Goal: Task Accomplishment & Management: Complete application form

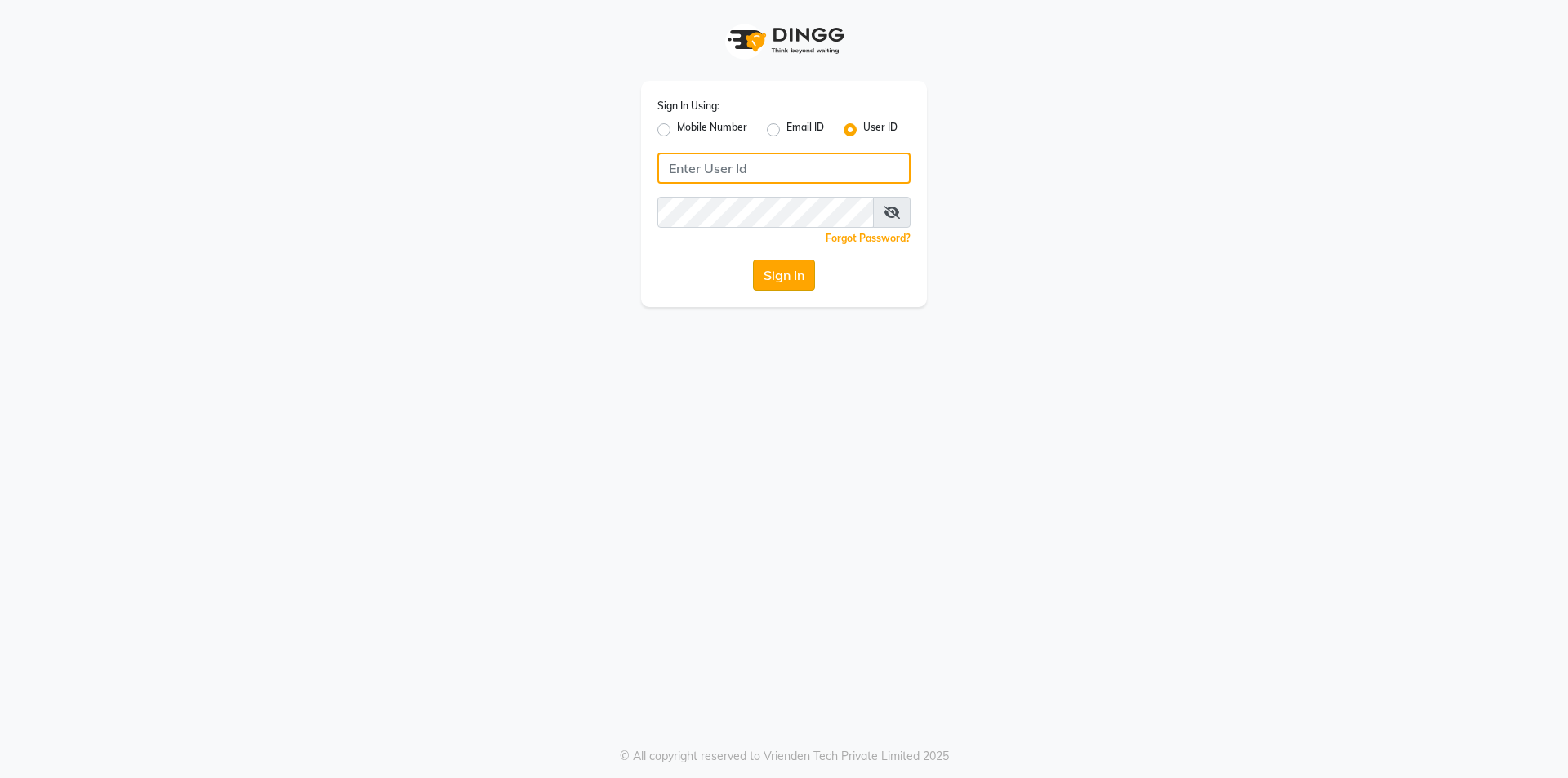
type input "impressionsalon"
click at [802, 276] on button "Sign In" at bounding box center [784, 274] width 62 height 31
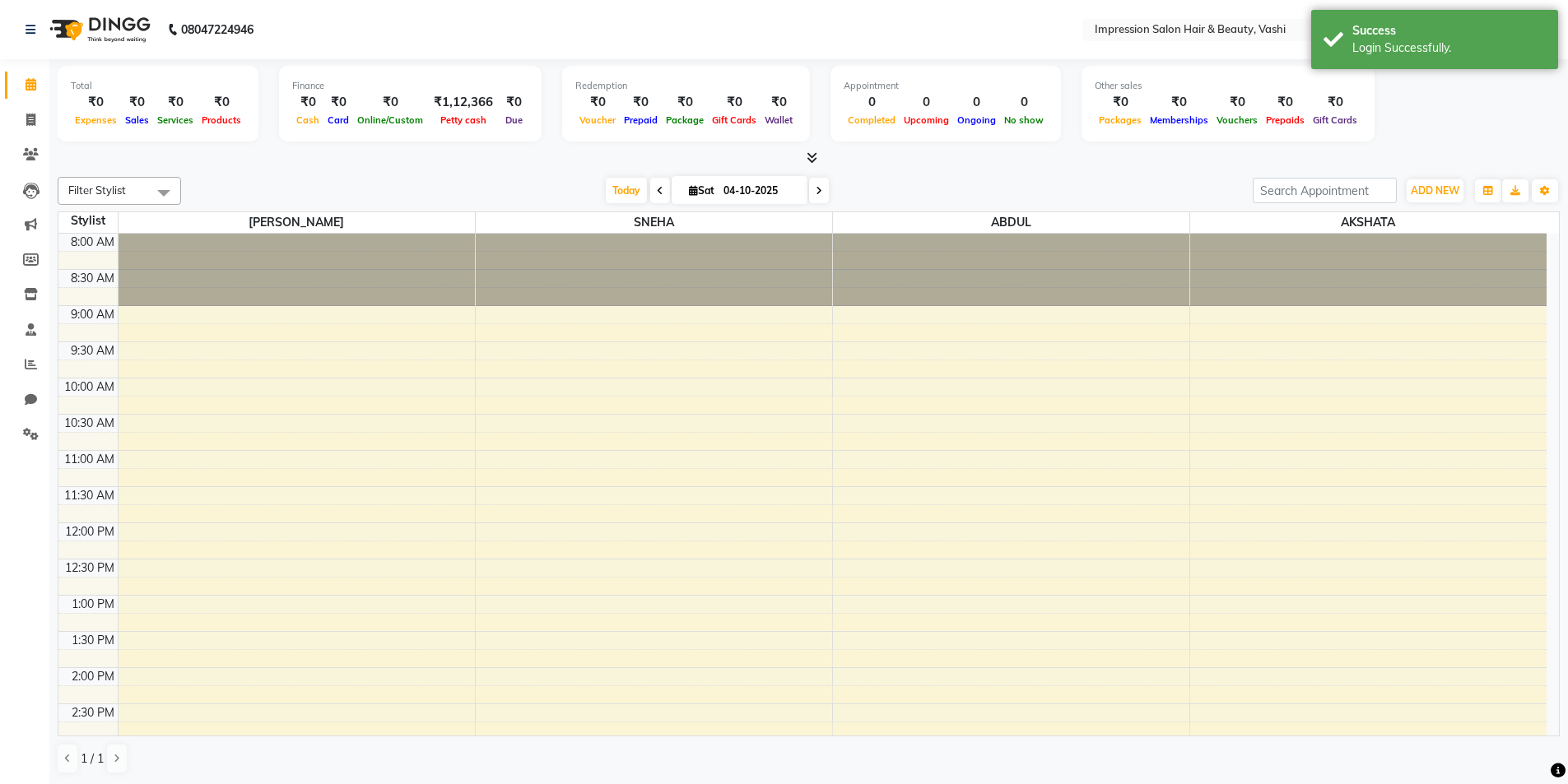
click at [33, 350] on li "Reports" at bounding box center [25, 365] width 49 height 36
click at [29, 361] on icon at bounding box center [31, 364] width 13 height 13
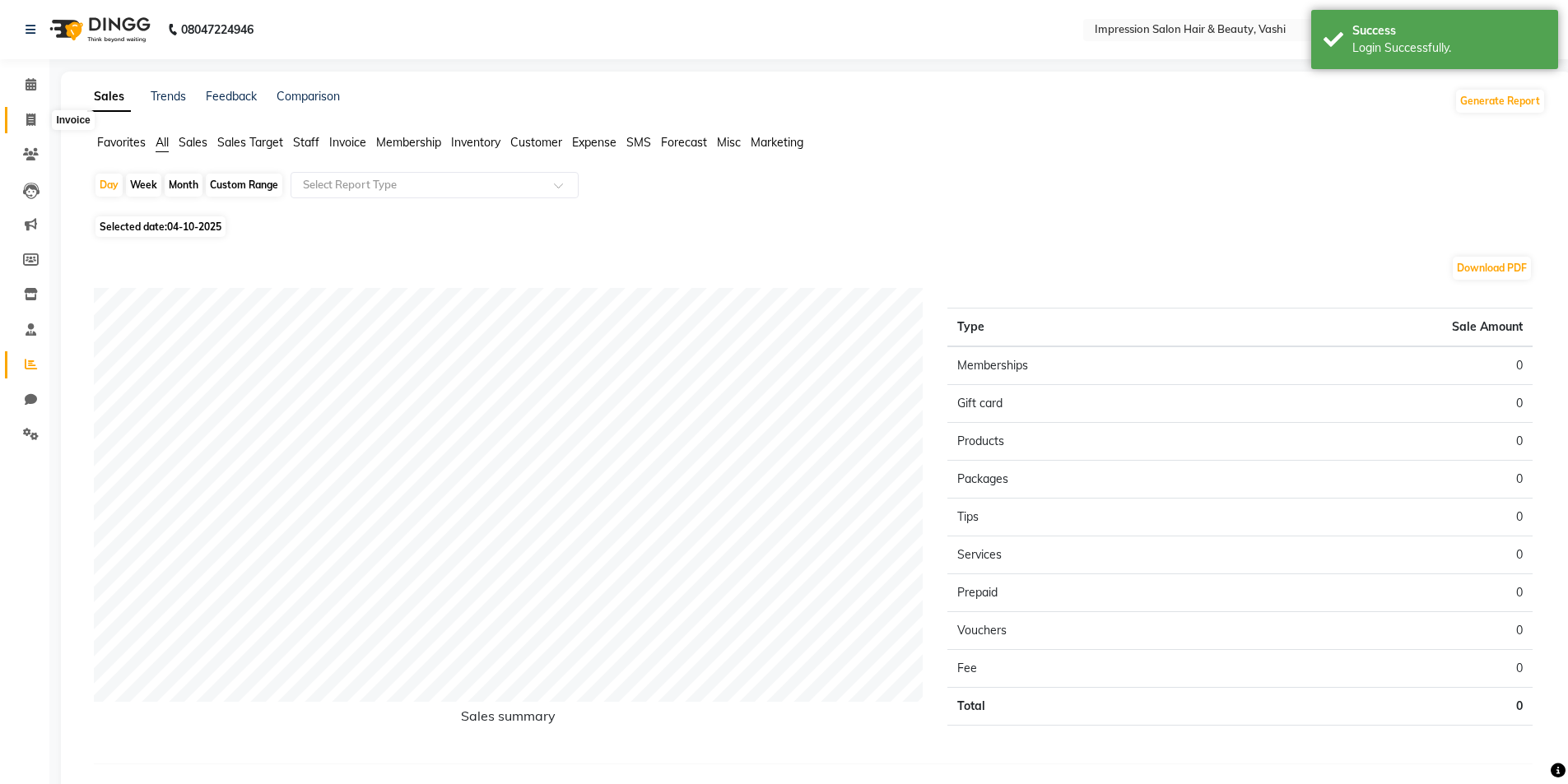
click at [22, 124] on span at bounding box center [31, 120] width 29 height 19
select select "125"
select select "service"
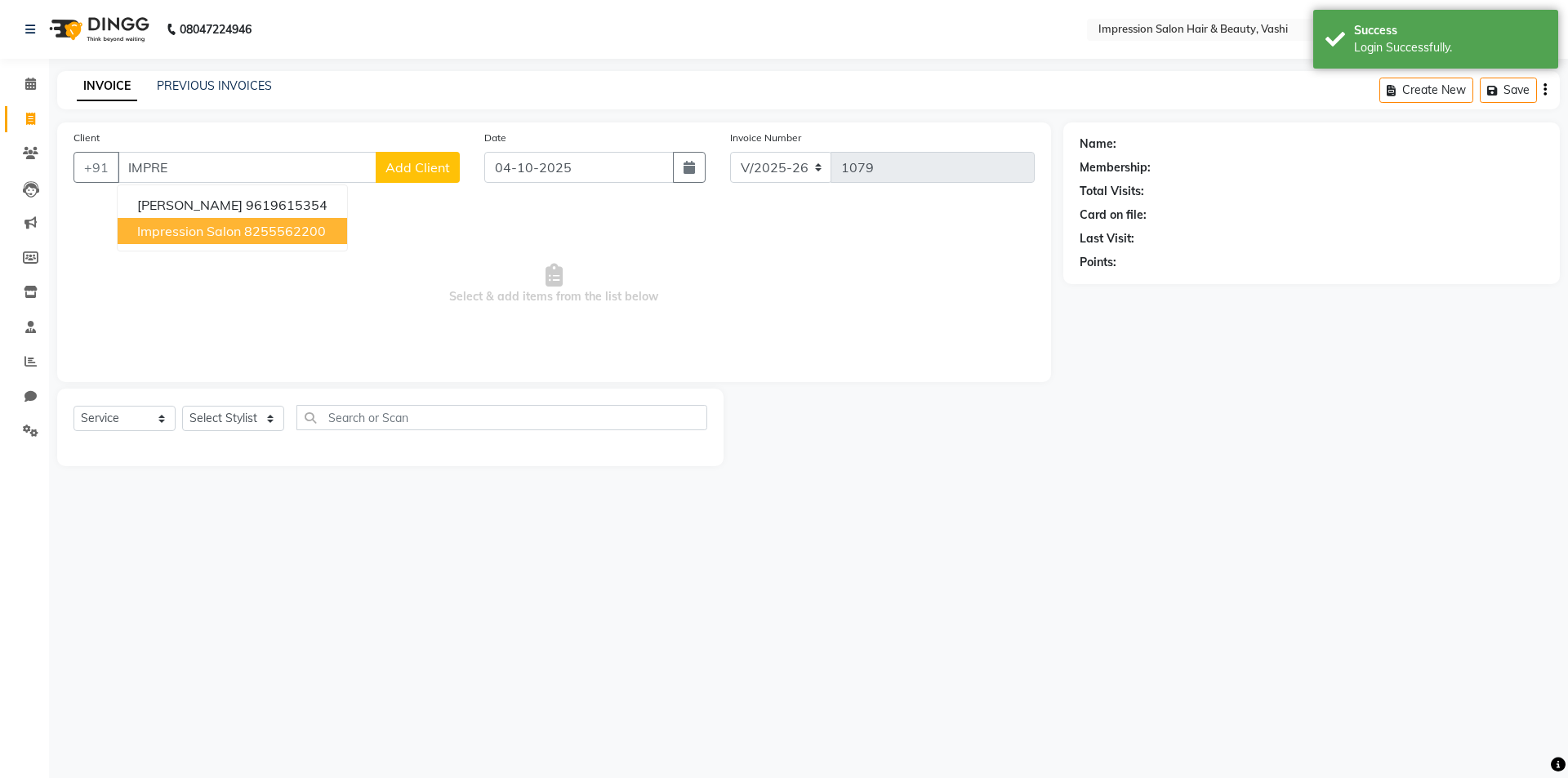
click at [231, 232] on span "impression salon" at bounding box center [189, 231] width 104 height 16
type input "8255562200"
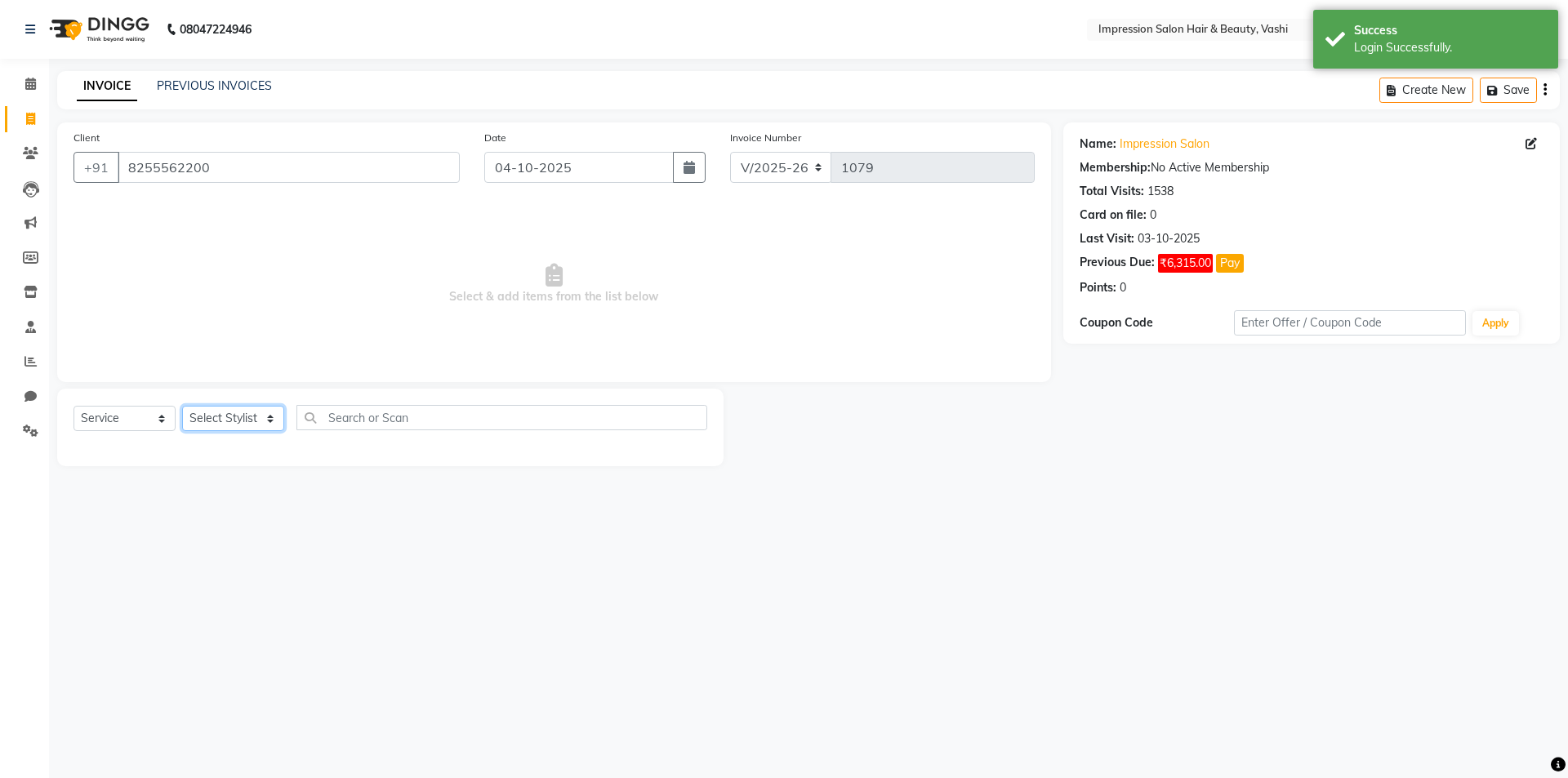
click at [190, 414] on select "Select Stylist [PERSON_NAME] [PERSON_NAME]" at bounding box center [232, 418] width 102 height 25
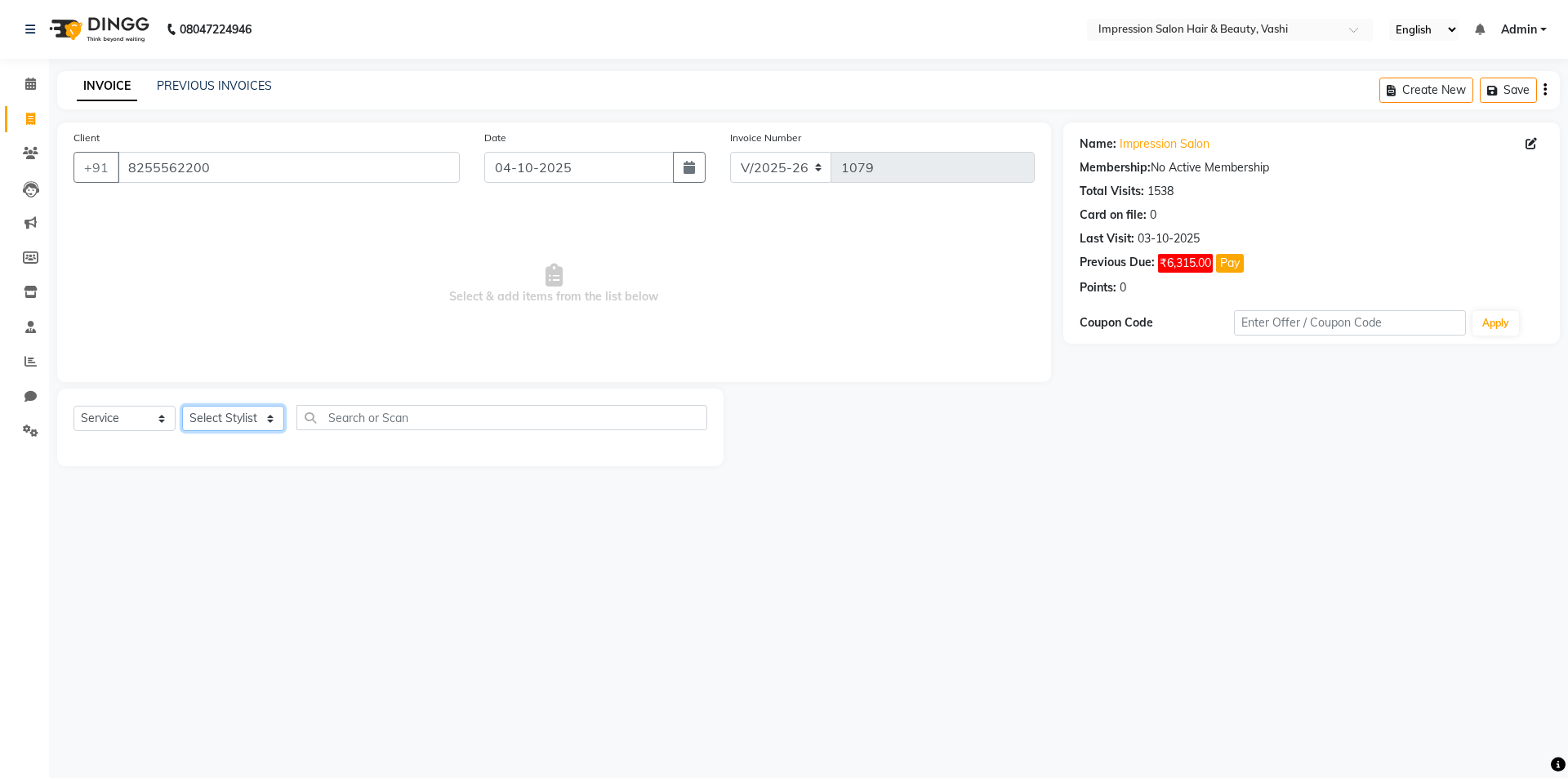
select select "80745"
click at [182, 406] on select "Select Stylist [PERSON_NAME] [PERSON_NAME]" at bounding box center [232, 418] width 102 height 25
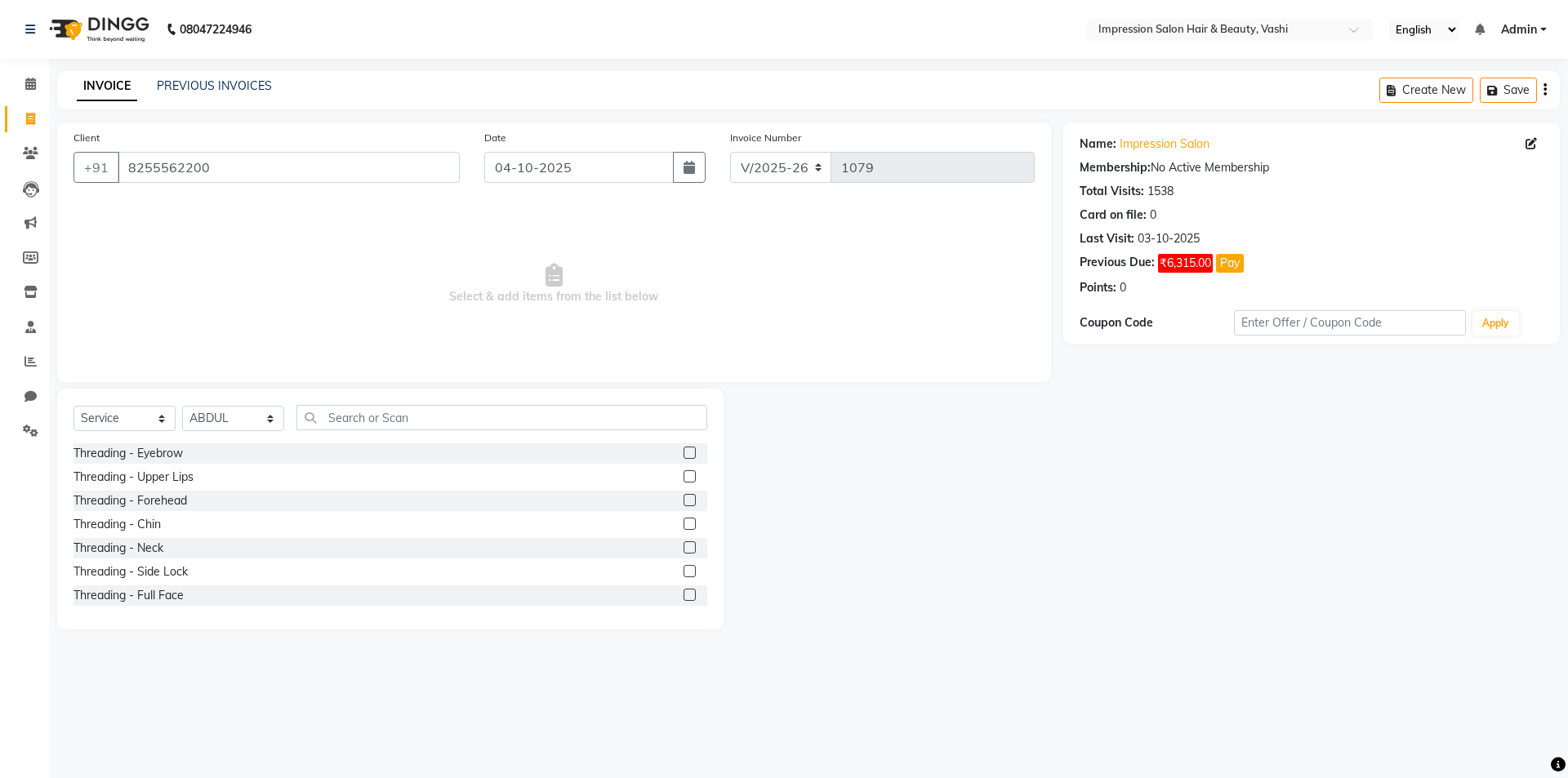
click at [362, 396] on div "Select Service Product Membership Package Voucher Prepaid Gift Card Select Styl…" at bounding box center [391, 509] width 667 height 241
click at [351, 412] on input "text" at bounding box center [502, 418] width 411 height 25
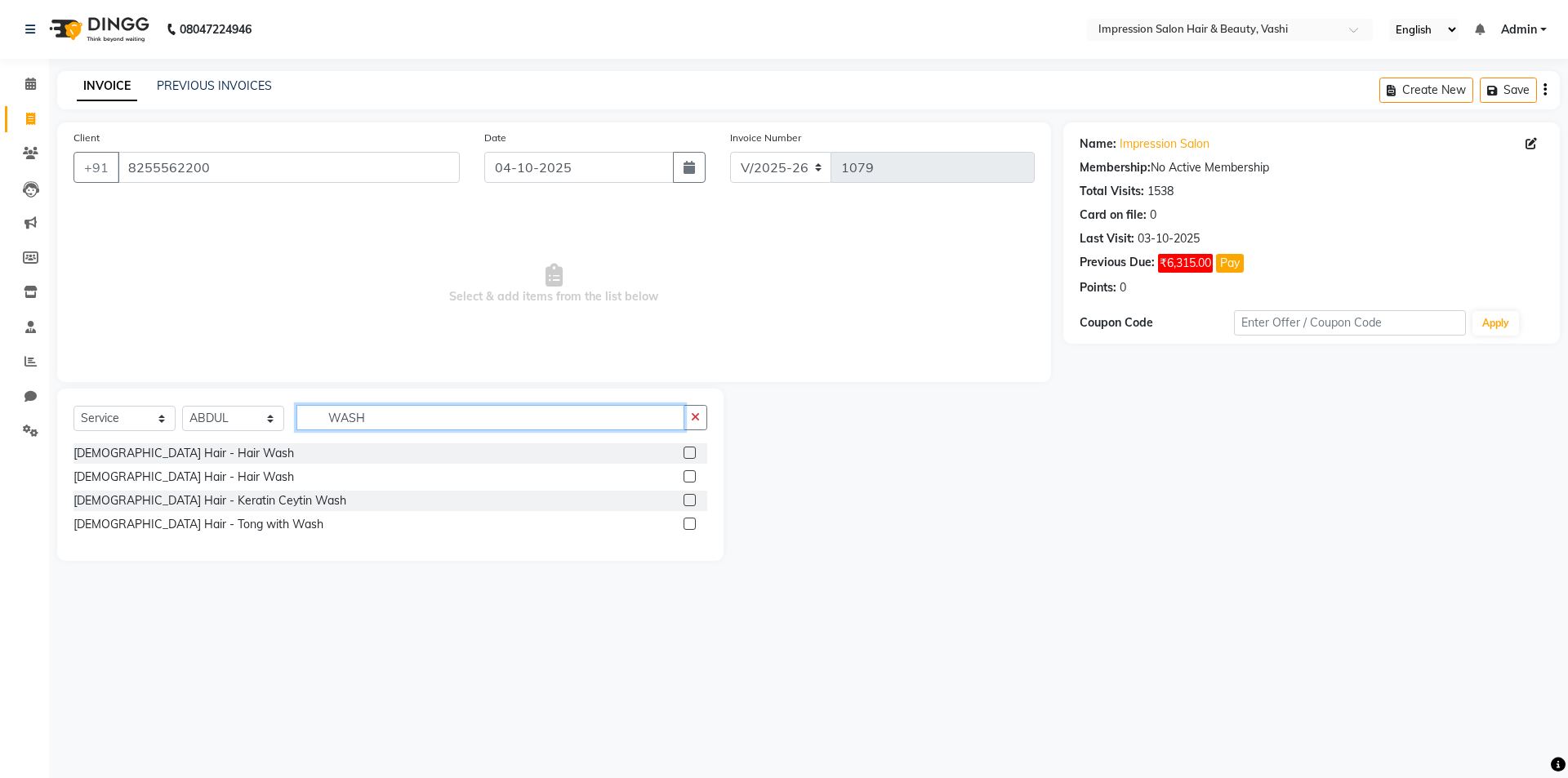
type input "WASH"
click at [687, 477] on label at bounding box center [689, 477] width 13 height 13
click at [687, 477] on input "checkbox" at bounding box center [688, 477] width 11 height 11
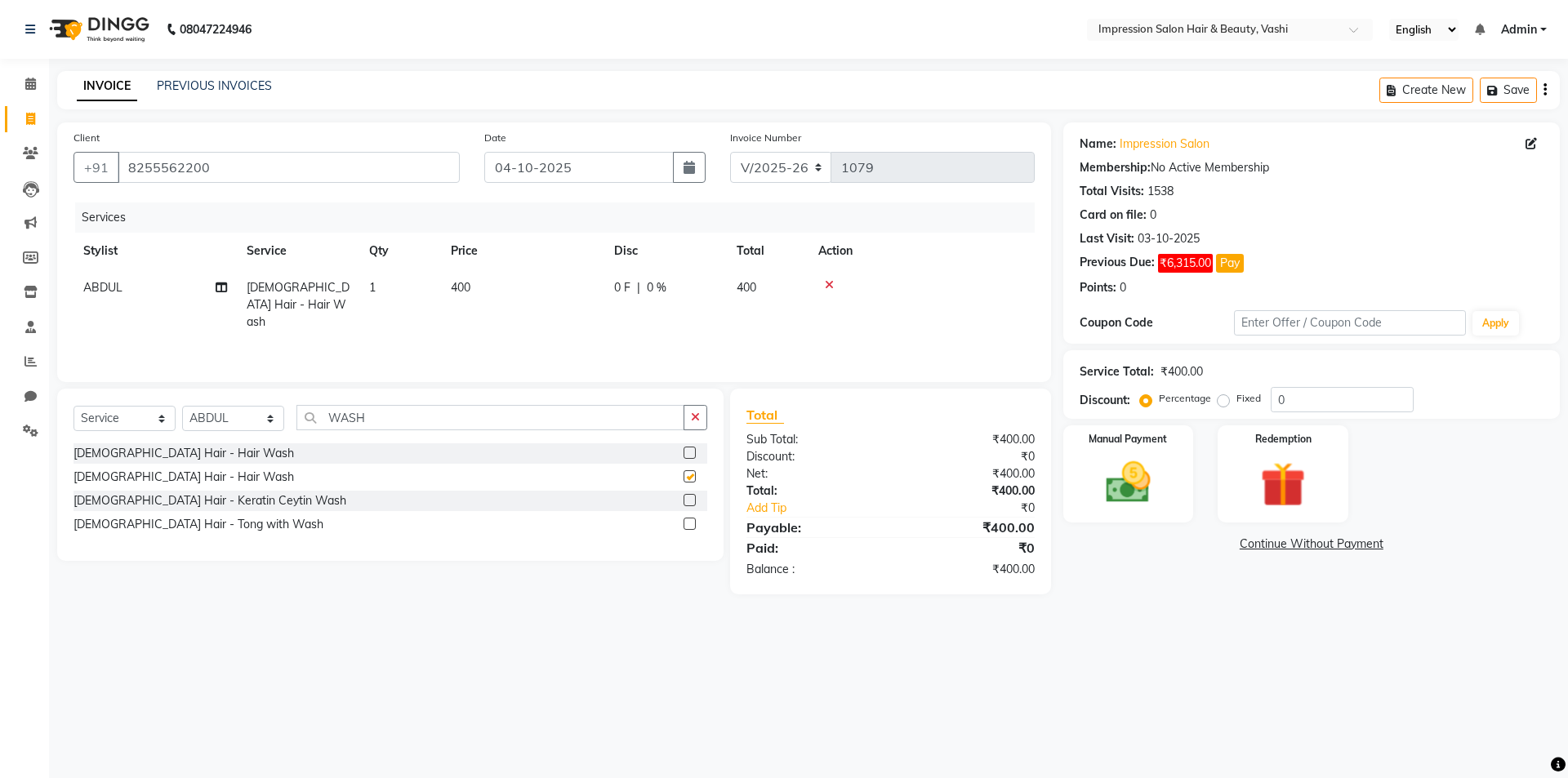
checkbox input "false"
drag, startPoint x: 248, startPoint y: 414, endPoint x: 247, endPoint y: 423, distance: 9.1
click at [248, 414] on select "Select Stylist [PERSON_NAME] [PERSON_NAME]" at bounding box center [232, 418] width 102 height 25
select select "52159"
click at [182, 406] on select "Select Stylist [PERSON_NAME] [PERSON_NAME]" at bounding box center [232, 418] width 102 height 25
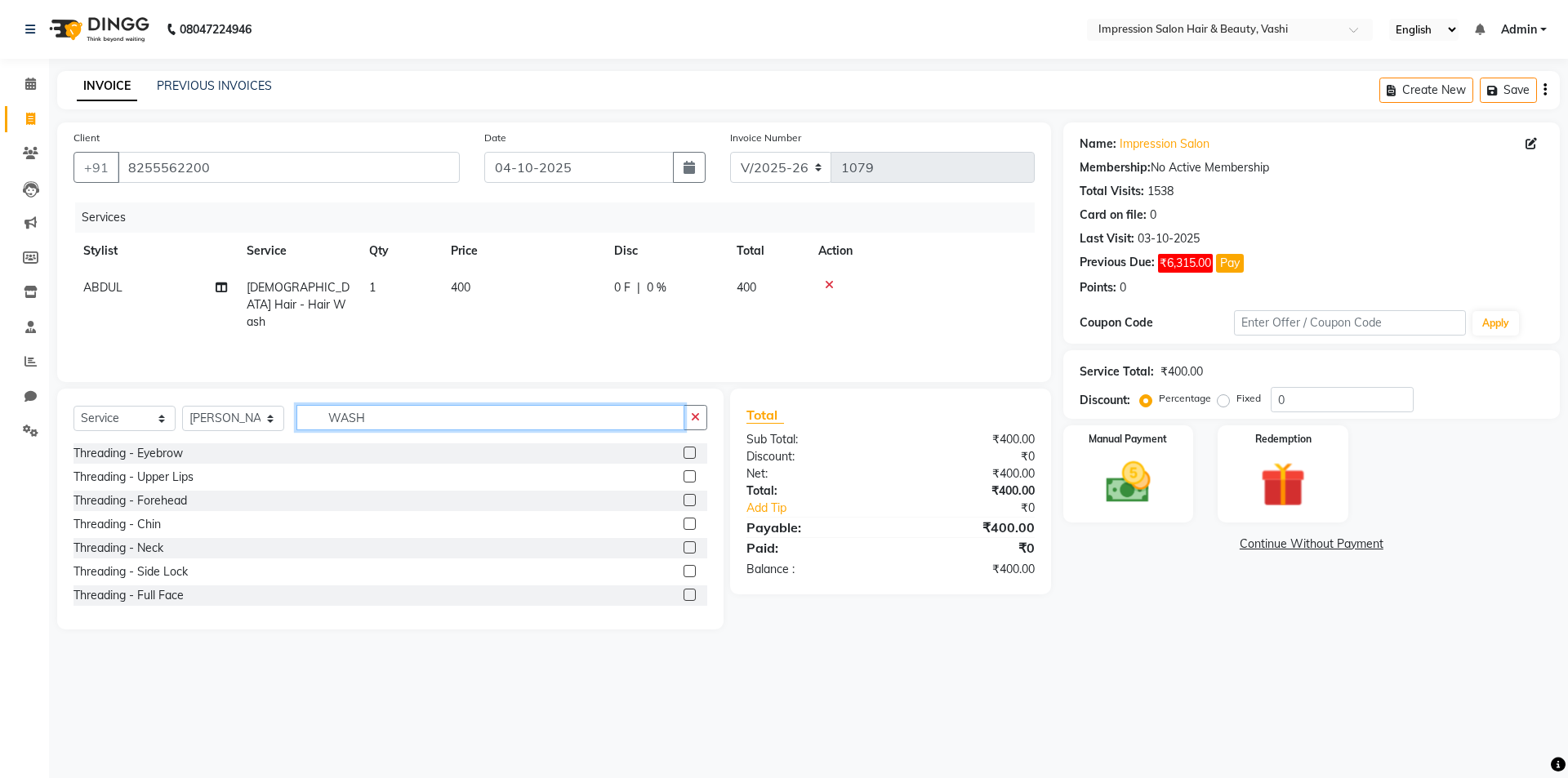
drag, startPoint x: 445, startPoint y: 410, endPoint x: 436, endPoint y: 411, distance: 9.1
click at [444, 409] on input "WASH" at bounding box center [490, 418] width 388 height 25
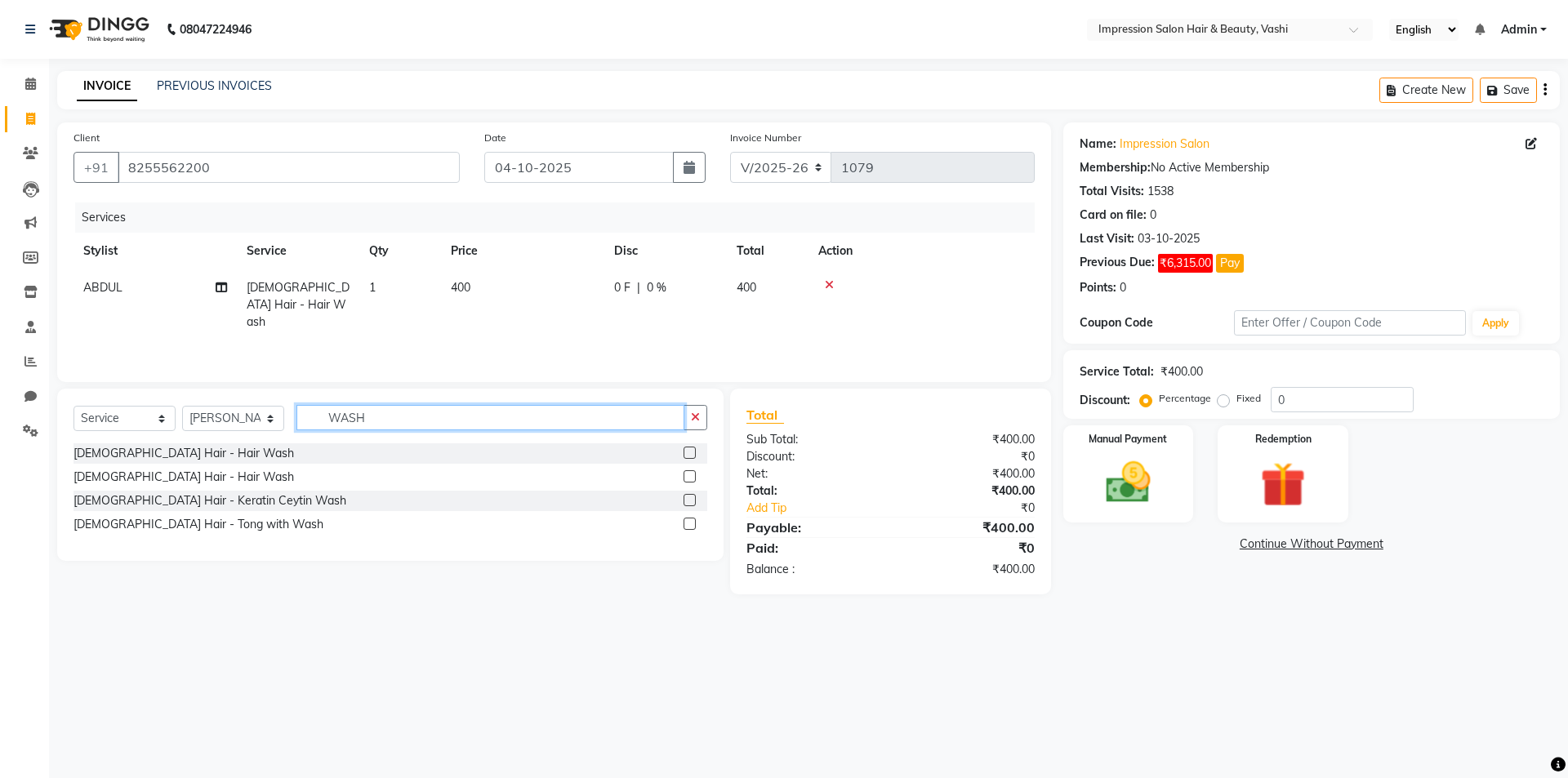
type input "WASH"
click at [684, 475] on label at bounding box center [689, 477] width 13 height 13
click at [684, 475] on input "checkbox" at bounding box center [688, 477] width 11 height 11
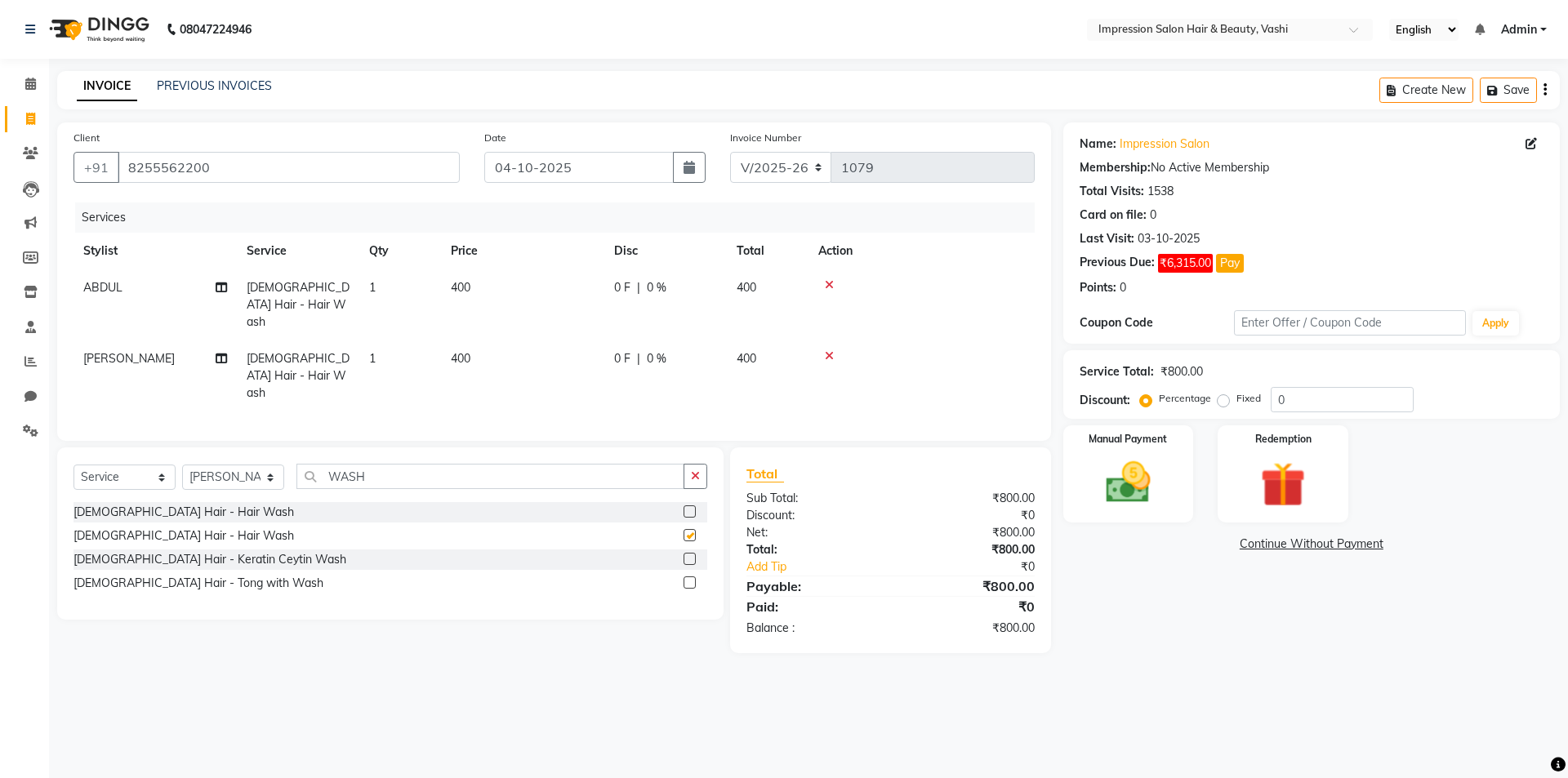
checkbox input "false"
click at [396, 464] on input "WASH" at bounding box center [490, 477] width 388 height 25
type input "W"
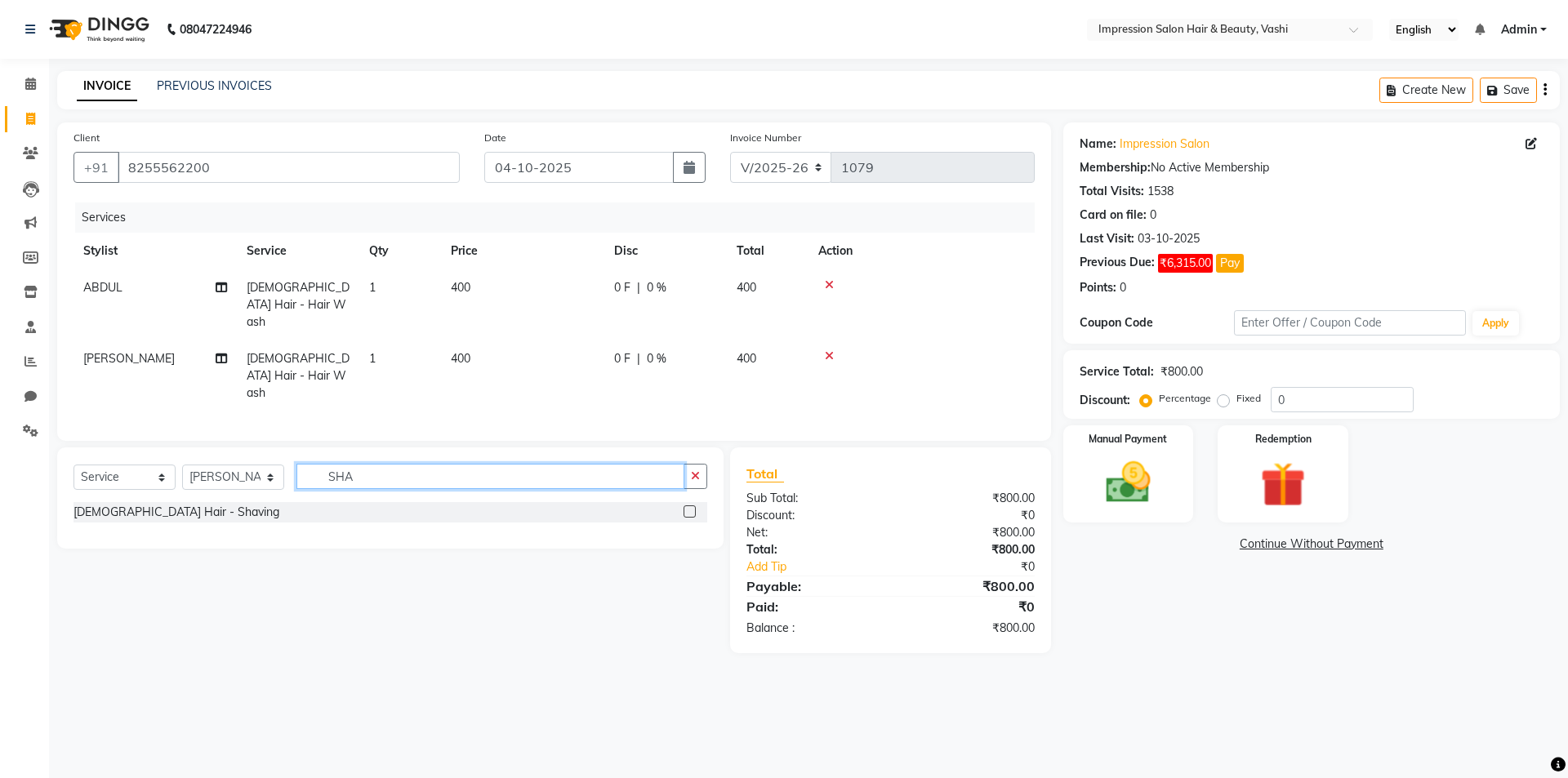
type input "SHA"
click at [694, 505] on label at bounding box center [689, 511] width 13 height 13
click at [694, 507] on input "checkbox" at bounding box center [688, 512] width 11 height 11
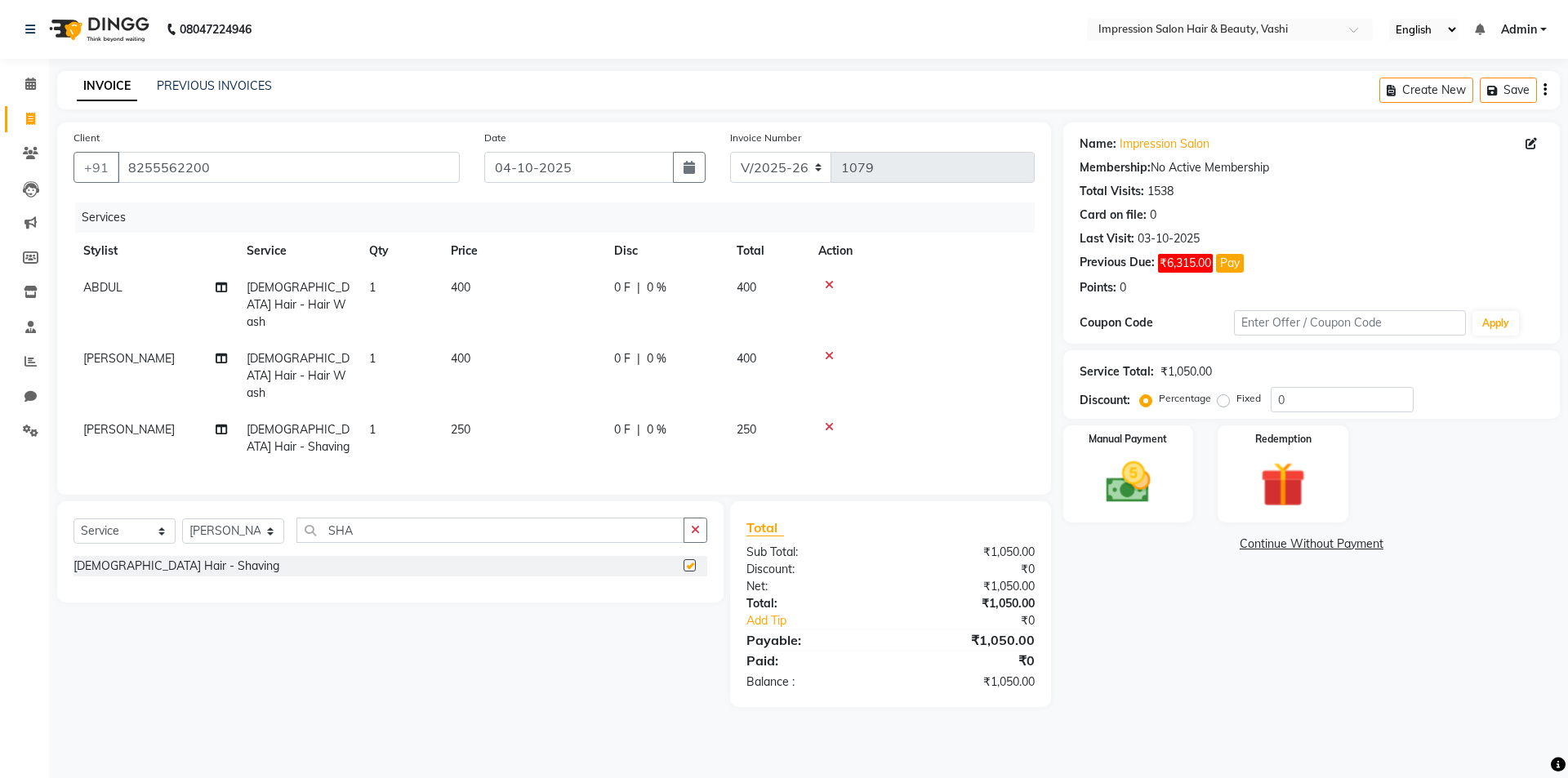
checkbox input "false"
click at [1170, 445] on div "Manual Payment" at bounding box center [1127, 473] width 136 height 100
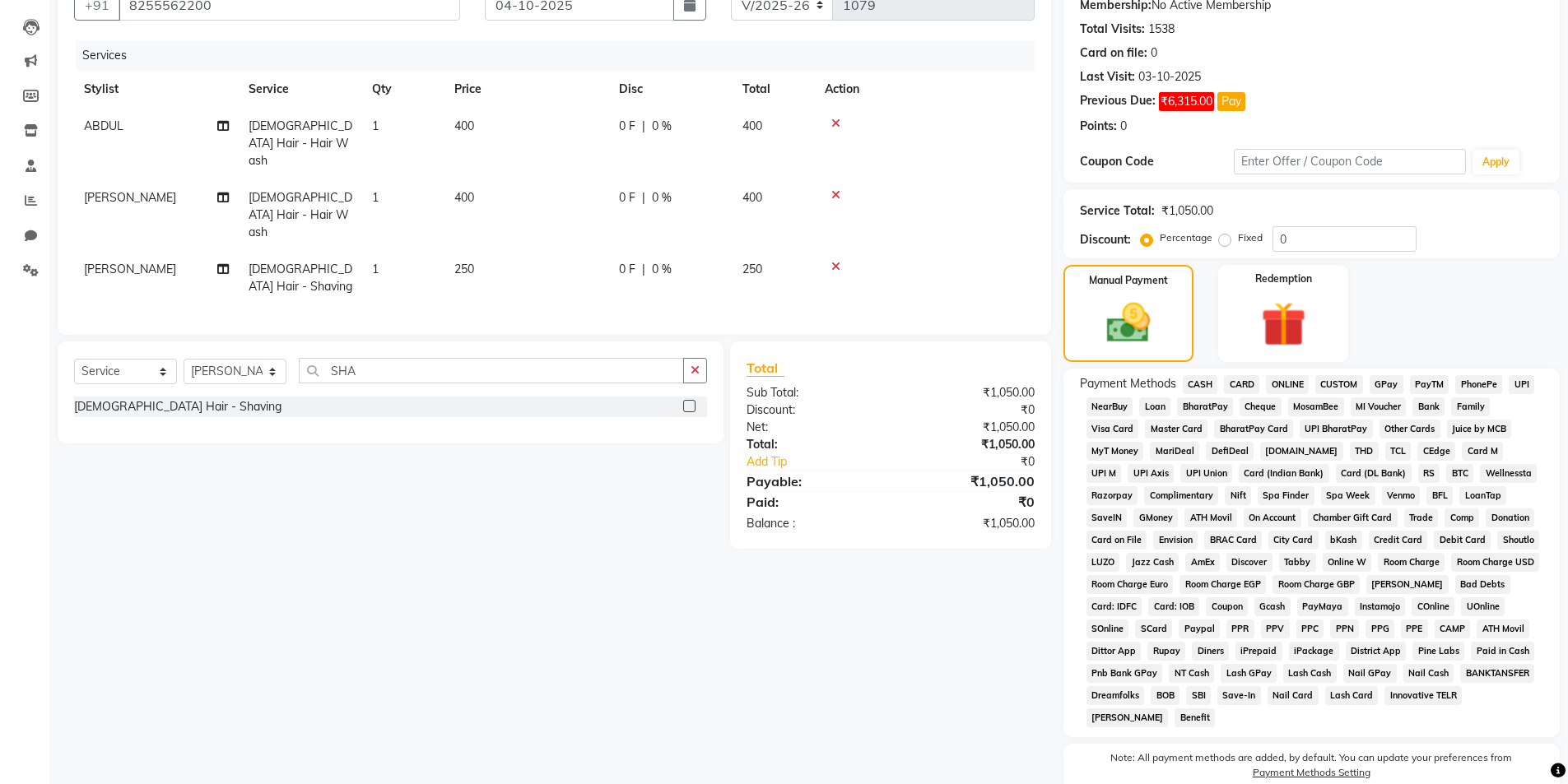
scroll to position [165, 0]
click at [1380, 377] on span "GPay" at bounding box center [1386, 384] width 34 height 19
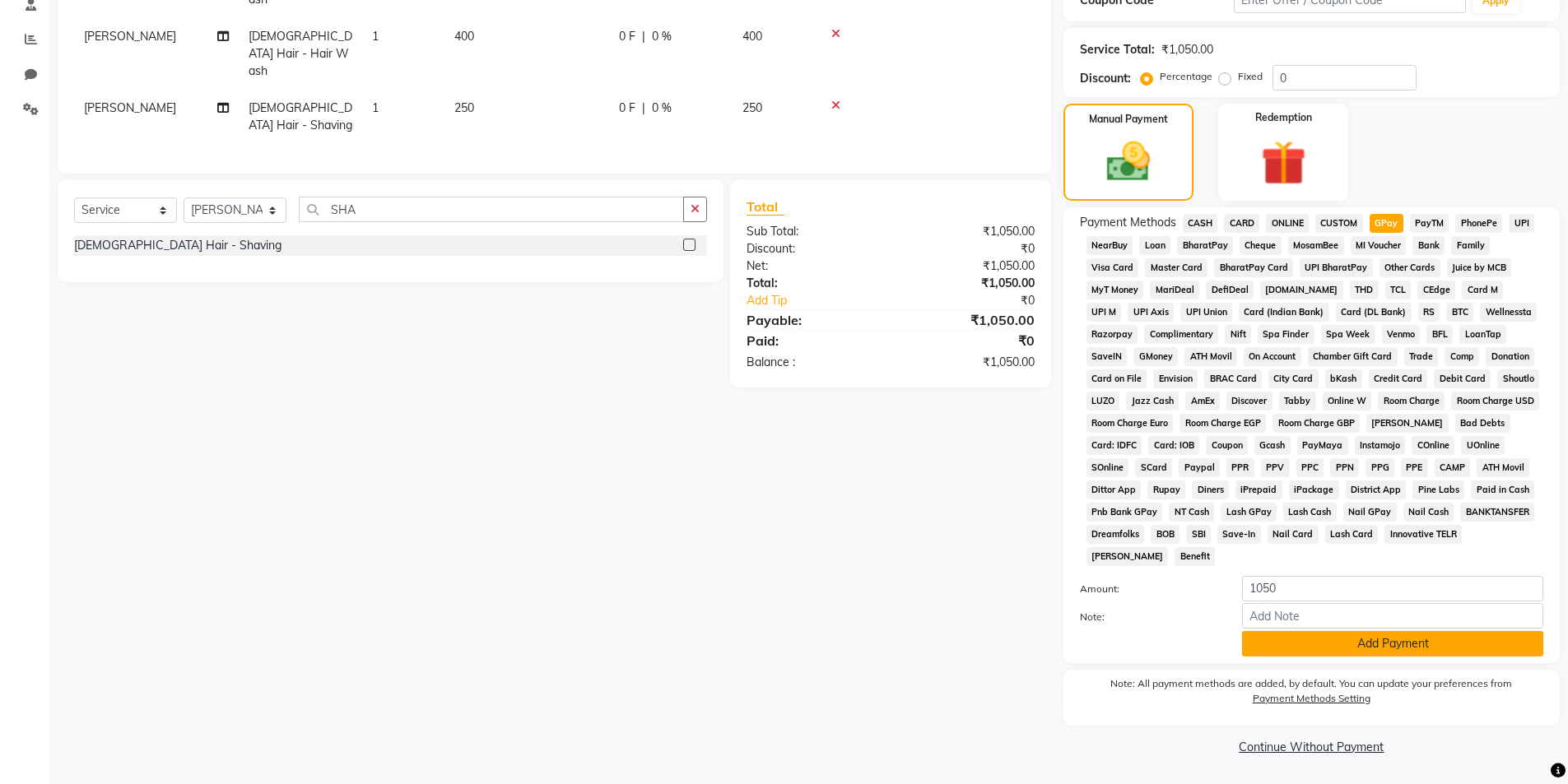
click at [1334, 647] on button "Add Payment" at bounding box center [1392, 644] width 301 height 25
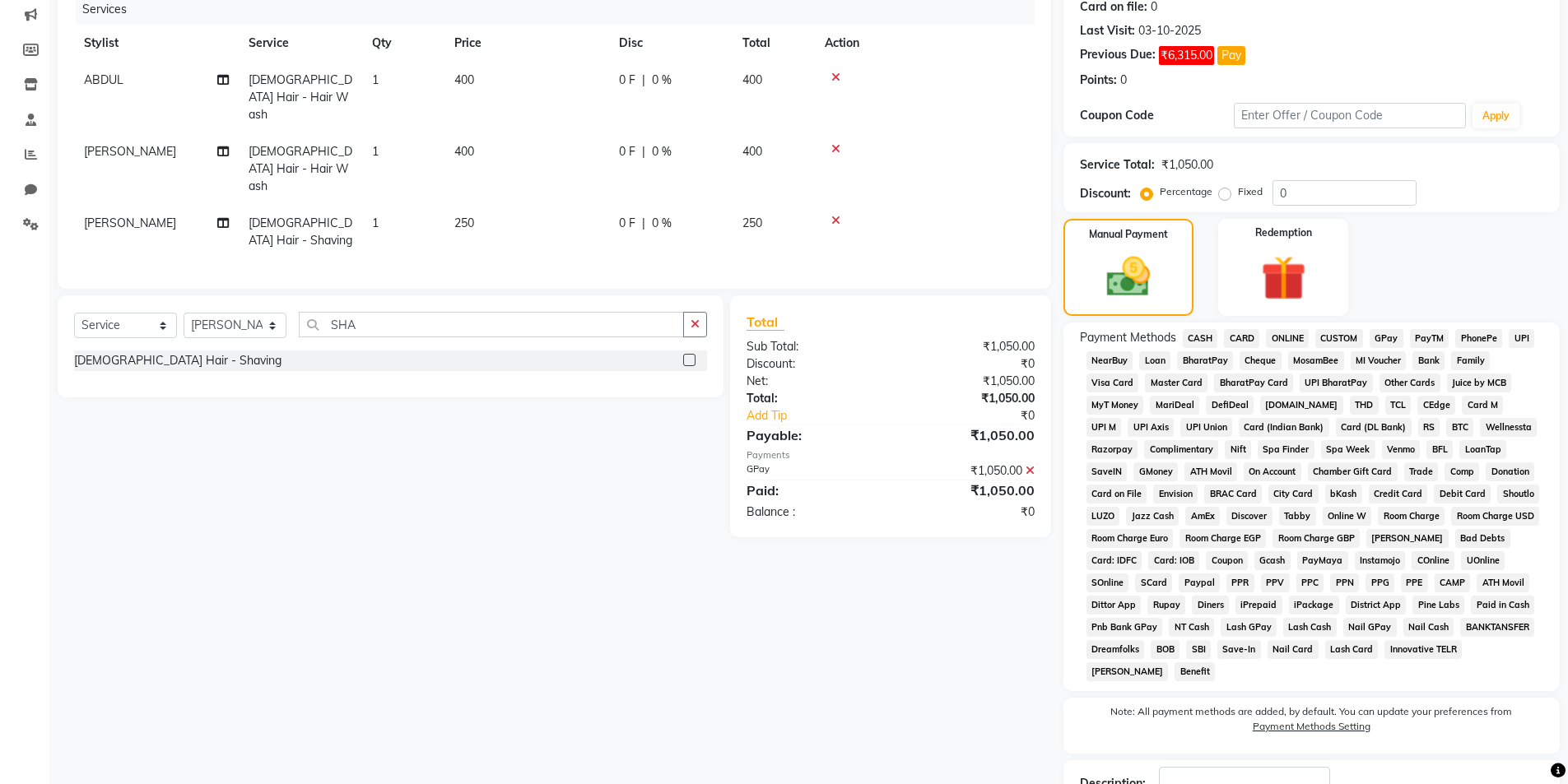
scroll to position [166, 0]
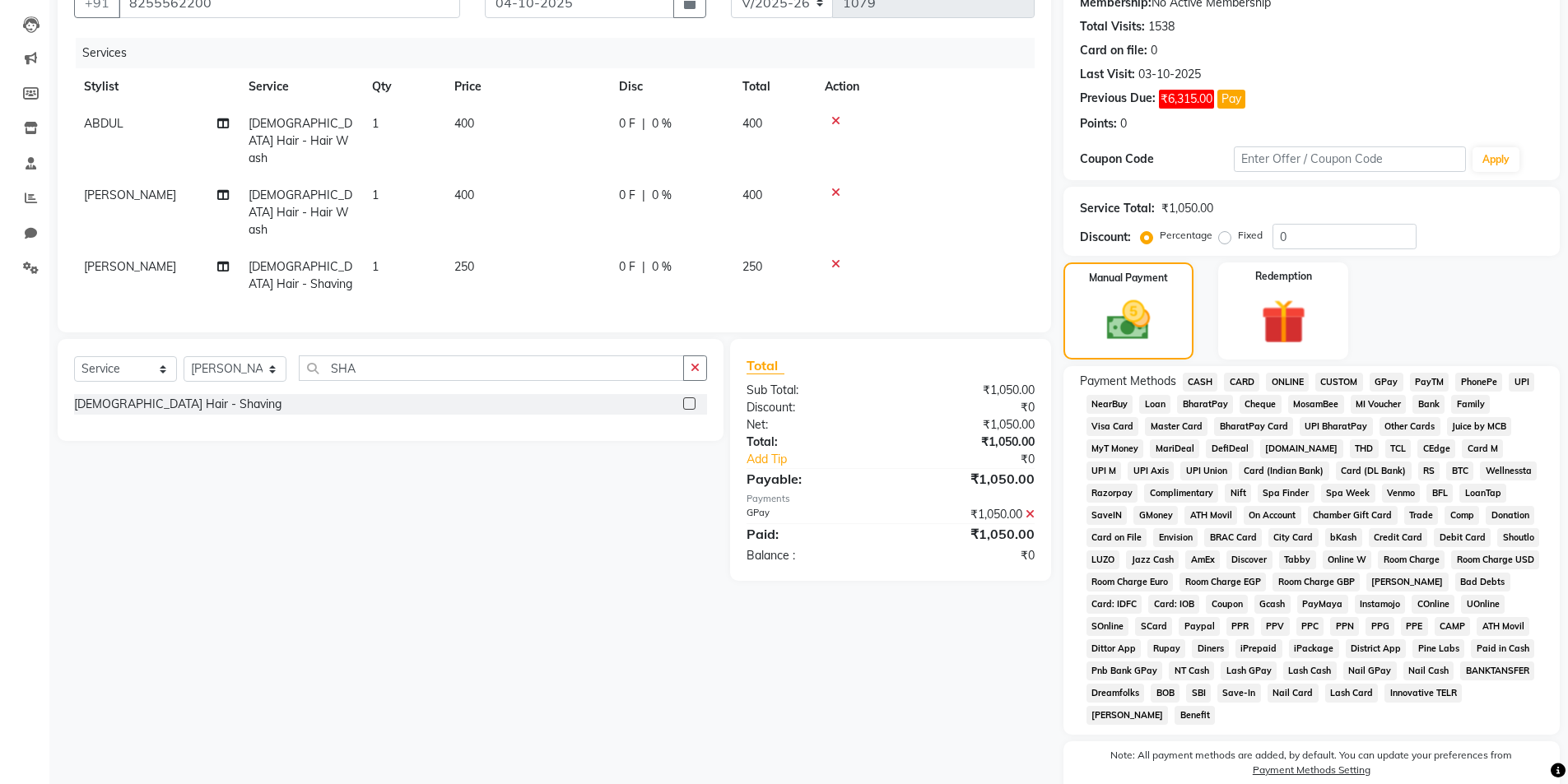
click at [836, 122] on icon at bounding box center [836, 121] width 9 height 12
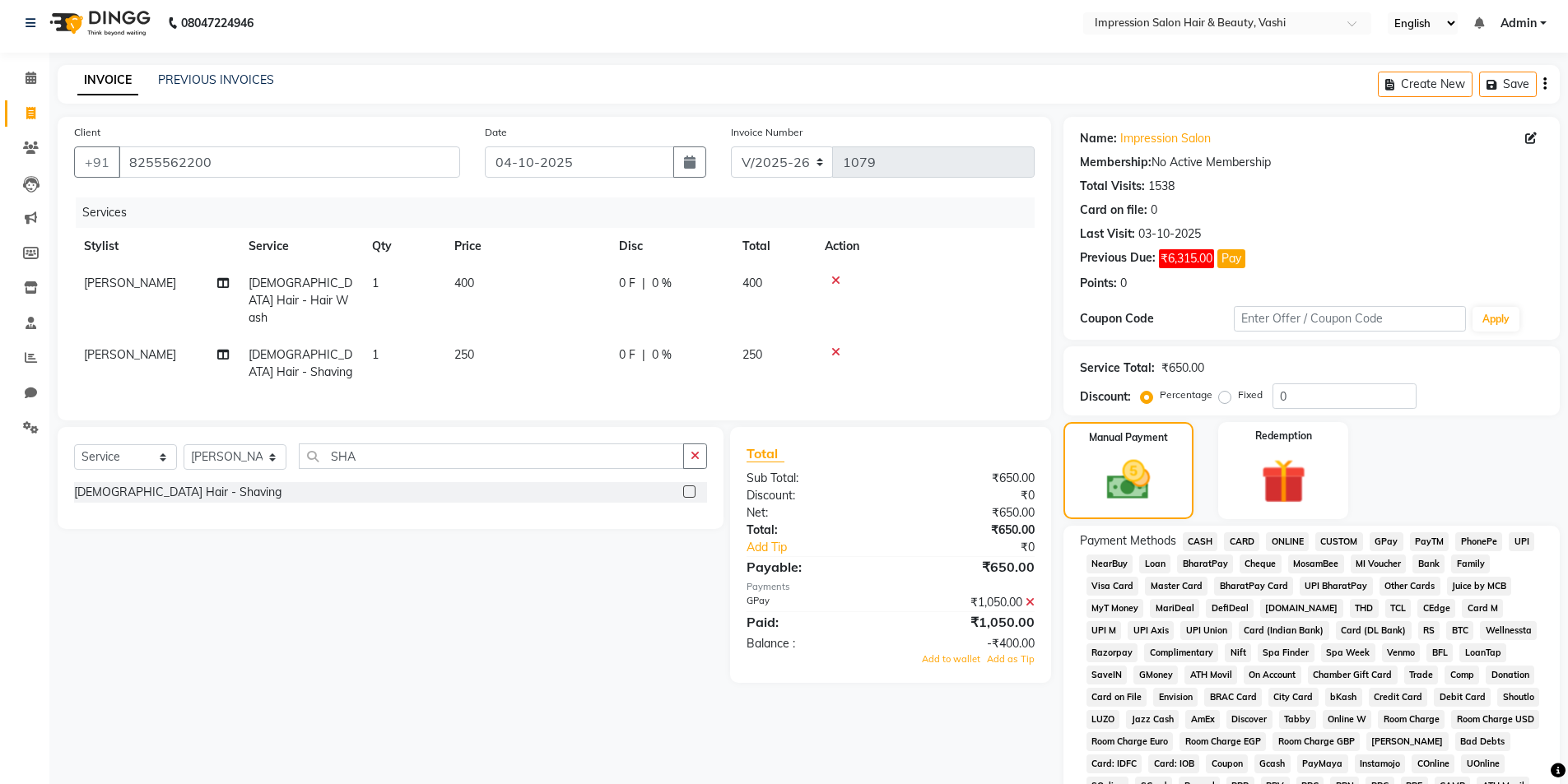
scroll to position [0, 0]
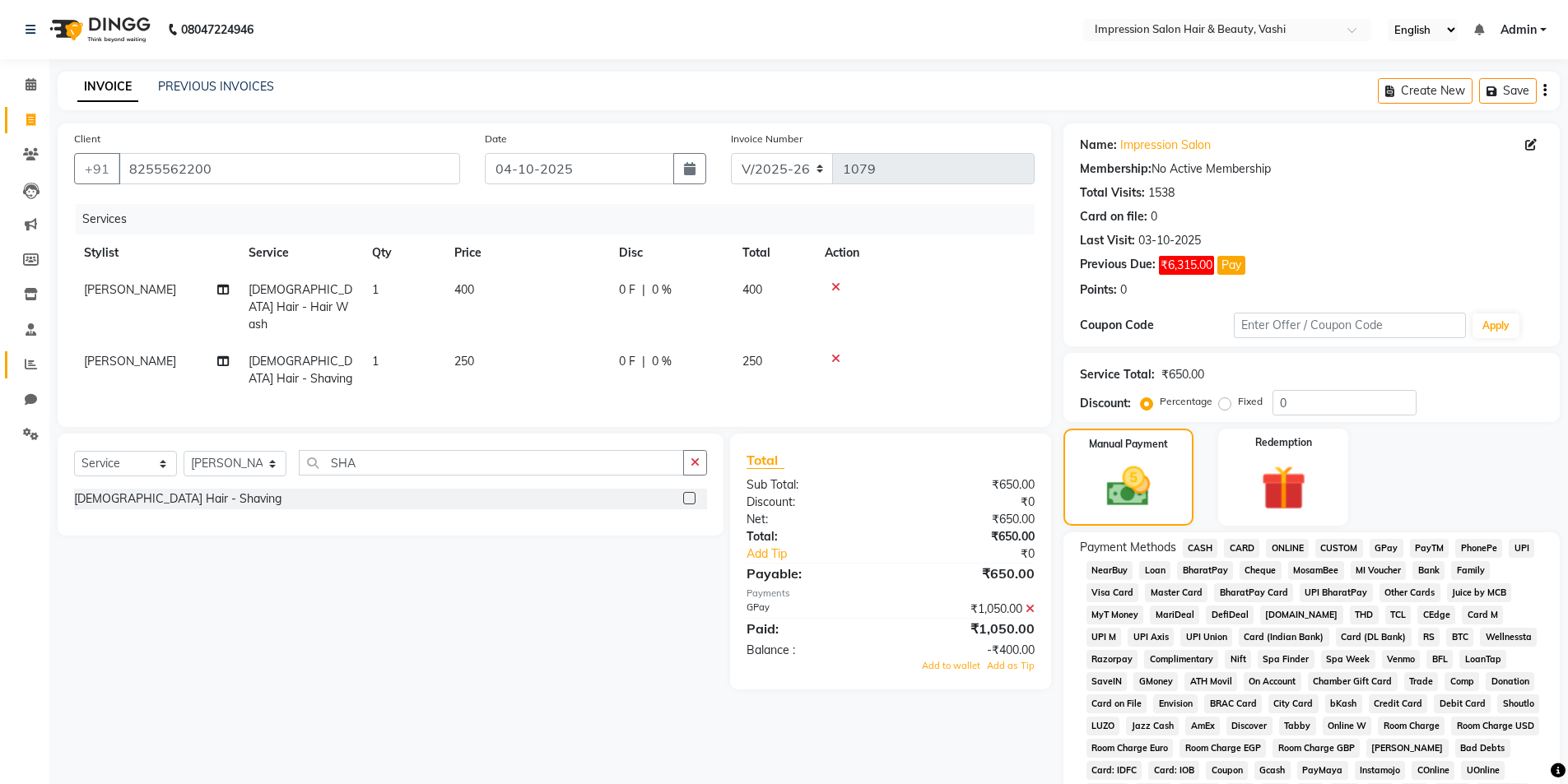
click at [26, 375] on link "Reports" at bounding box center [25, 365] width 40 height 27
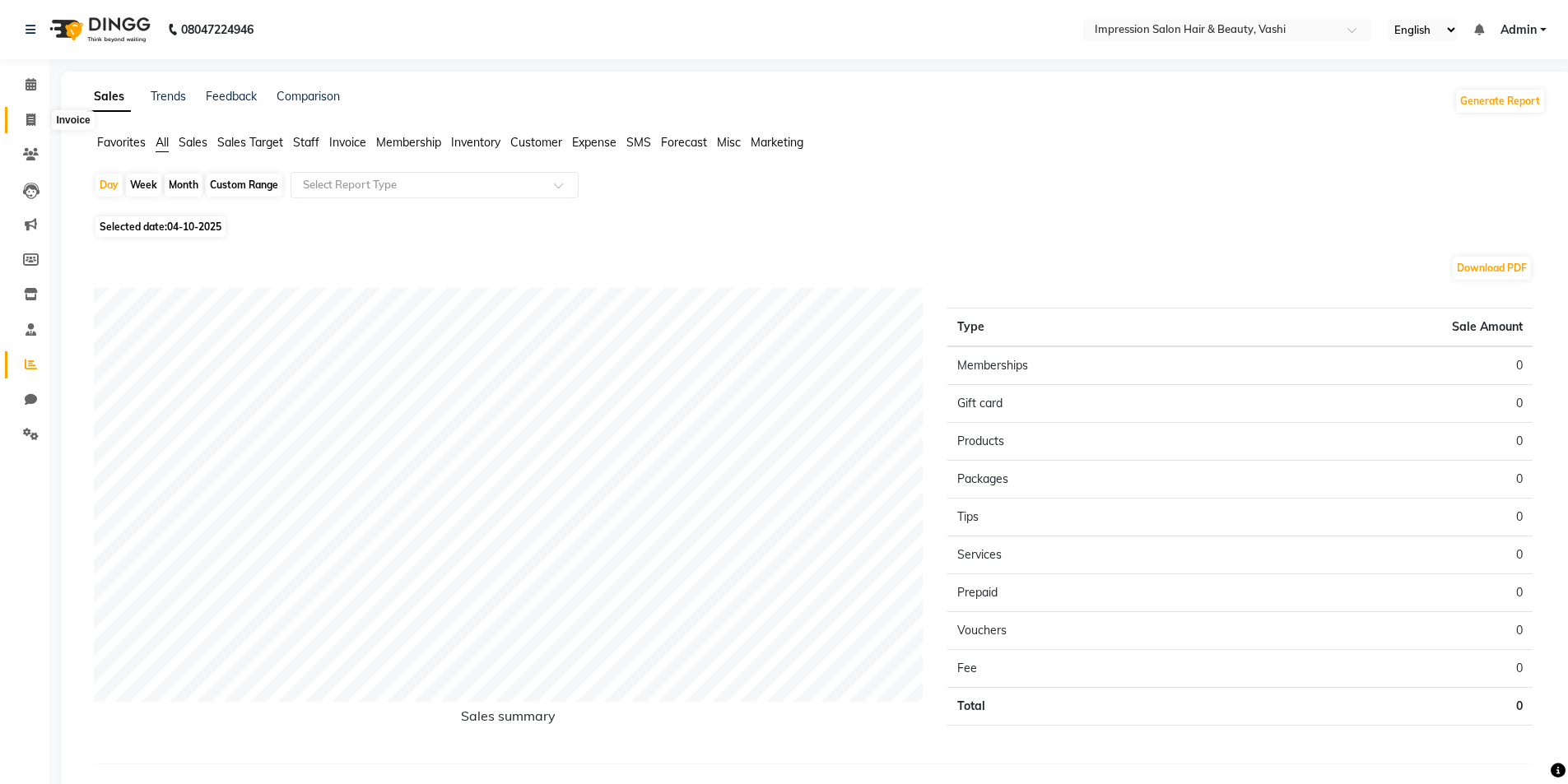
click at [23, 116] on span at bounding box center [31, 120] width 29 height 19
select select "125"
select select "service"
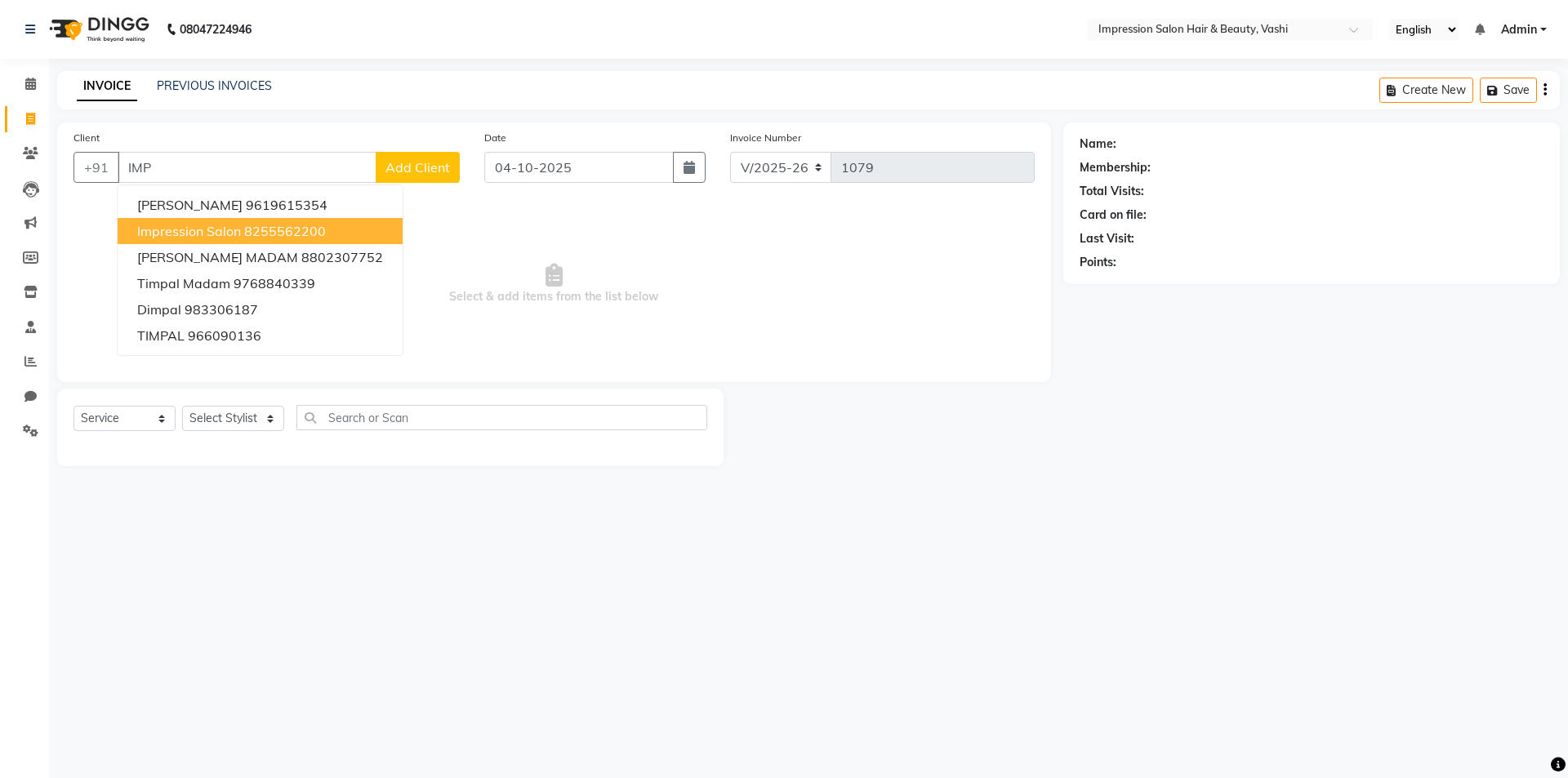
click at [145, 232] on span "impression salon" at bounding box center [189, 231] width 104 height 16
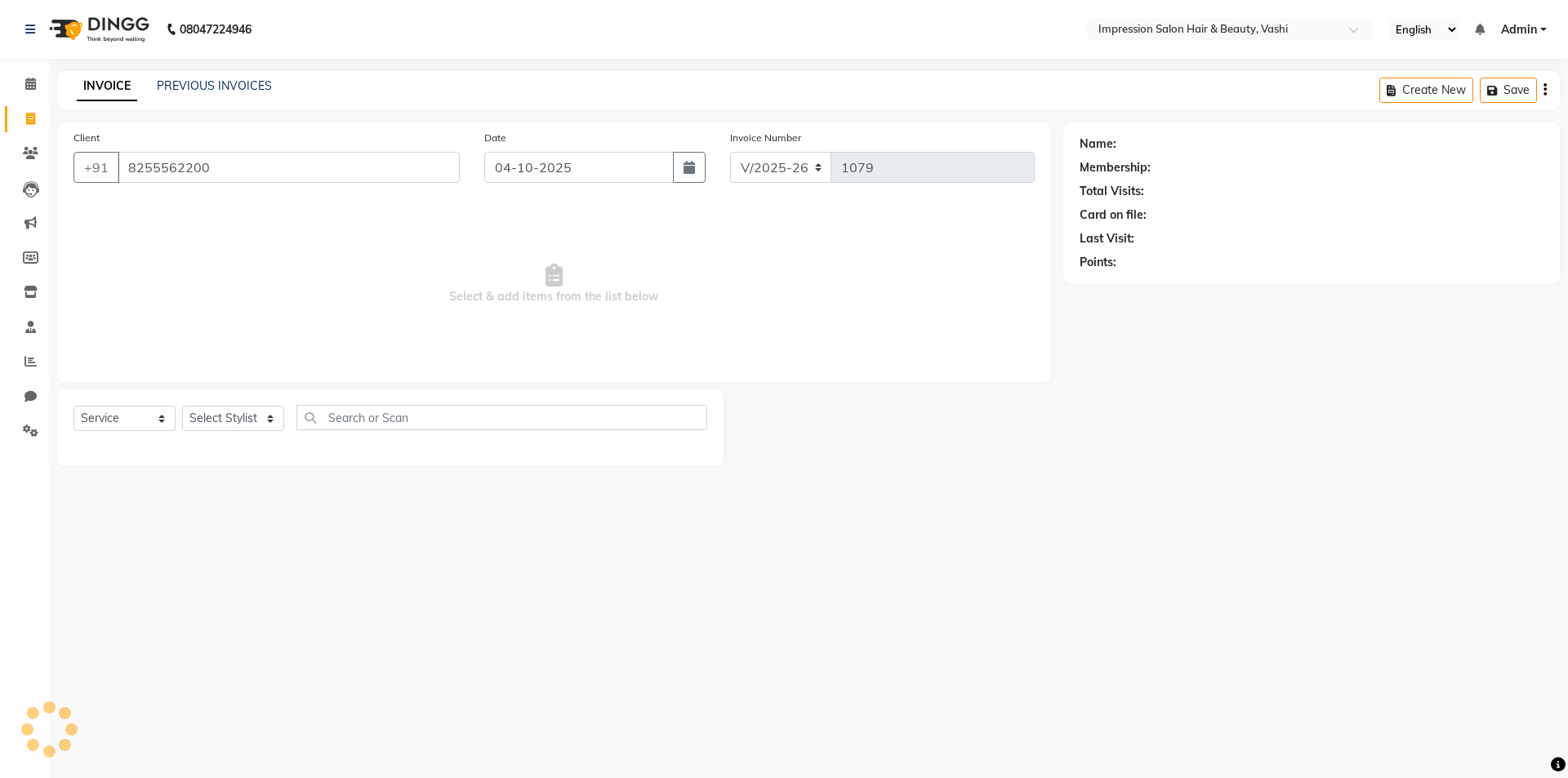
type input "8255562200"
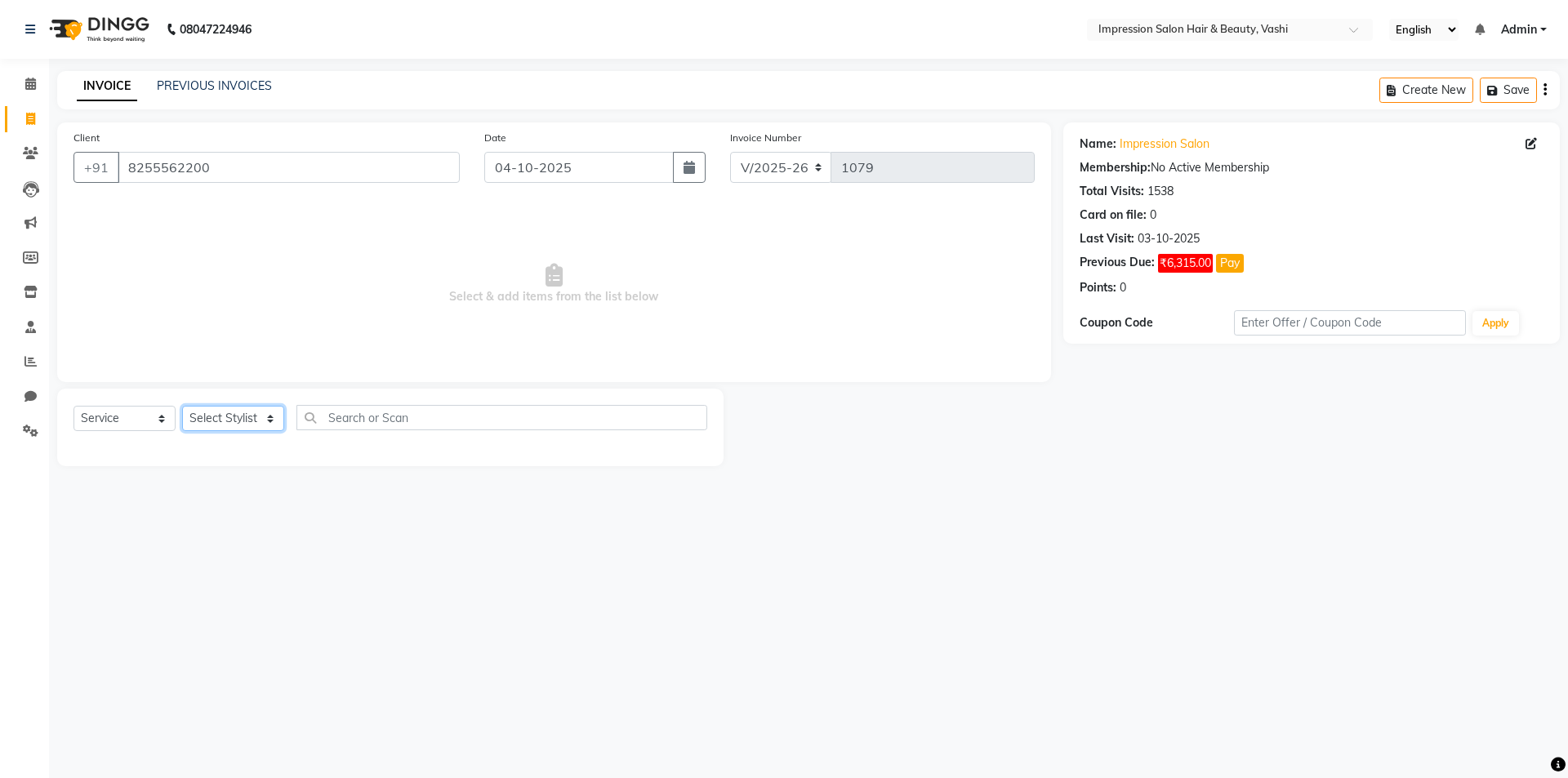
click at [201, 424] on select "Select Stylist [PERSON_NAME] [PERSON_NAME]" at bounding box center [232, 418] width 102 height 25
select select "52159"
click at [182, 406] on select "Select Stylist [PERSON_NAME] [PERSON_NAME]" at bounding box center [232, 418] width 102 height 25
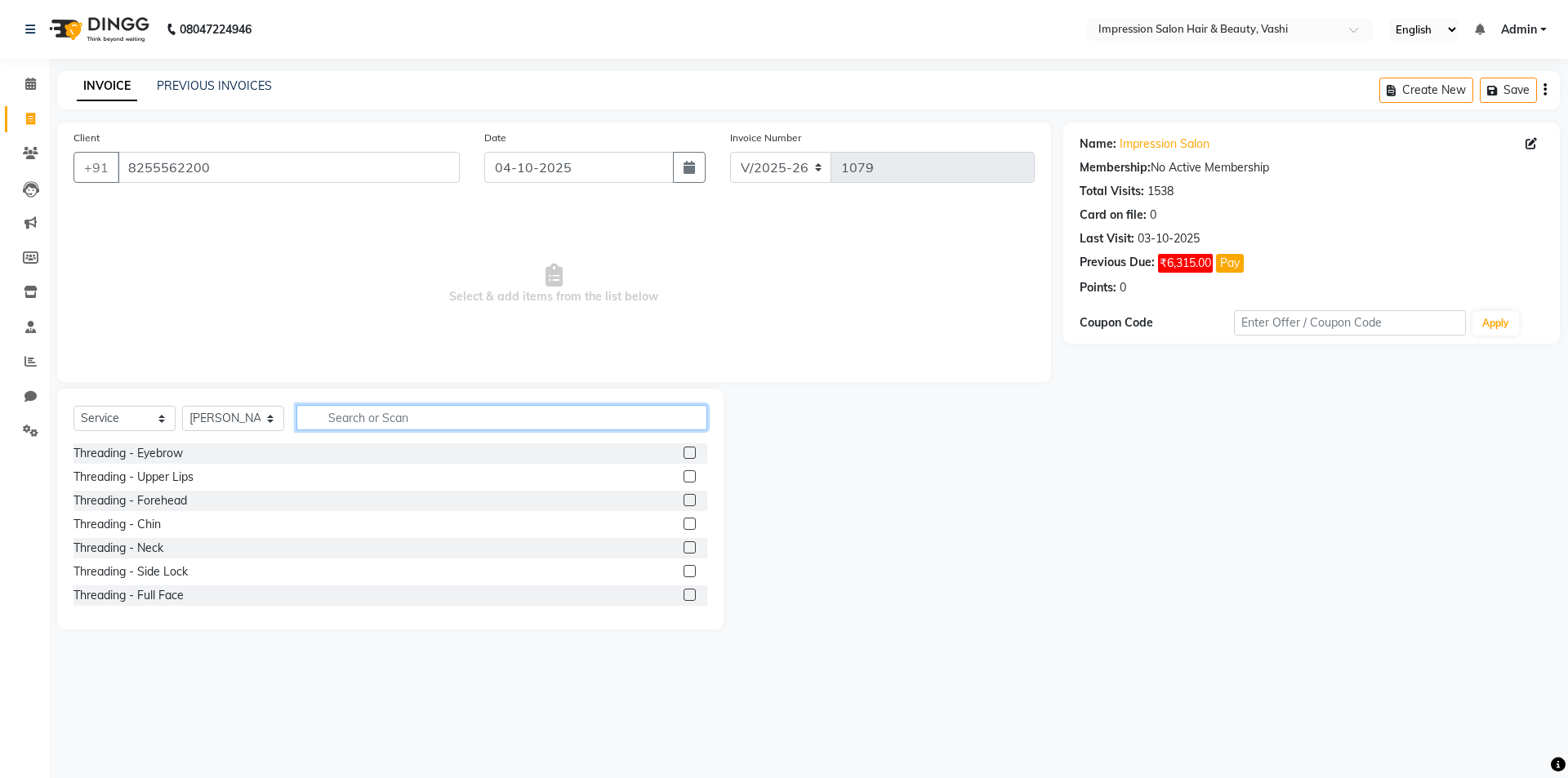
click at [354, 410] on input "text" at bounding box center [502, 418] width 411 height 25
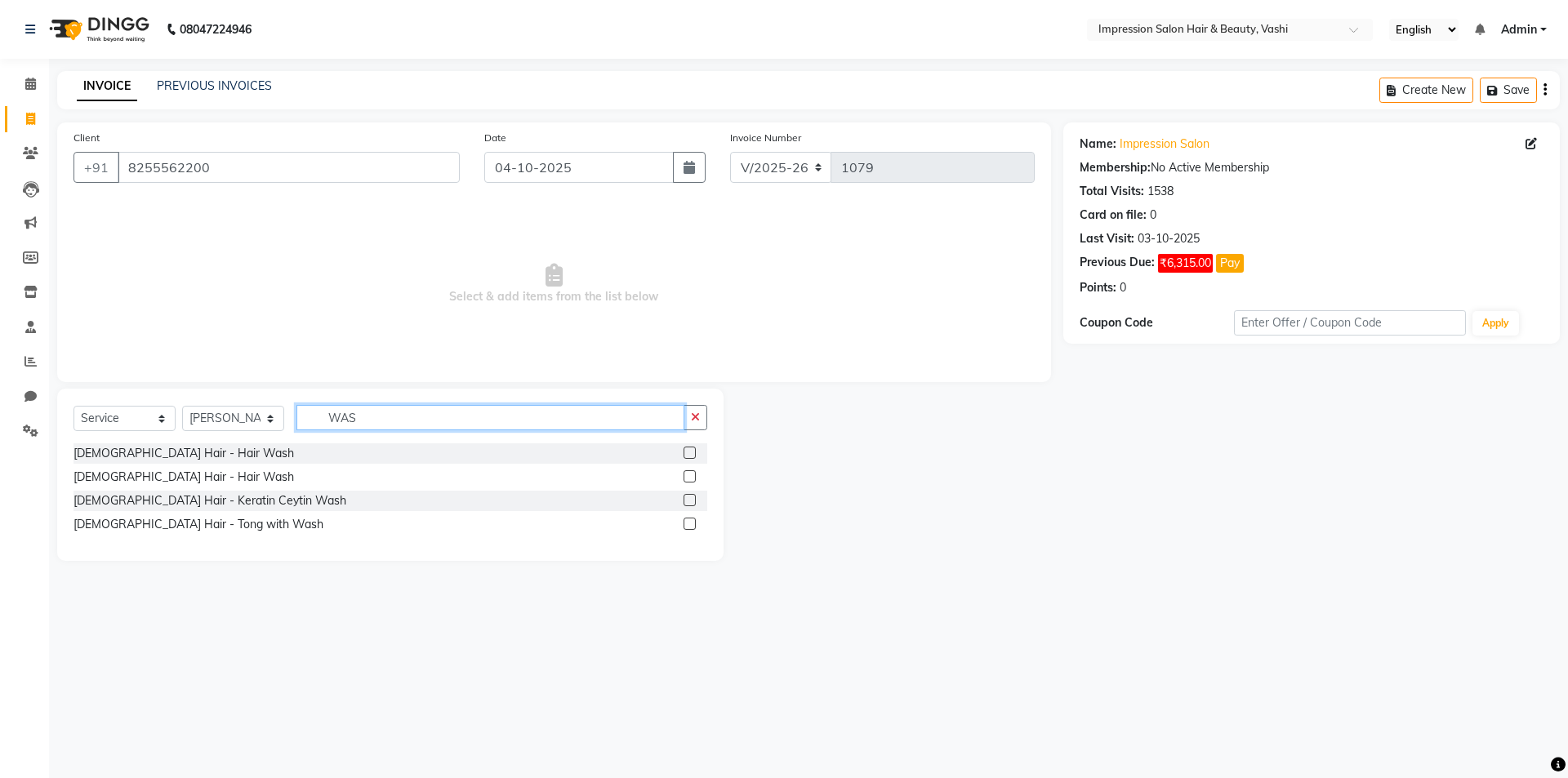
type input "WAS"
click at [685, 474] on label at bounding box center [689, 477] width 13 height 13
click at [685, 474] on input "checkbox" at bounding box center [688, 477] width 11 height 11
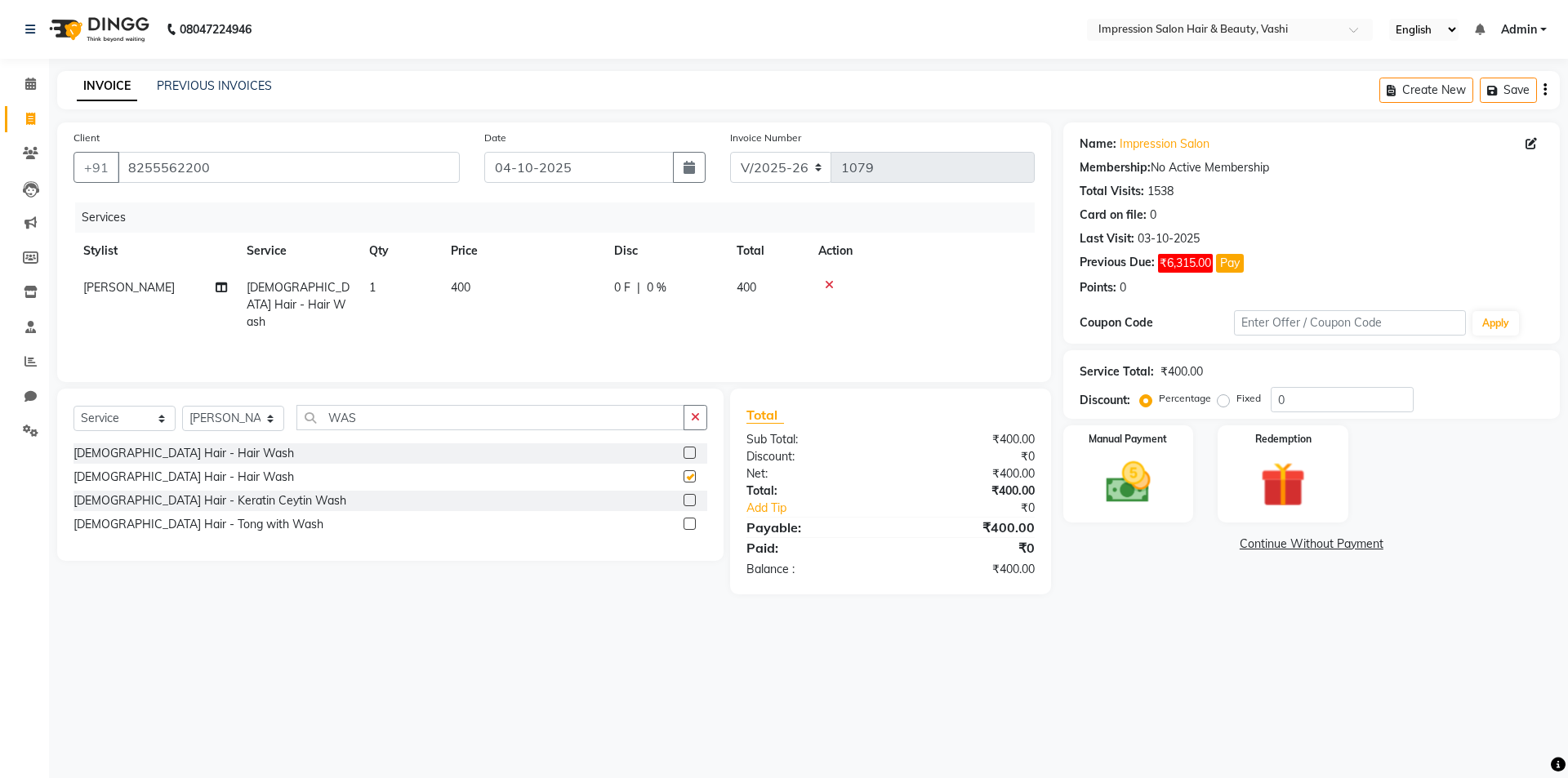
checkbox input "false"
click at [378, 424] on input "WAS" at bounding box center [490, 418] width 388 height 25
type input "W"
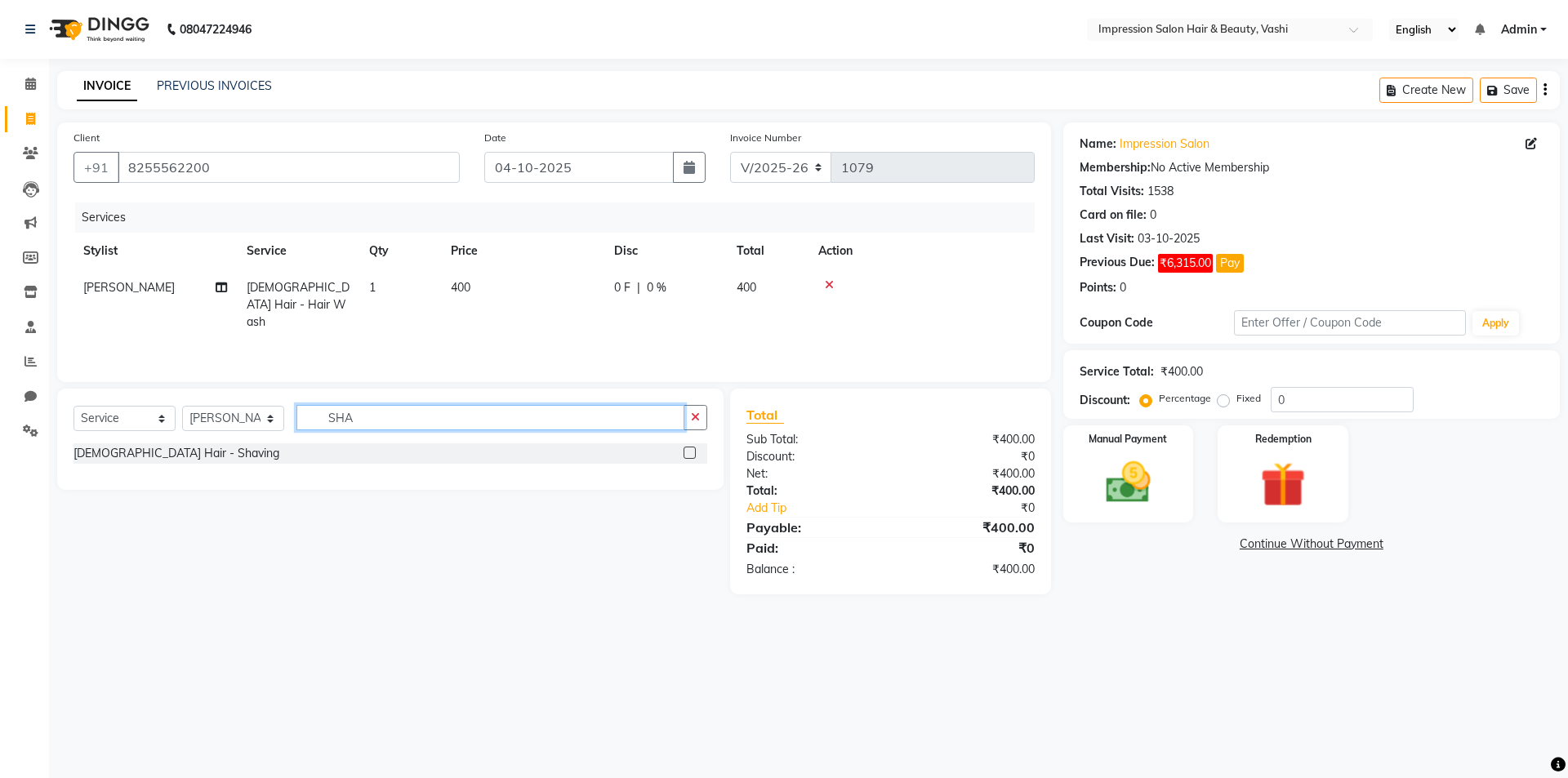
type input "SHA"
drag, startPoint x: 688, startPoint y: 447, endPoint x: 658, endPoint y: 452, distance: 30.4
click at [688, 447] on label at bounding box center [689, 453] width 13 height 13
click at [688, 449] on input "checkbox" at bounding box center [688, 454] width 11 height 11
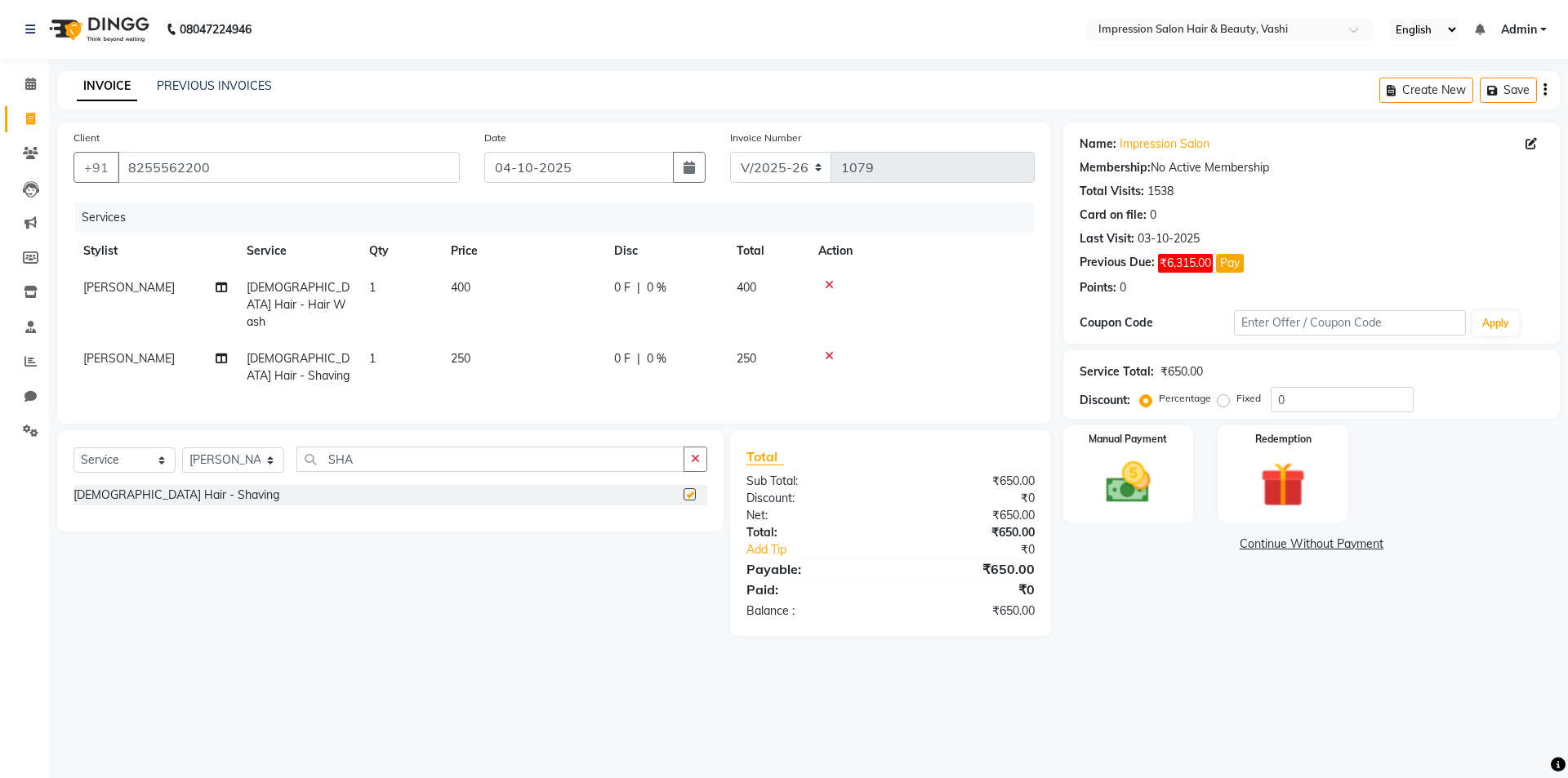
checkbox input "false"
drag, startPoint x: 198, startPoint y: 458, endPoint x: 194, endPoint y: 466, distance: 8.9
click at [198, 458] on select "Select Stylist [PERSON_NAME] [PERSON_NAME]" at bounding box center [232, 461] width 102 height 25
select select "59467"
click at [182, 448] on select "Select Stylist [PERSON_NAME] [PERSON_NAME]" at bounding box center [232, 461] width 102 height 25
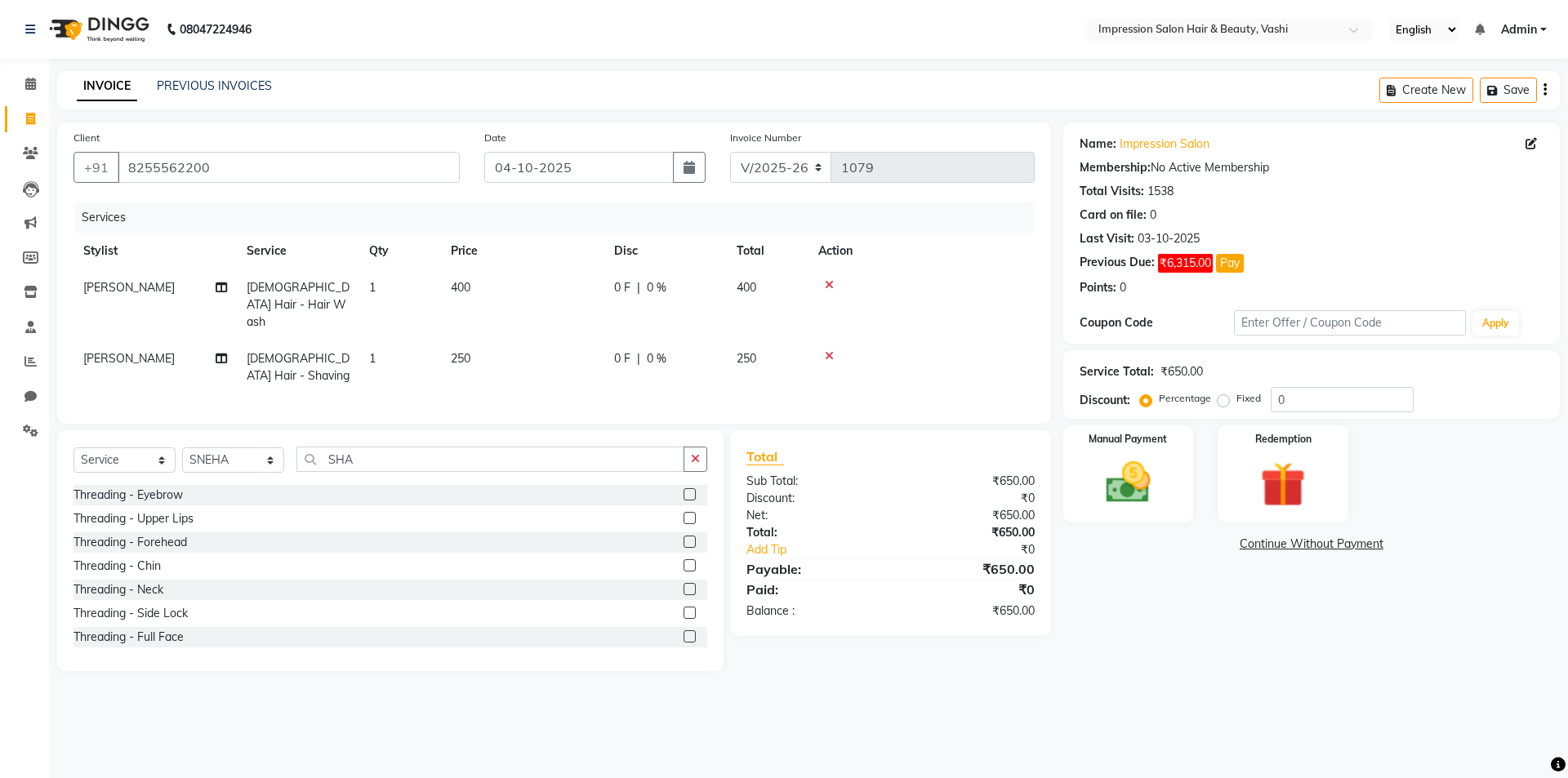
click at [445, 440] on div "Select Service Product Membership Package Voucher Prepaid Gift Card Select Styl…" at bounding box center [391, 551] width 667 height 241
click at [390, 461] on input "SHA" at bounding box center [490, 460] width 388 height 25
type input "S"
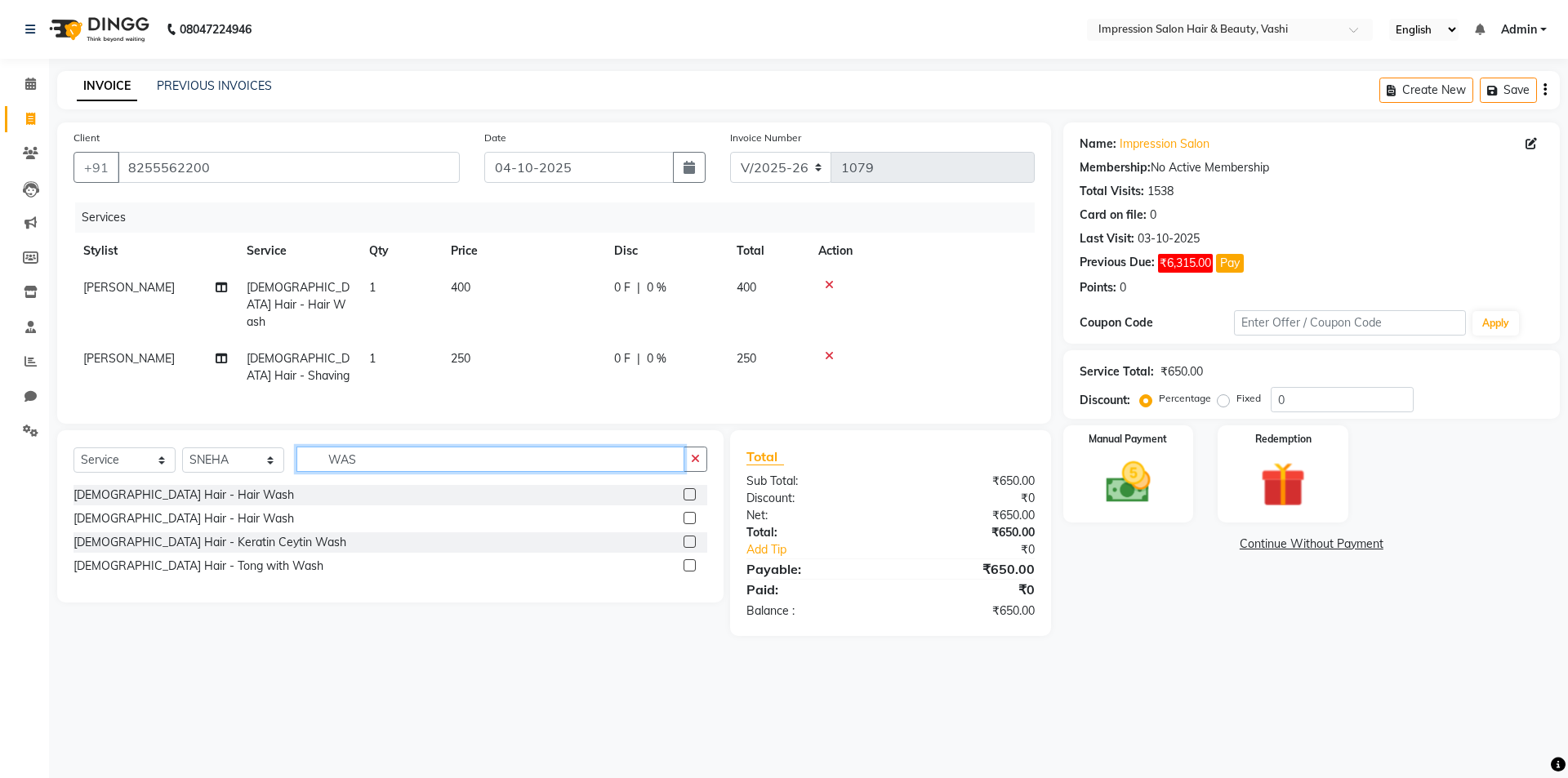
type input "WAS"
click at [691, 512] on label at bounding box center [689, 518] width 13 height 13
click at [691, 514] on input "checkbox" at bounding box center [688, 519] width 11 height 11
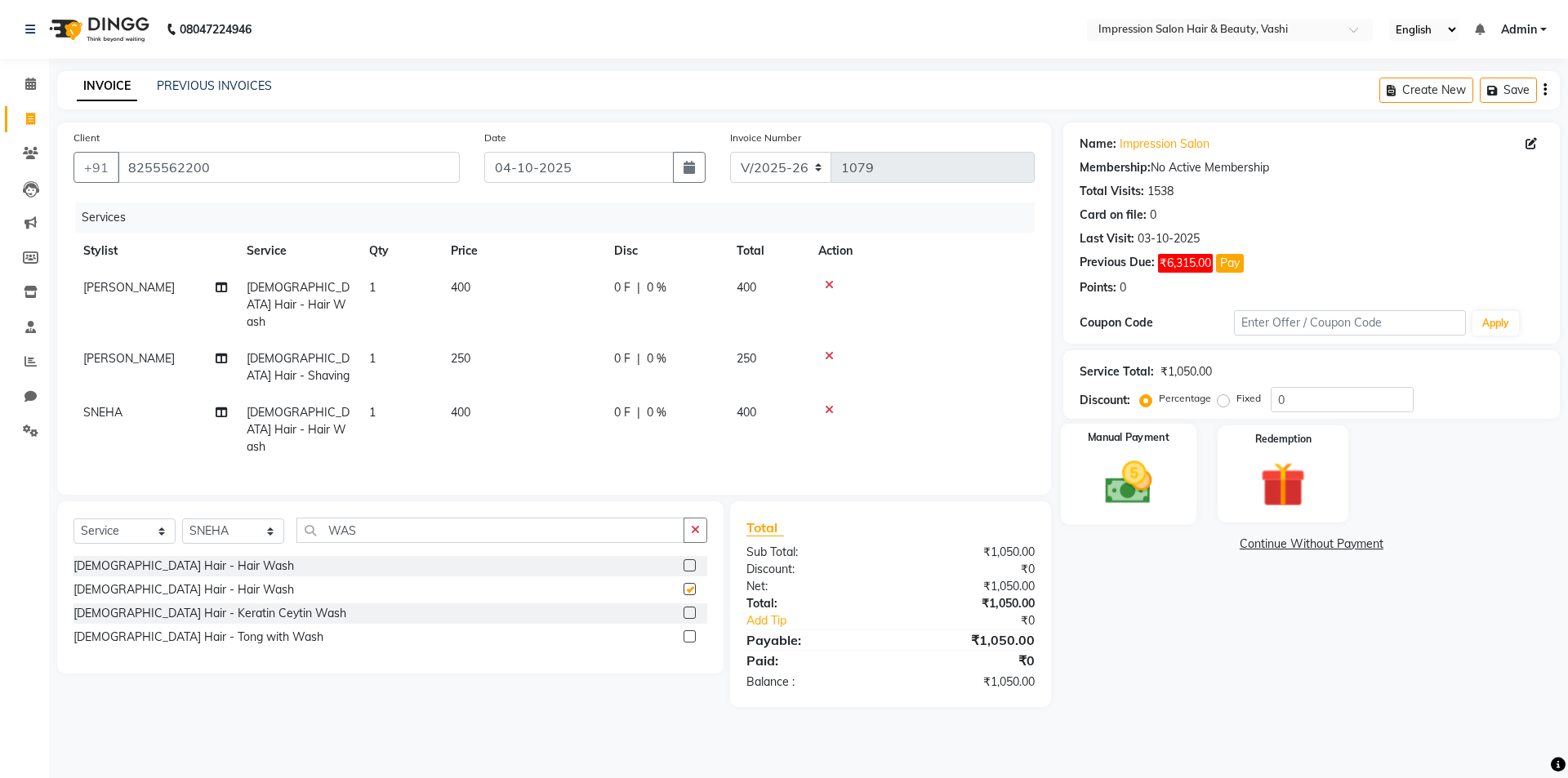
checkbox input "false"
click at [1143, 466] on img at bounding box center [1128, 482] width 76 height 54
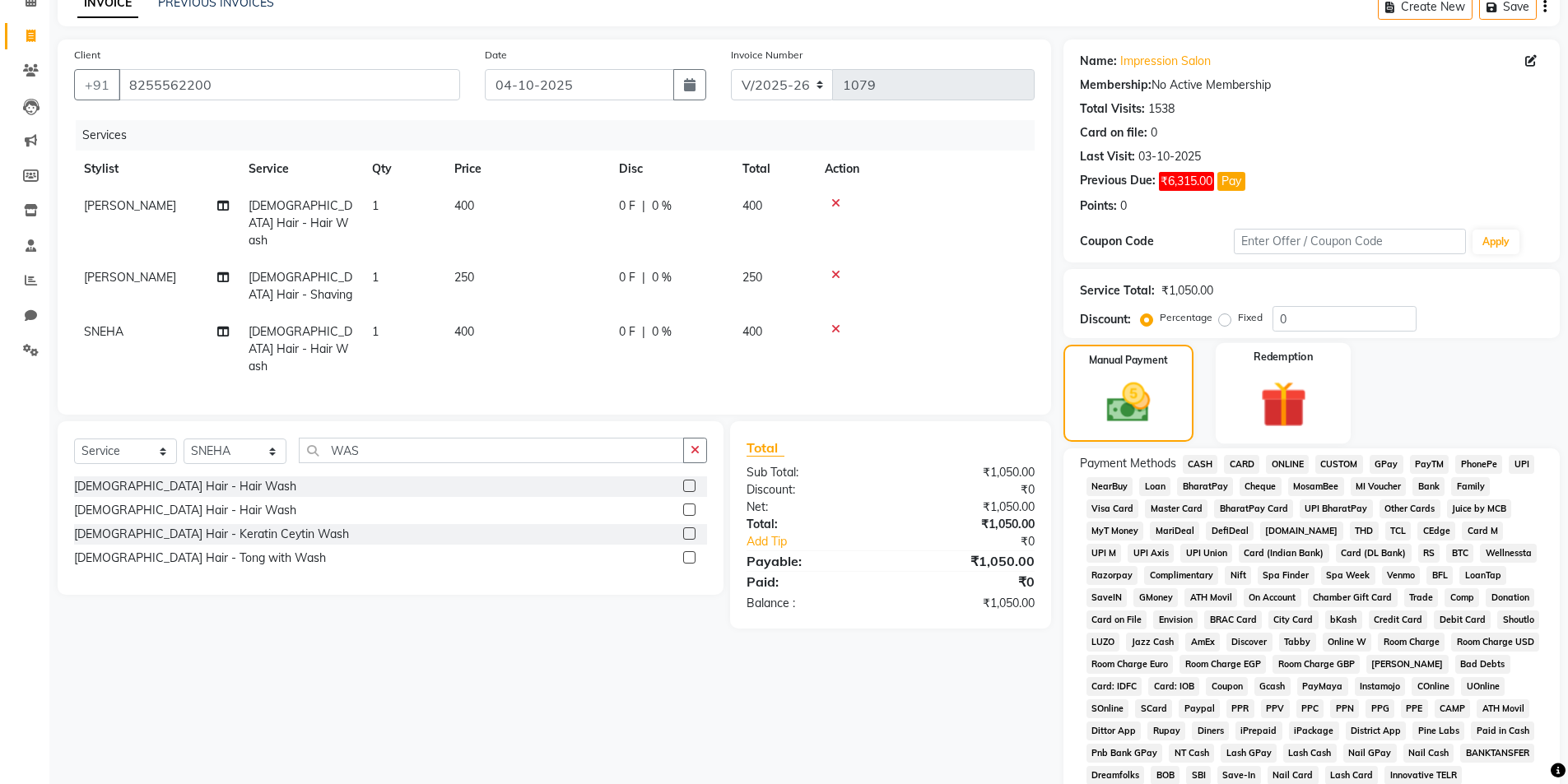
scroll to position [82, 0]
click at [1378, 468] on span "GPay" at bounding box center [1386, 466] width 34 height 19
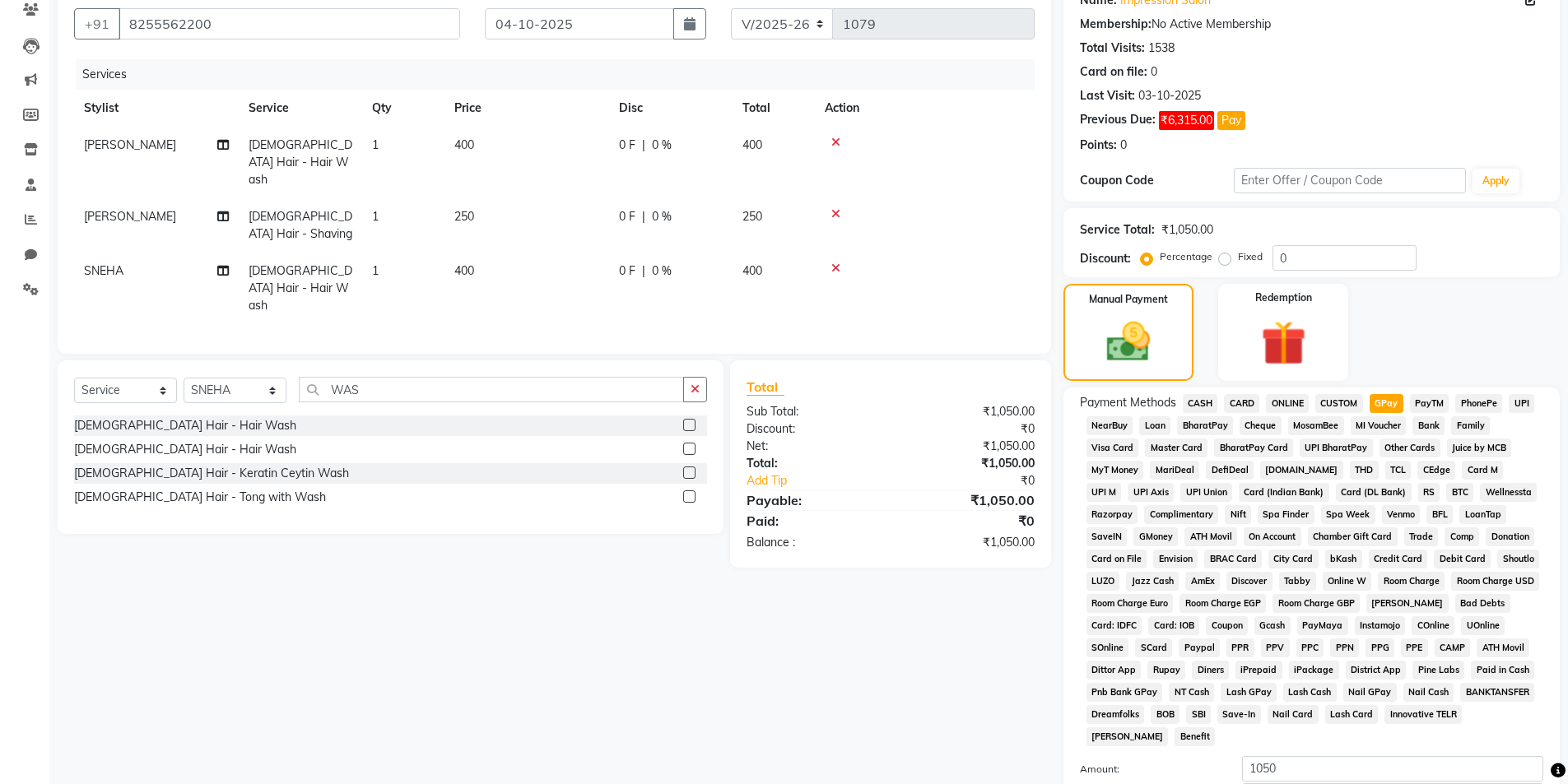
scroll to position [247, 0]
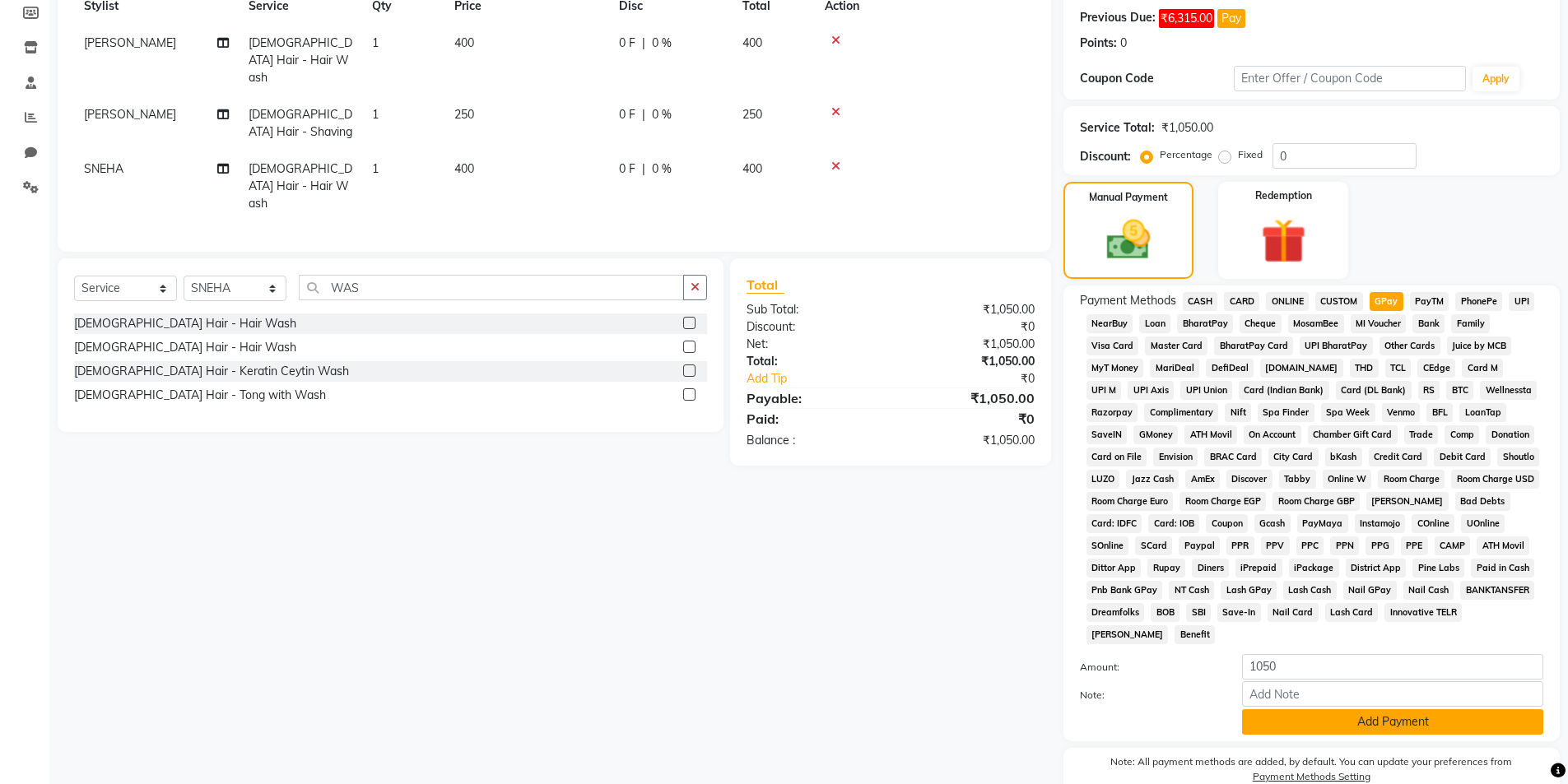
click at [1273, 720] on button "Add Payment" at bounding box center [1392, 722] width 301 height 25
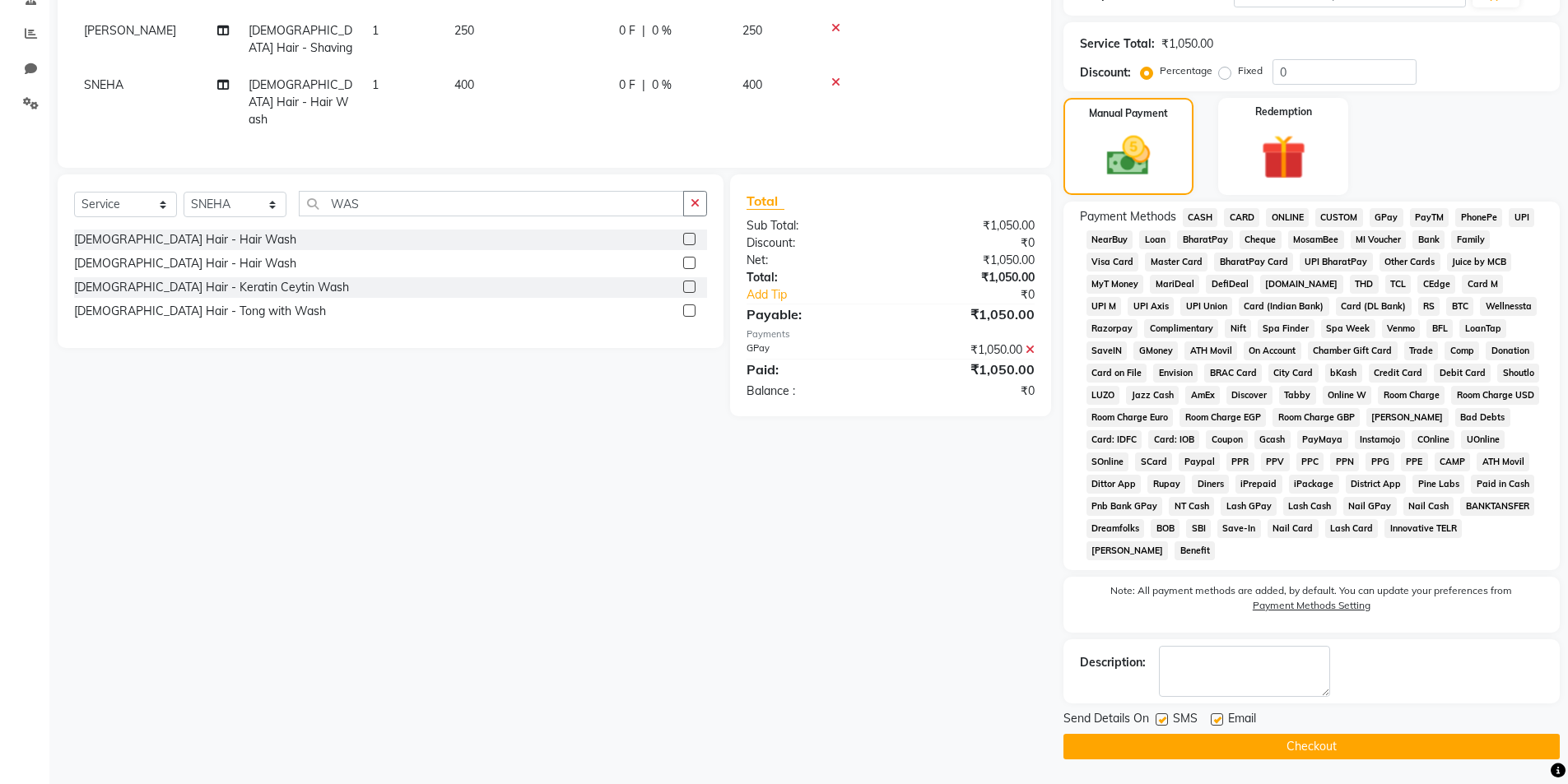
drag, startPoint x: 1258, startPoint y: 755, endPoint x: 1242, endPoint y: 753, distance: 16.1
click at [1256, 753] on button "Checkout" at bounding box center [1311, 747] width 496 height 25
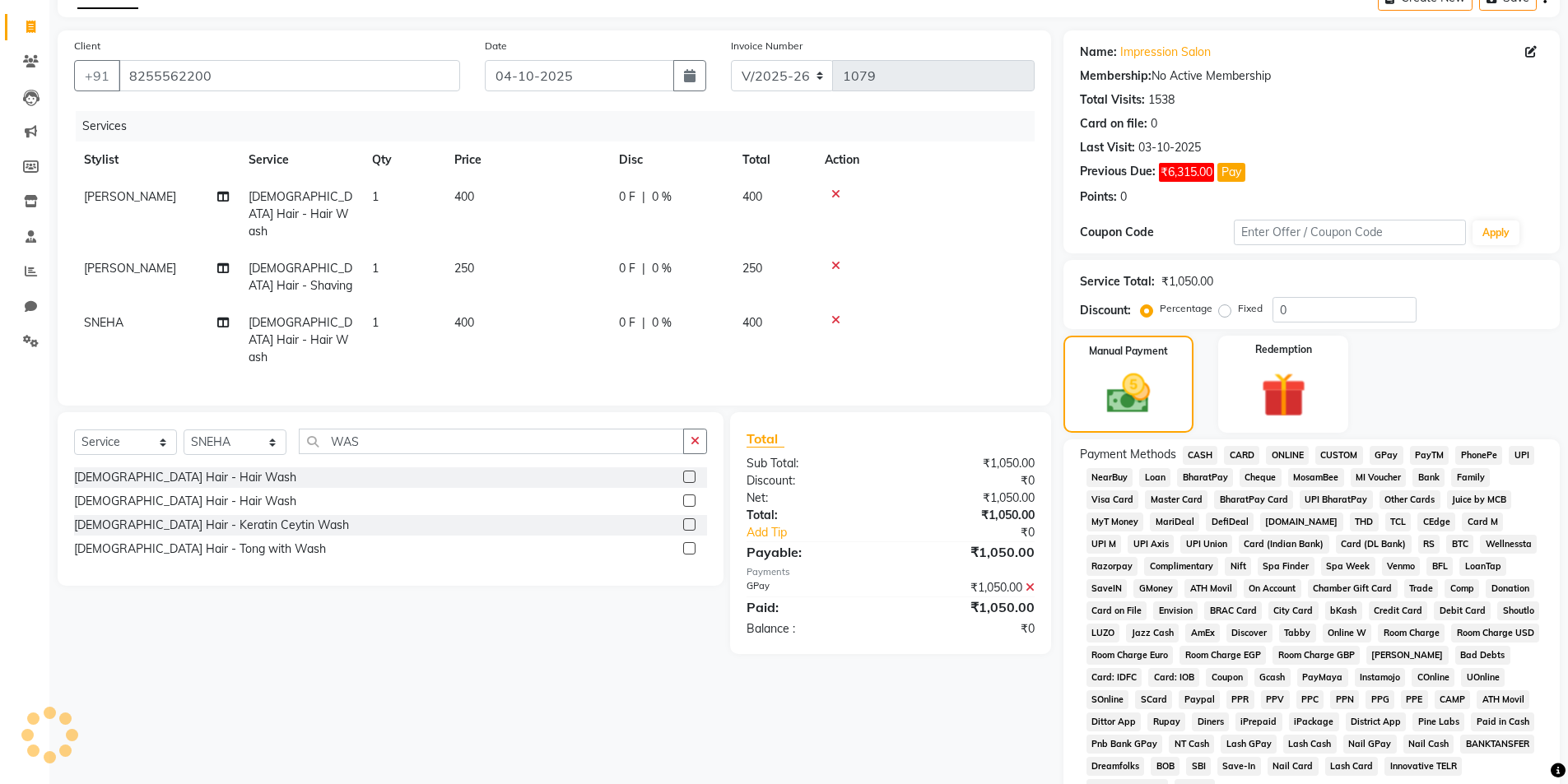
scroll to position [84, 0]
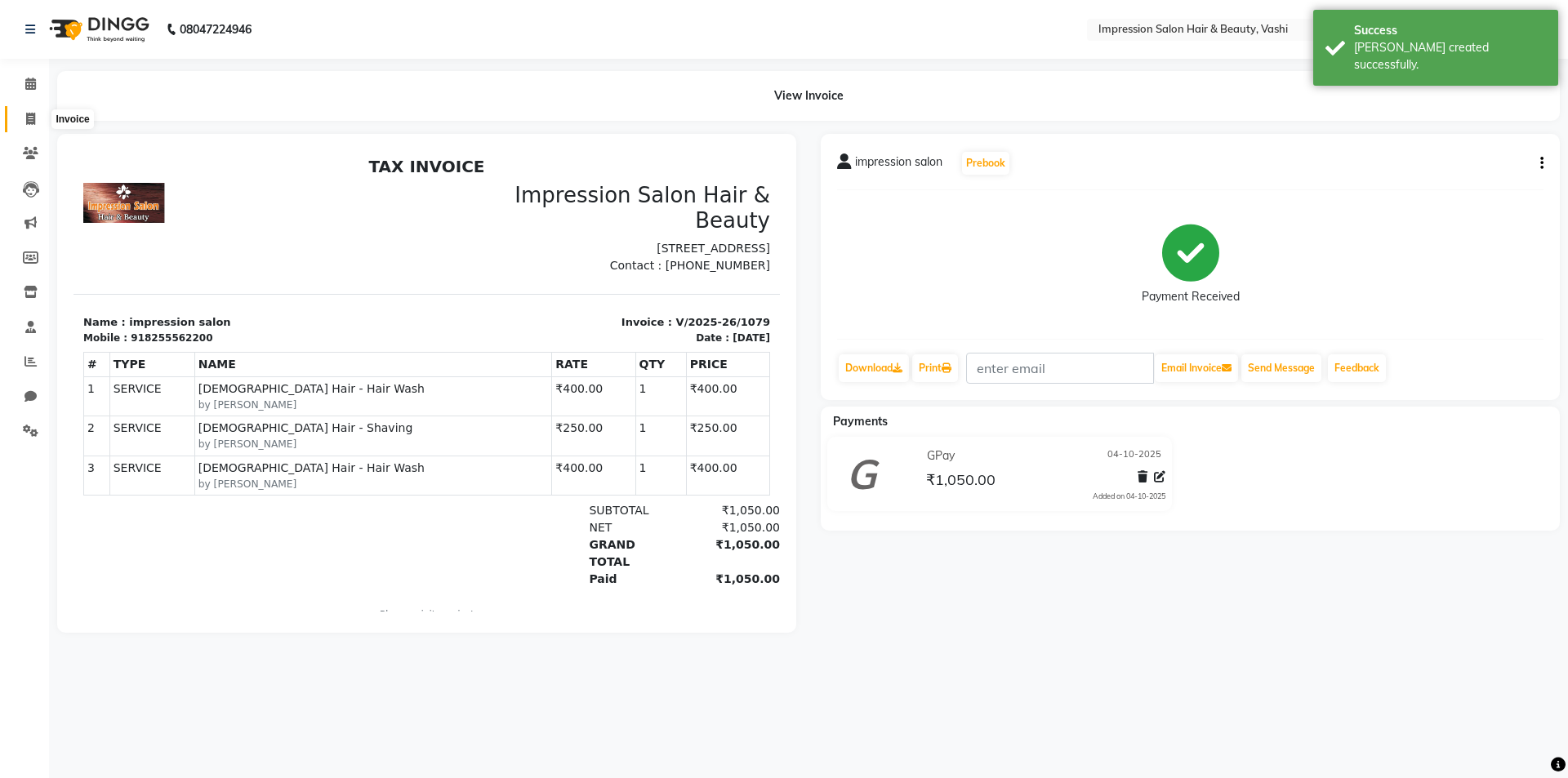
click at [19, 125] on span at bounding box center [30, 120] width 29 height 19
select select "125"
select select "service"
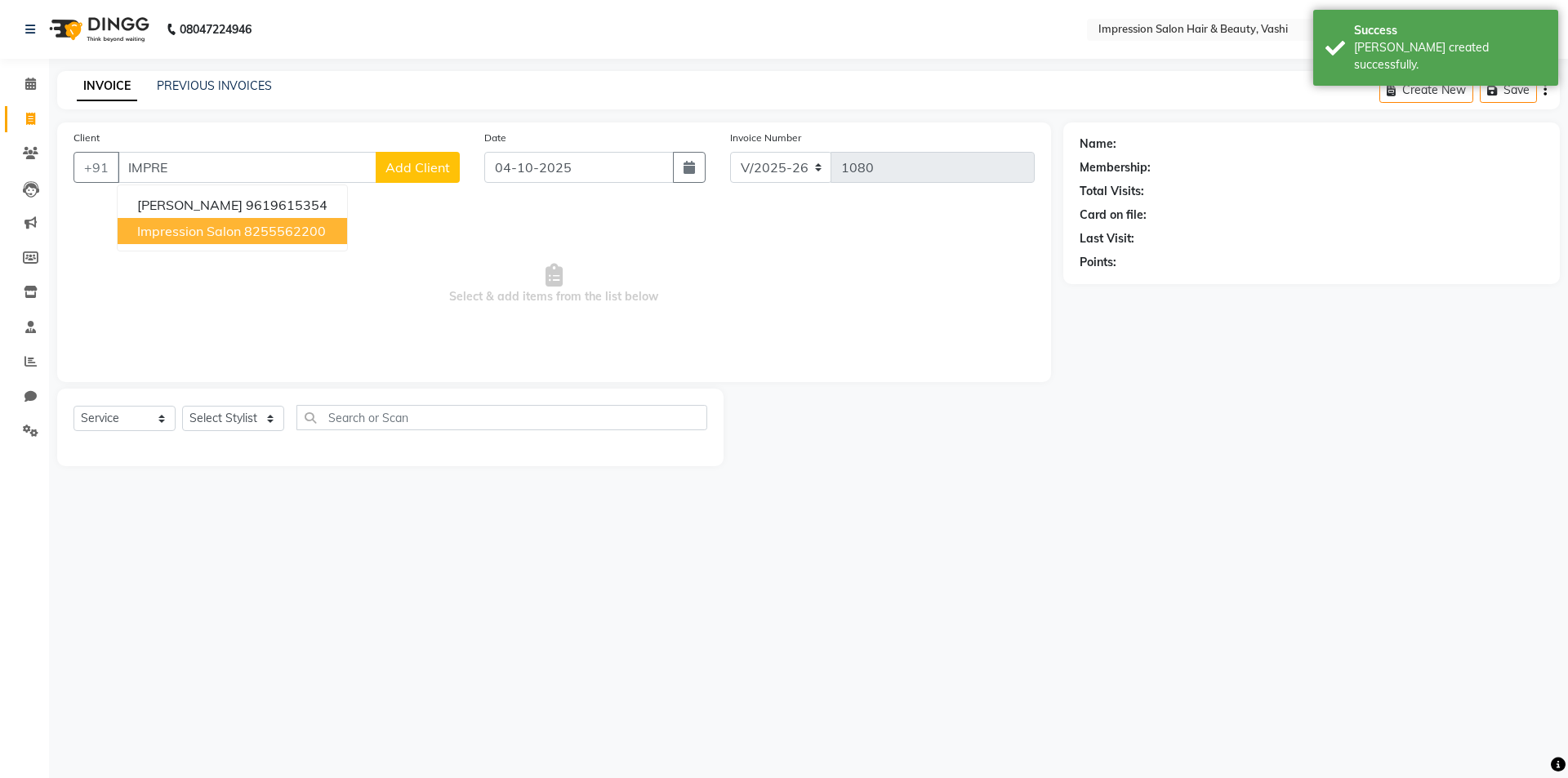
click at [216, 239] on button "impression salon 8255562200" at bounding box center [232, 231] width 230 height 26
type input "8255562200"
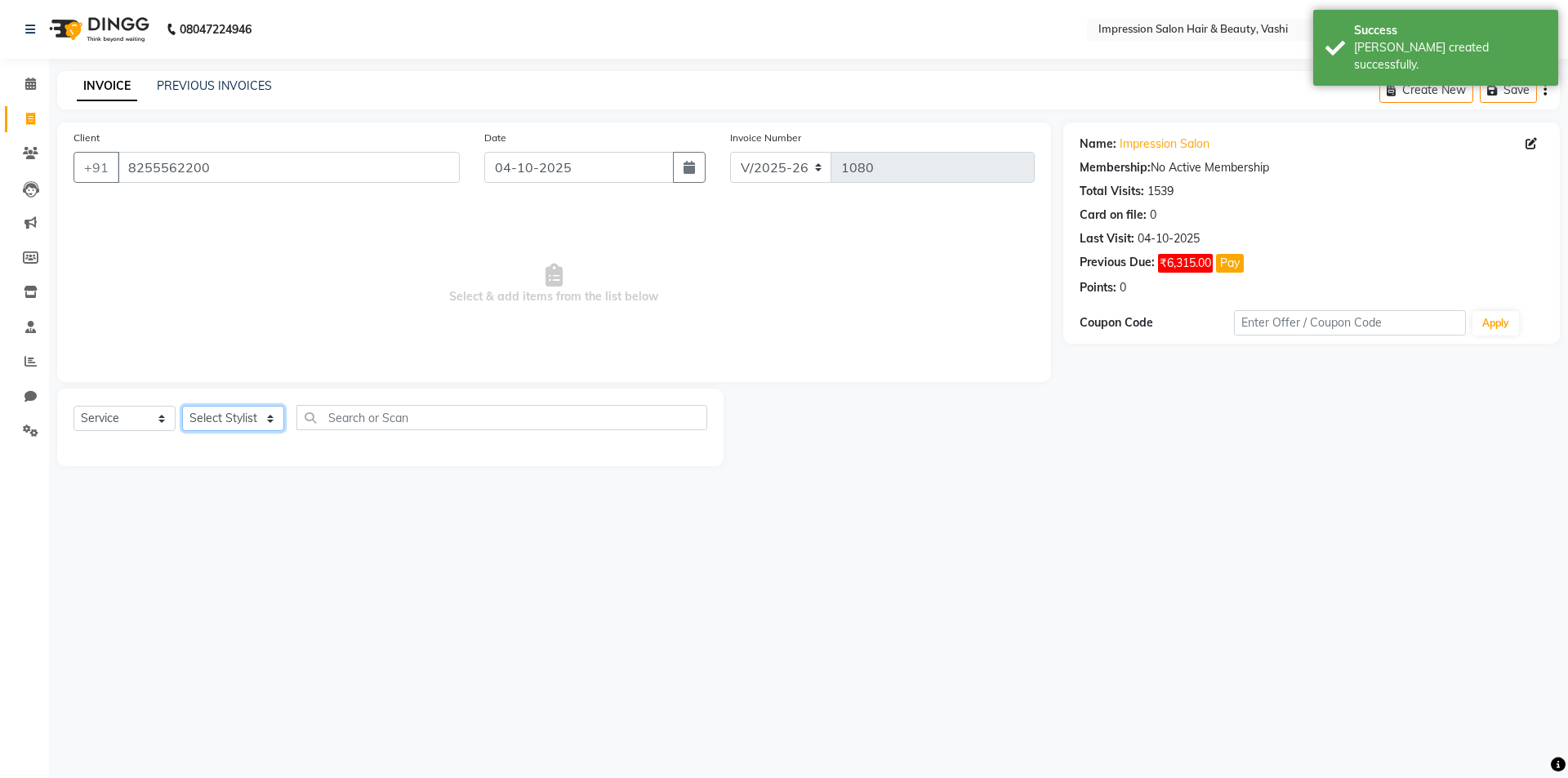
click at [221, 421] on select "Select Stylist [PERSON_NAME] [PERSON_NAME]" at bounding box center [232, 418] width 102 height 25
select select "52159"
click at [182, 406] on select "Select Stylist [PERSON_NAME] [PERSON_NAME]" at bounding box center [232, 418] width 102 height 25
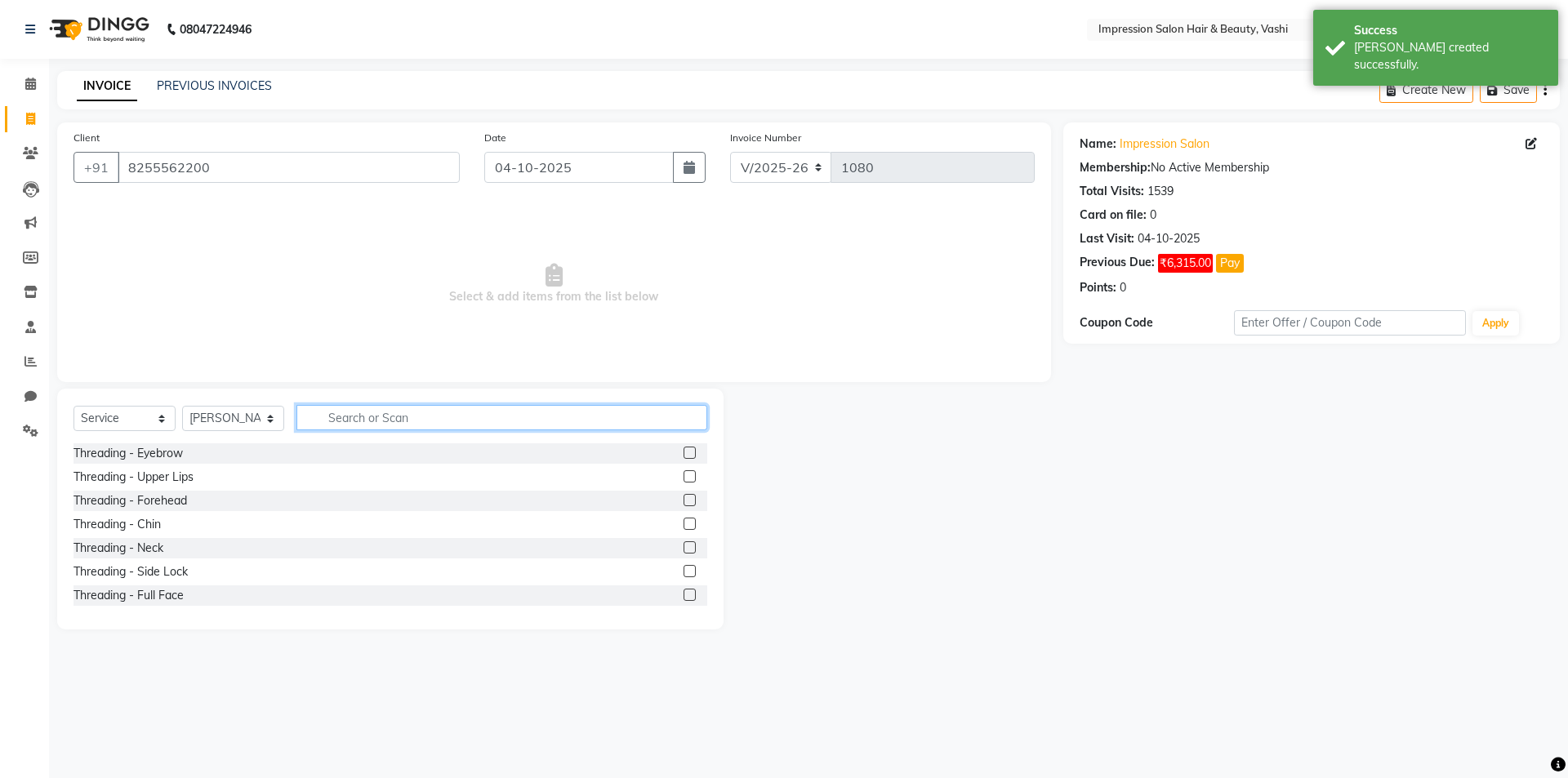
click at [440, 412] on input "text" at bounding box center [502, 418] width 411 height 25
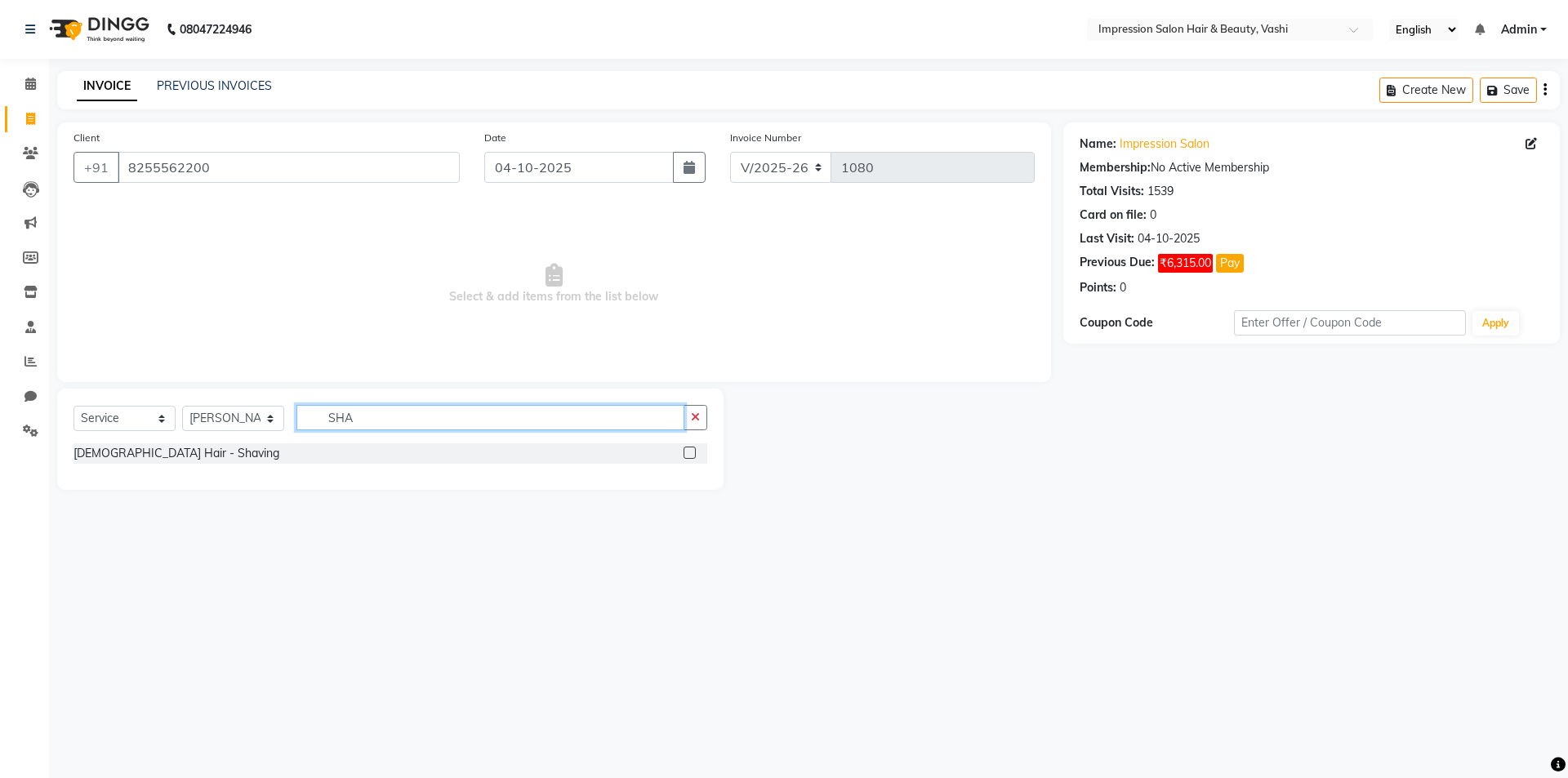
type input "SHA"
click at [691, 447] on label at bounding box center [689, 453] width 13 height 13
click at [691, 449] on input "checkbox" at bounding box center [688, 454] width 11 height 11
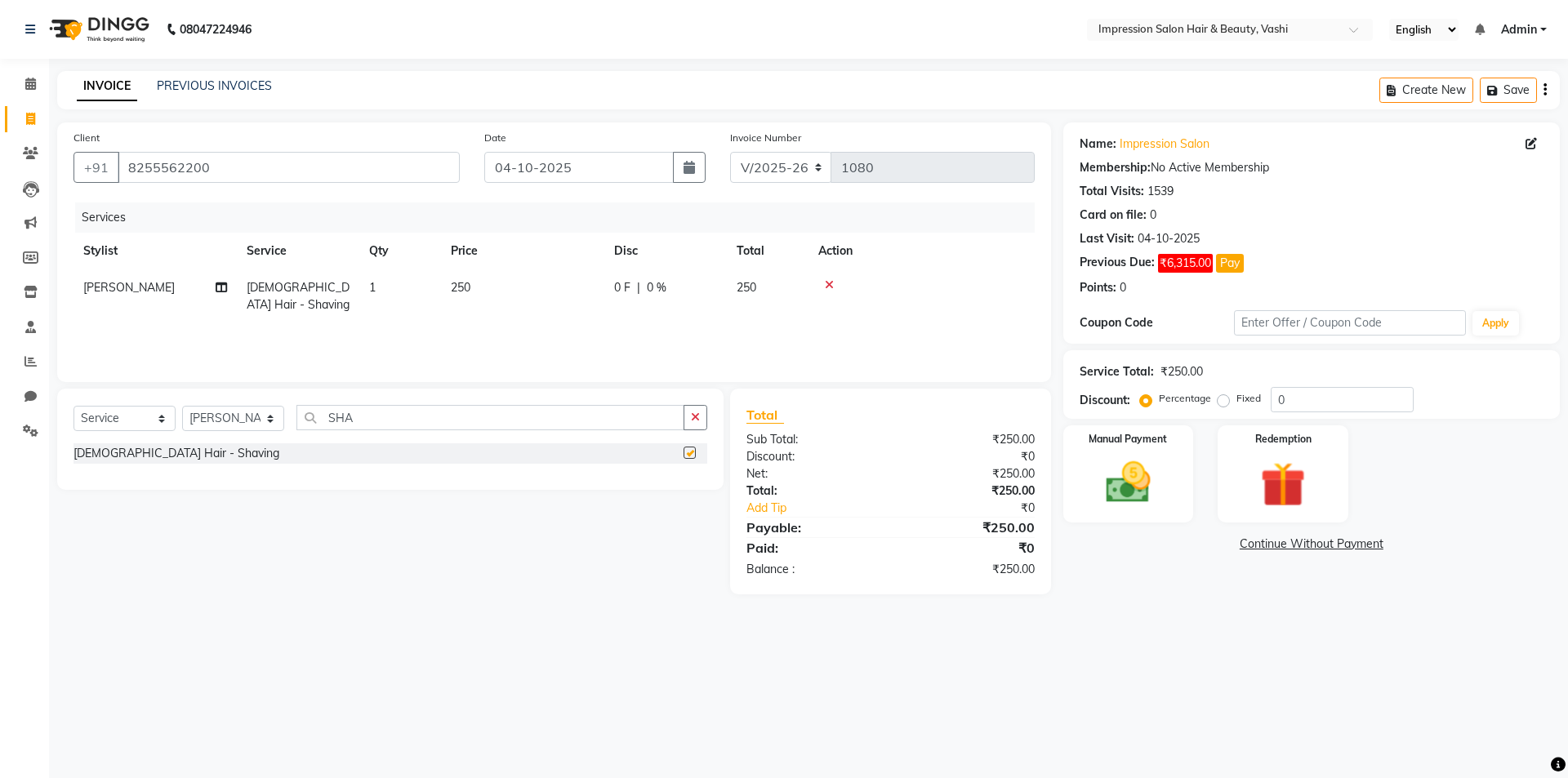
checkbox input "false"
click at [1122, 445] on label "Manual Payment" at bounding box center [1128, 438] width 82 height 15
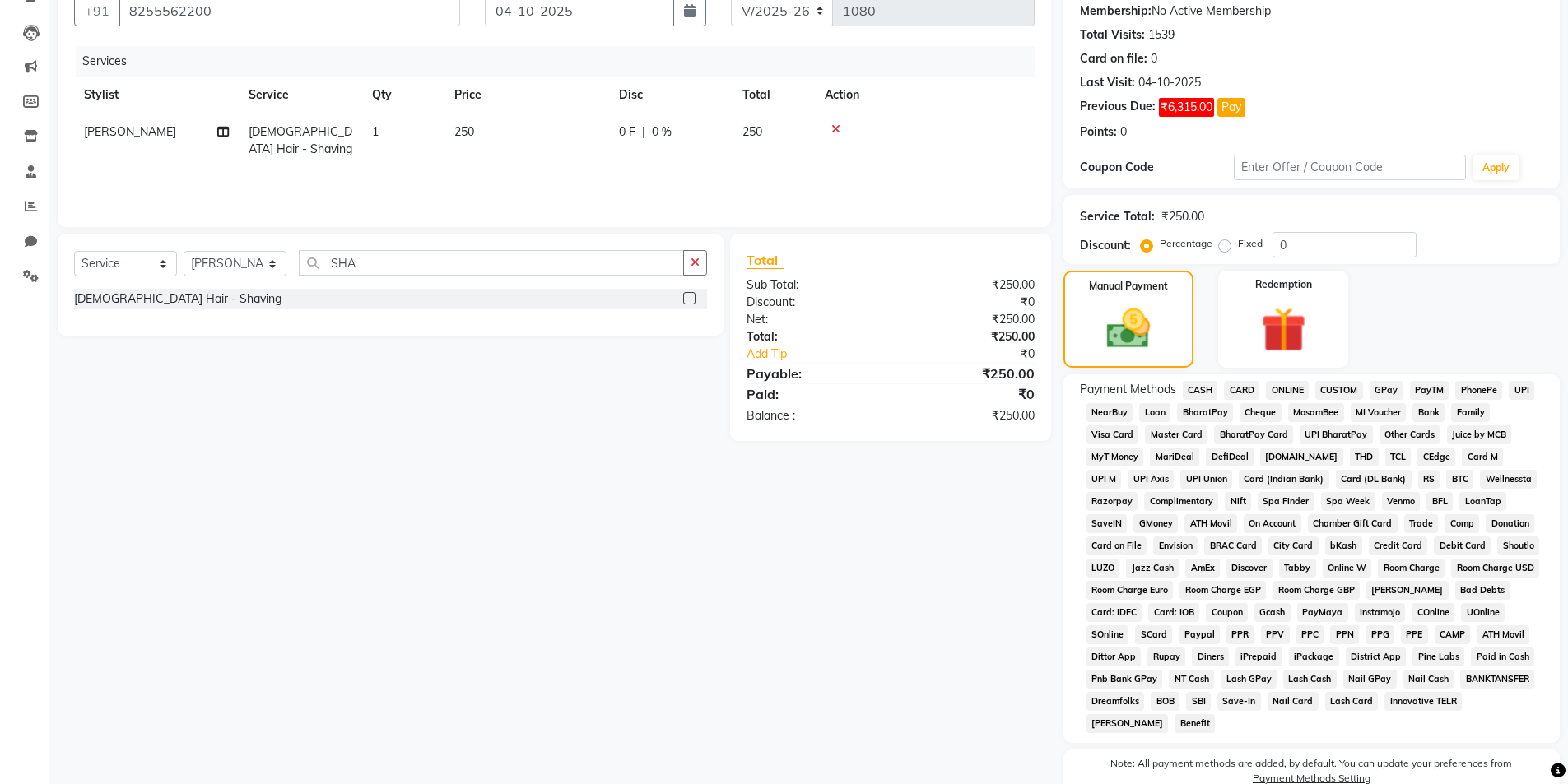
scroll to position [165, 0]
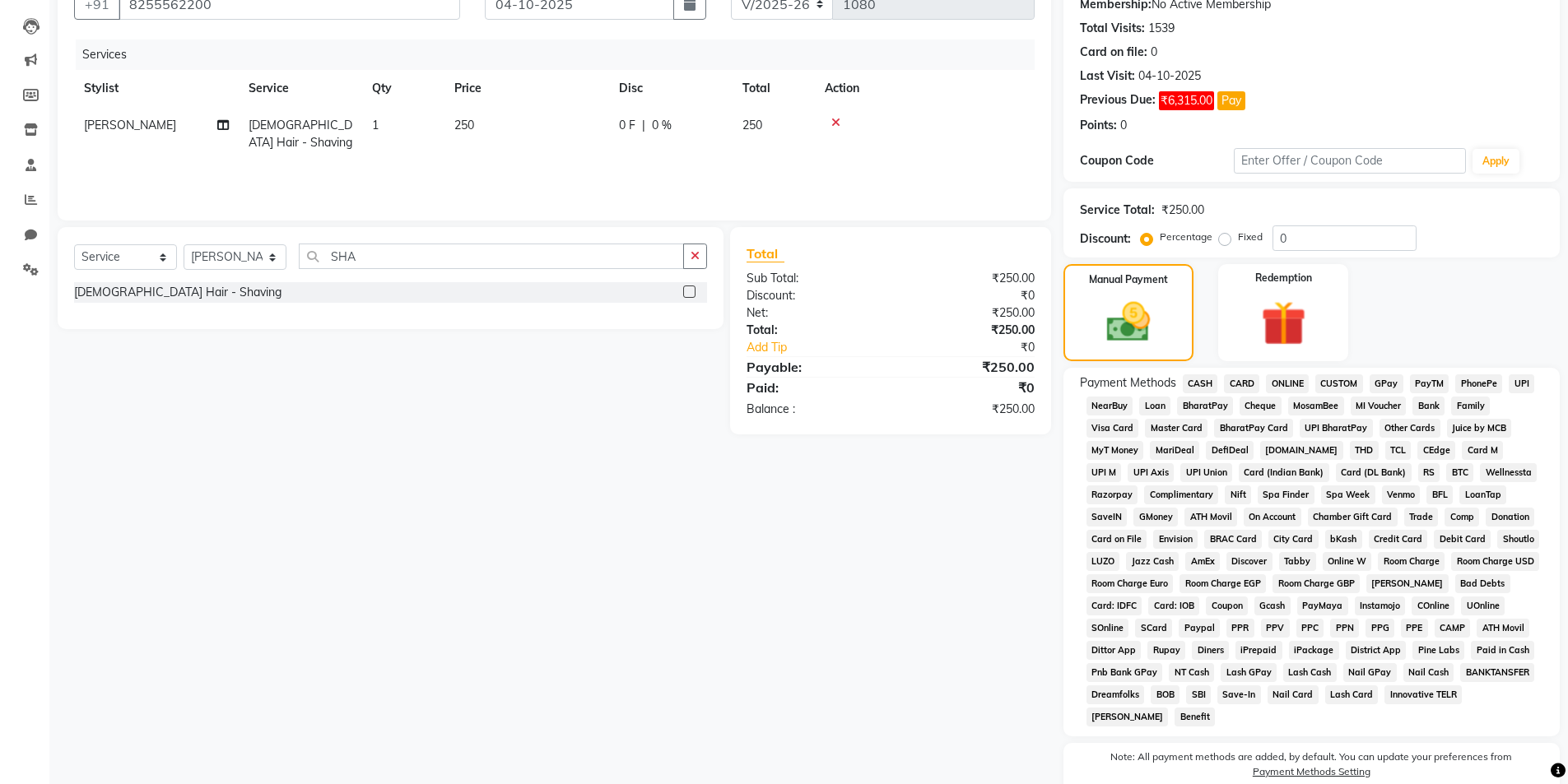
click at [1201, 378] on span "CASH" at bounding box center [1201, 384] width 36 height 19
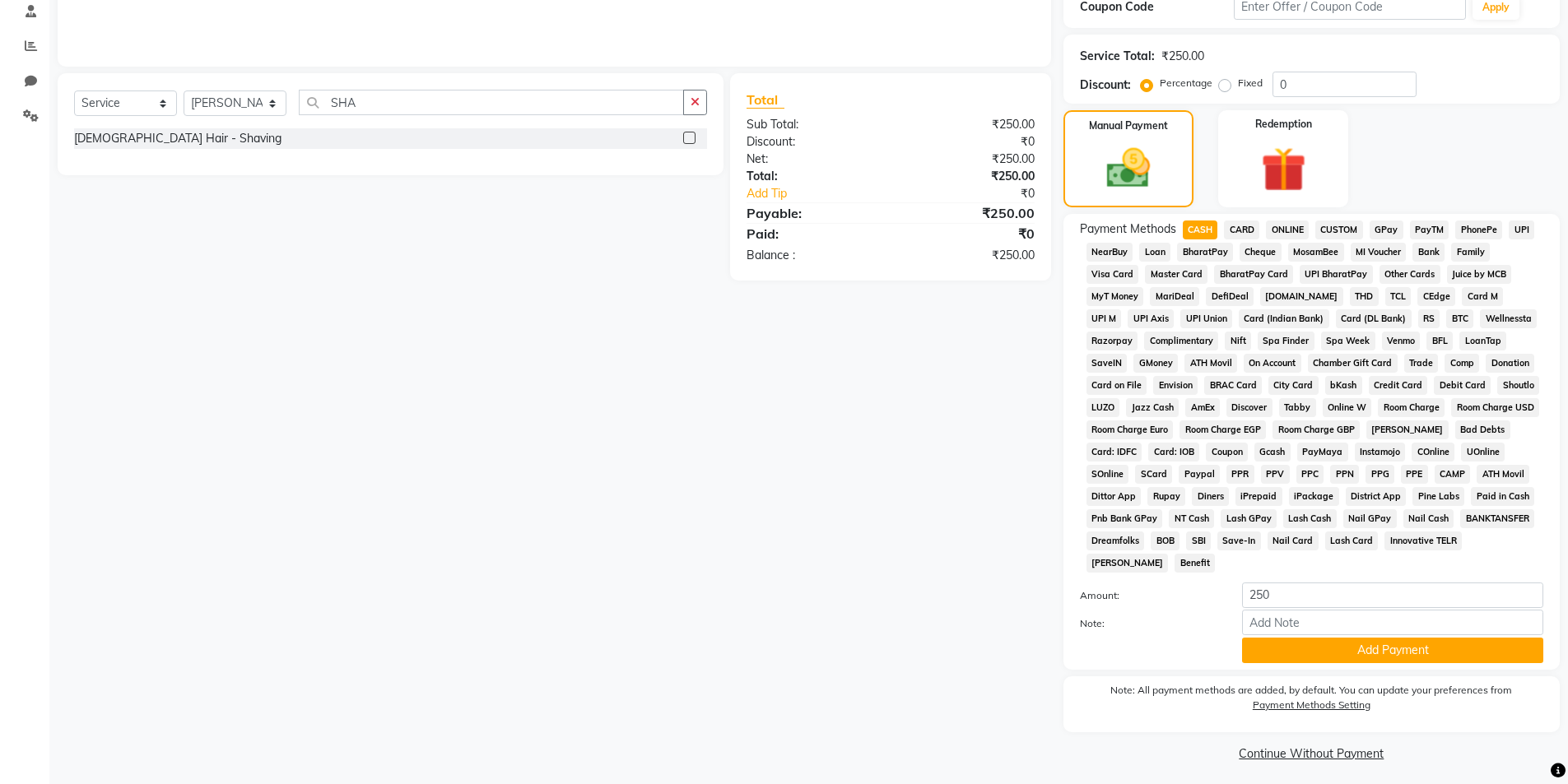
scroll to position [325, 0]
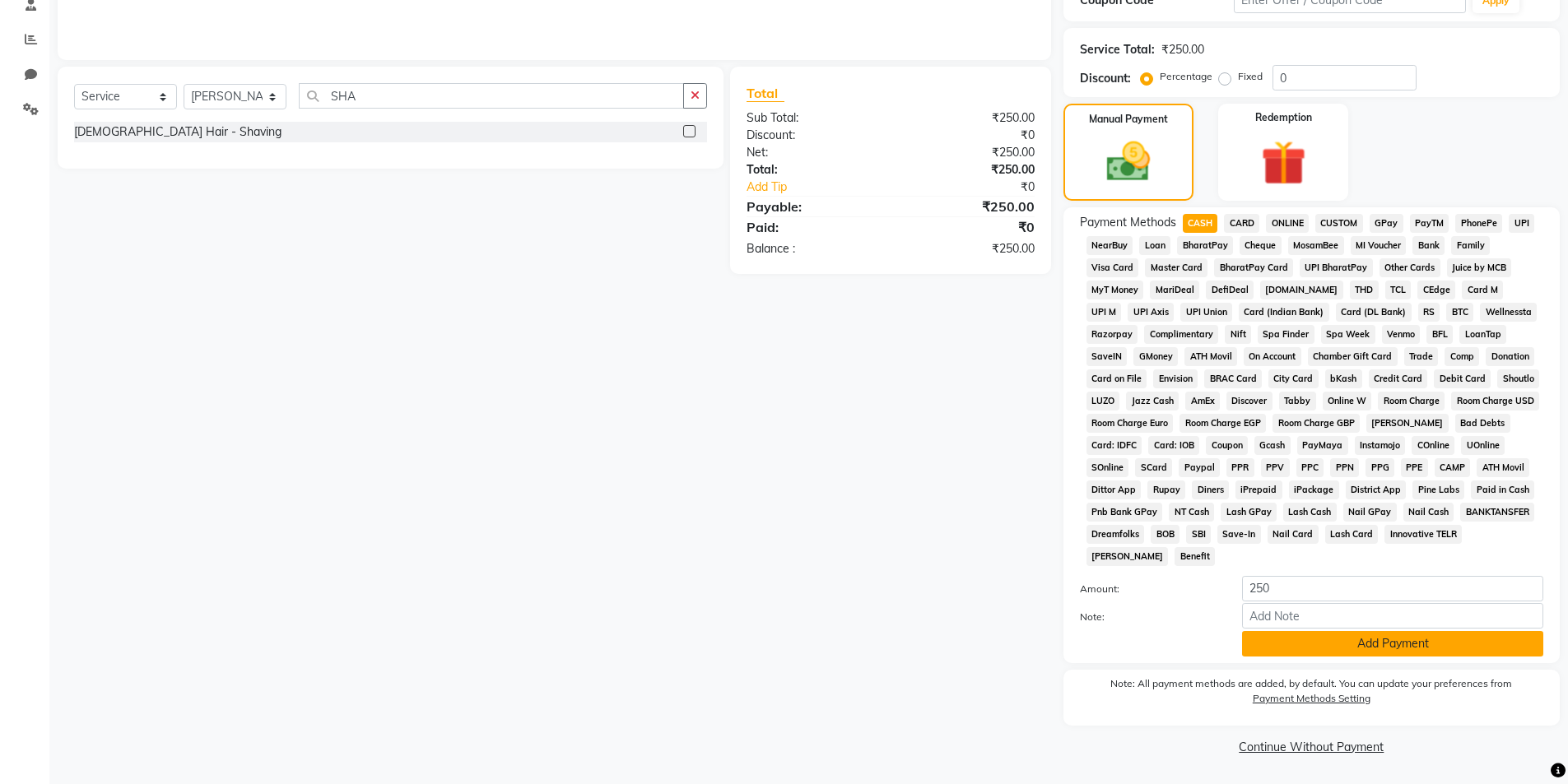
click at [1263, 637] on button "Add Payment" at bounding box center [1392, 644] width 301 height 25
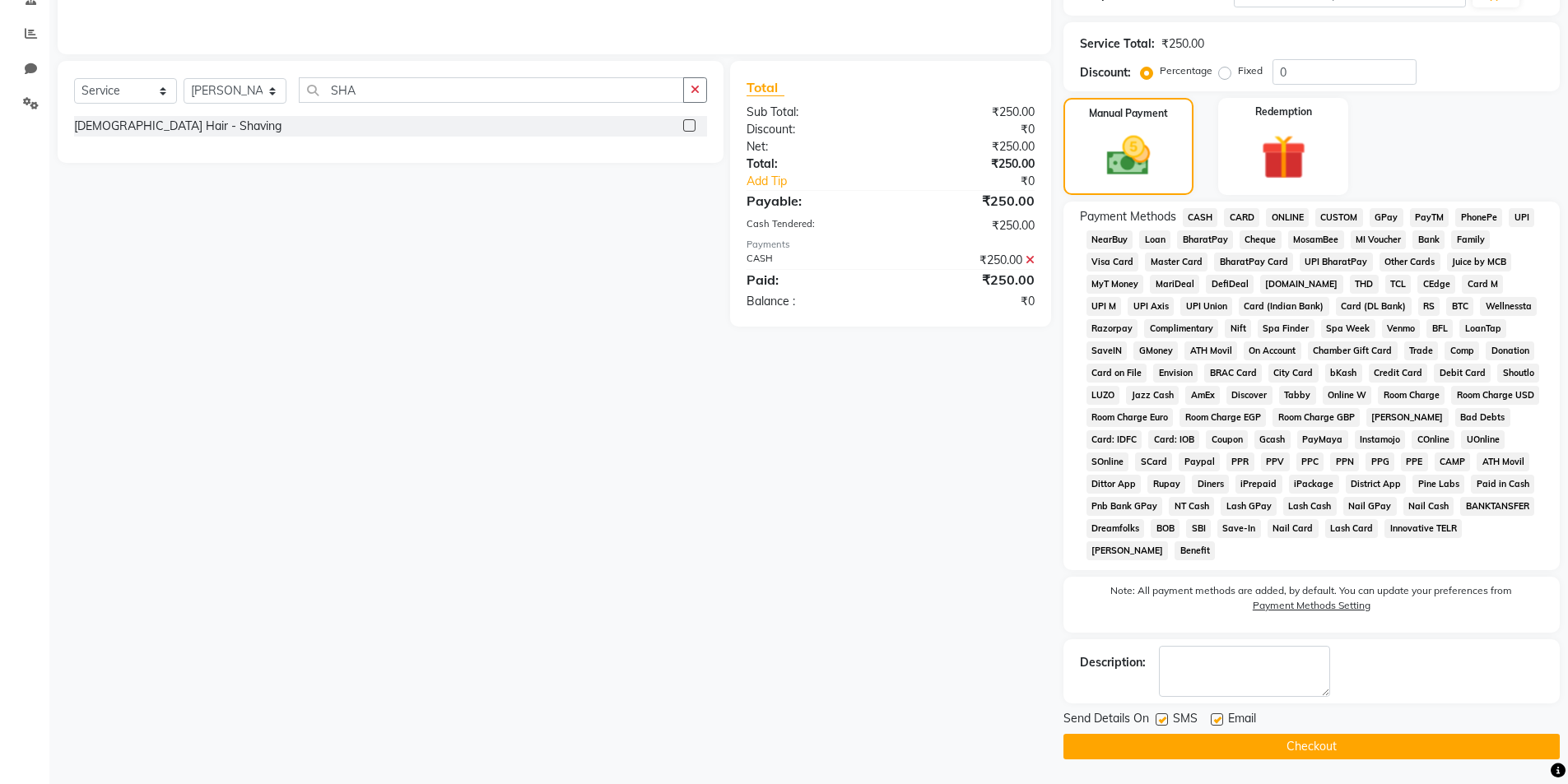
click at [1191, 738] on button "Checkout" at bounding box center [1311, 747] width 496 height 25
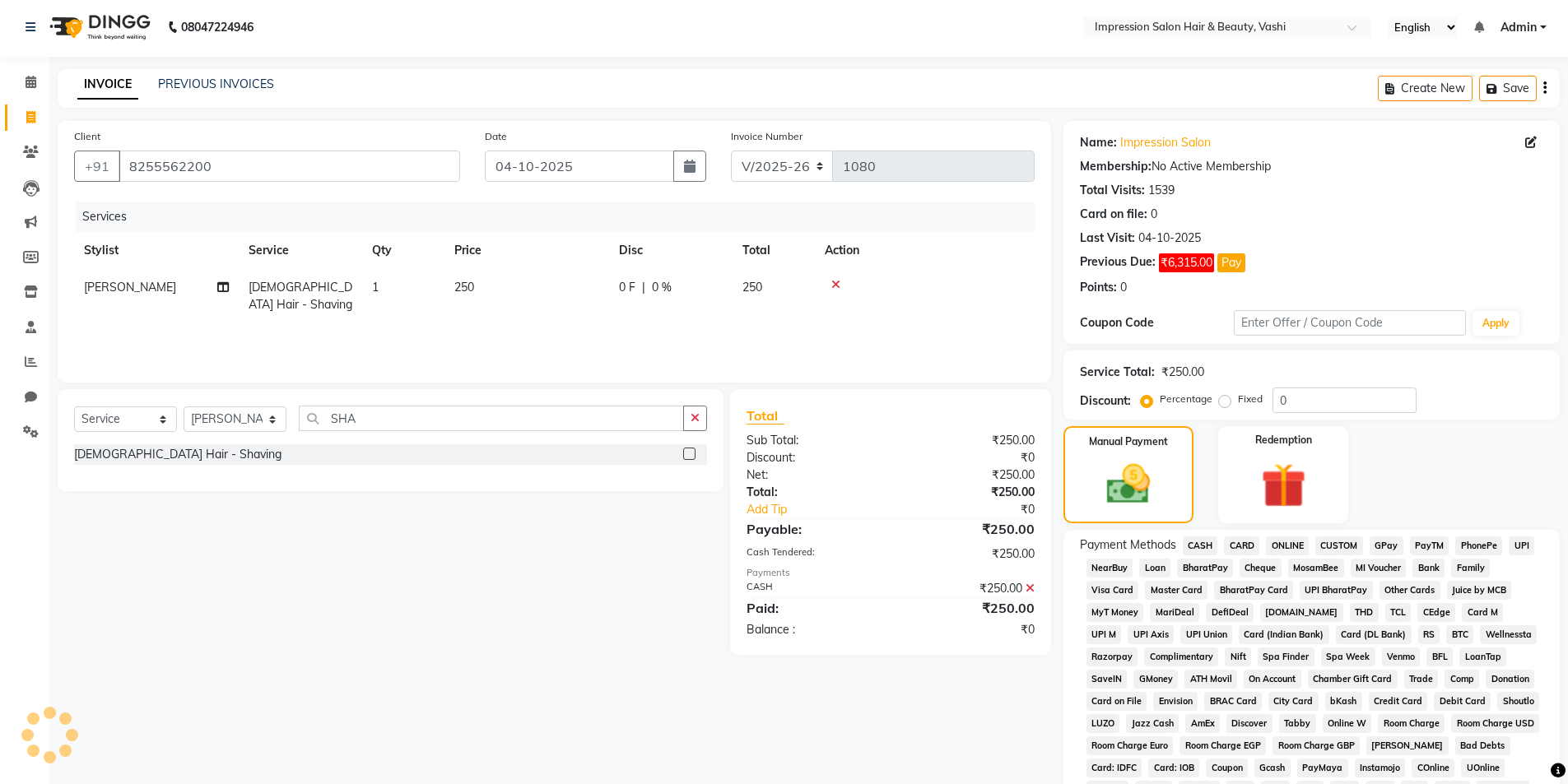
scroll to position [2, 0]
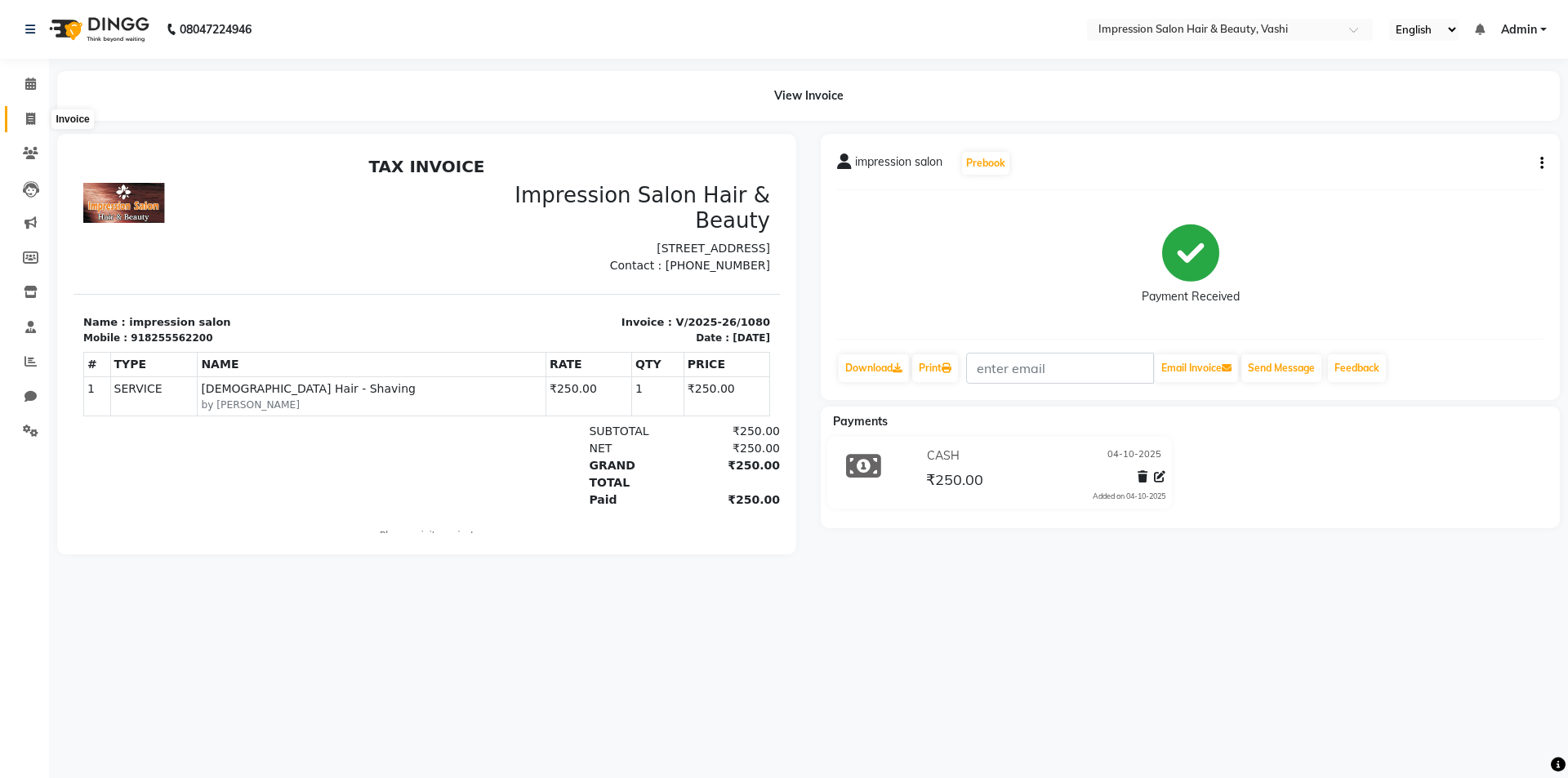
click at [30, 113] on icon at bounding box center [30, 119] width 9 height 13
select select "service"
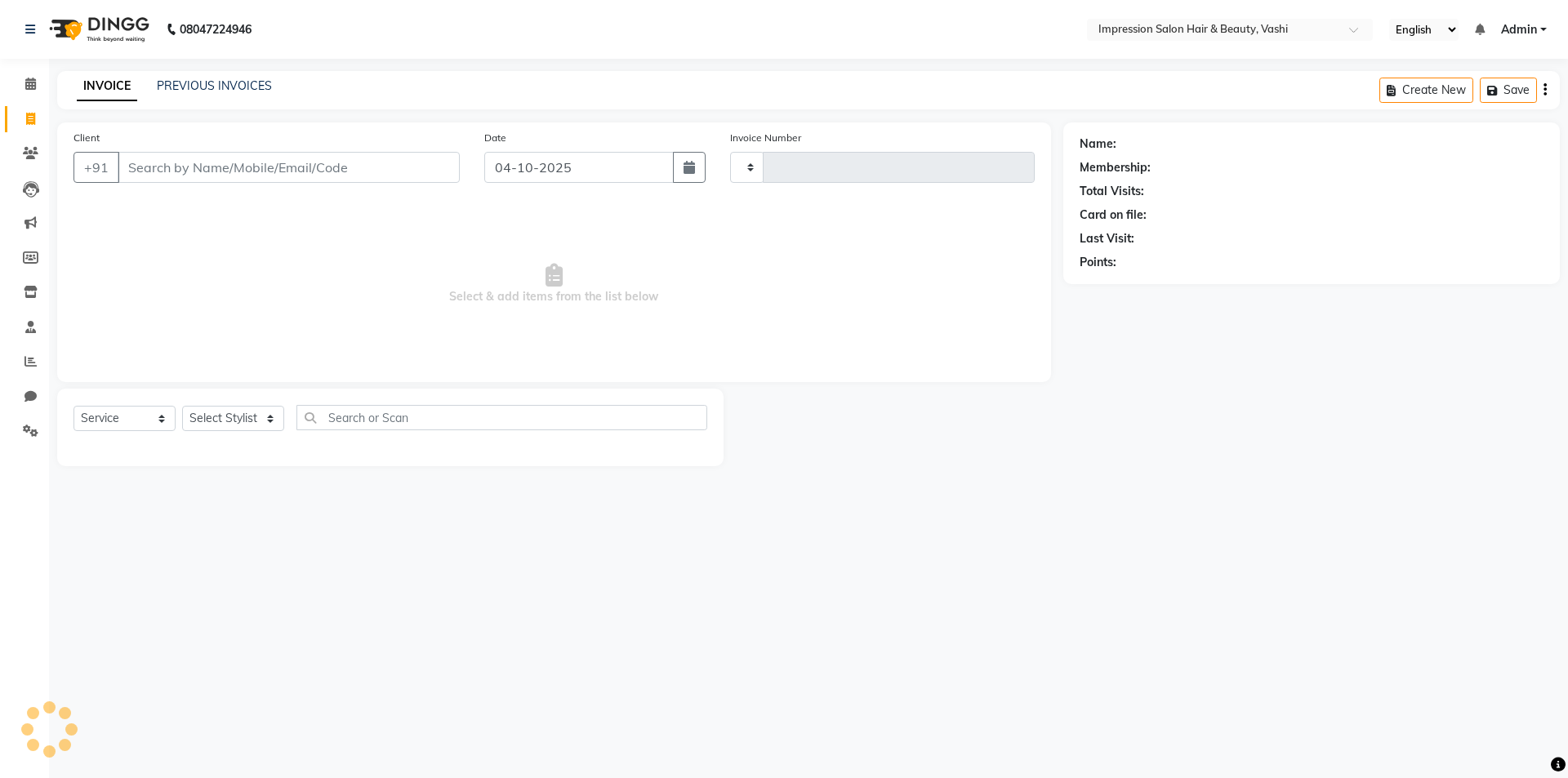
type input "1081"
select select "125"
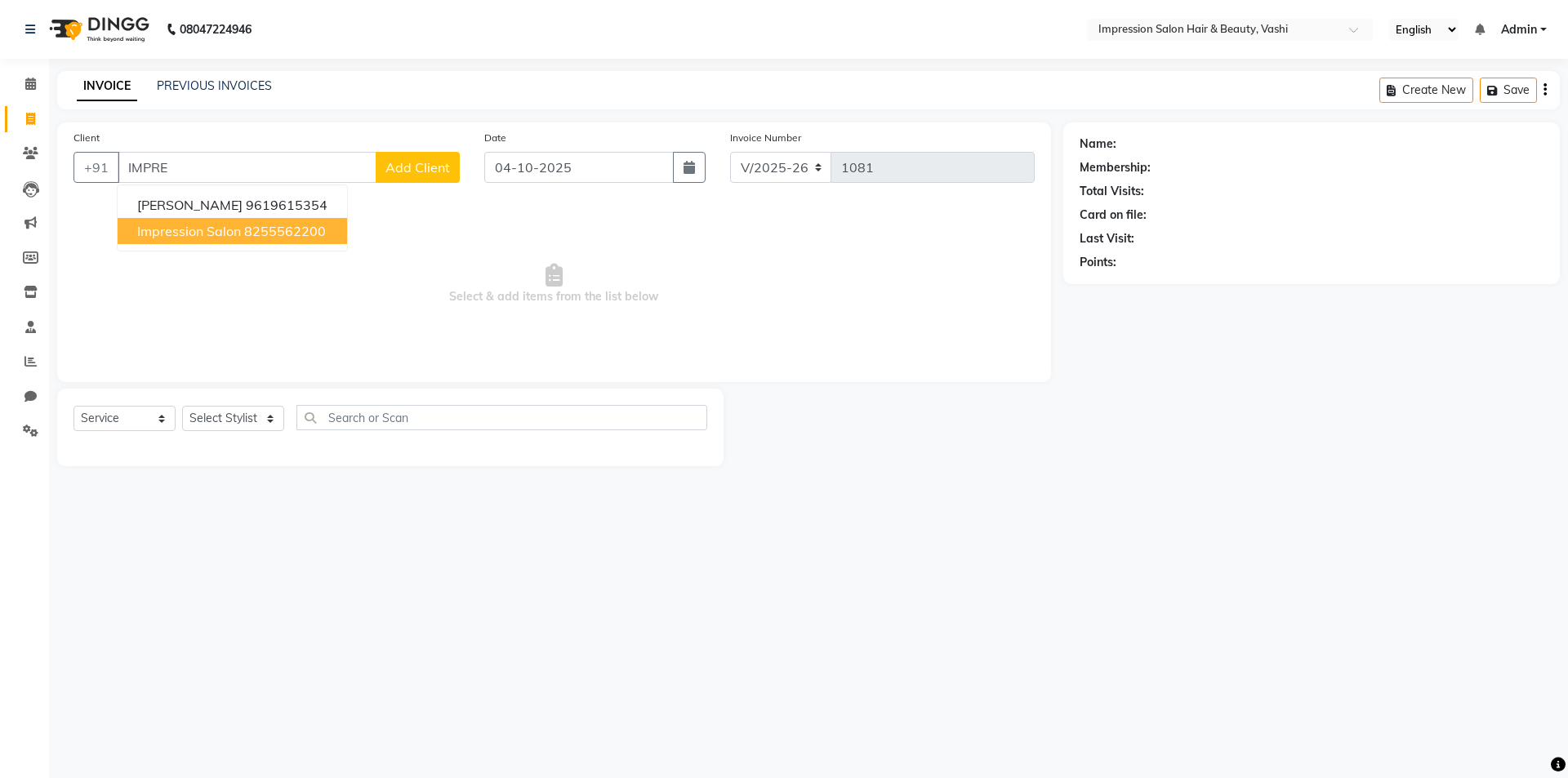
click at [251, 222] on button "impression salon 8255562200" at bounding box center [232, 231] width 230 height 26
type input "8255562200"
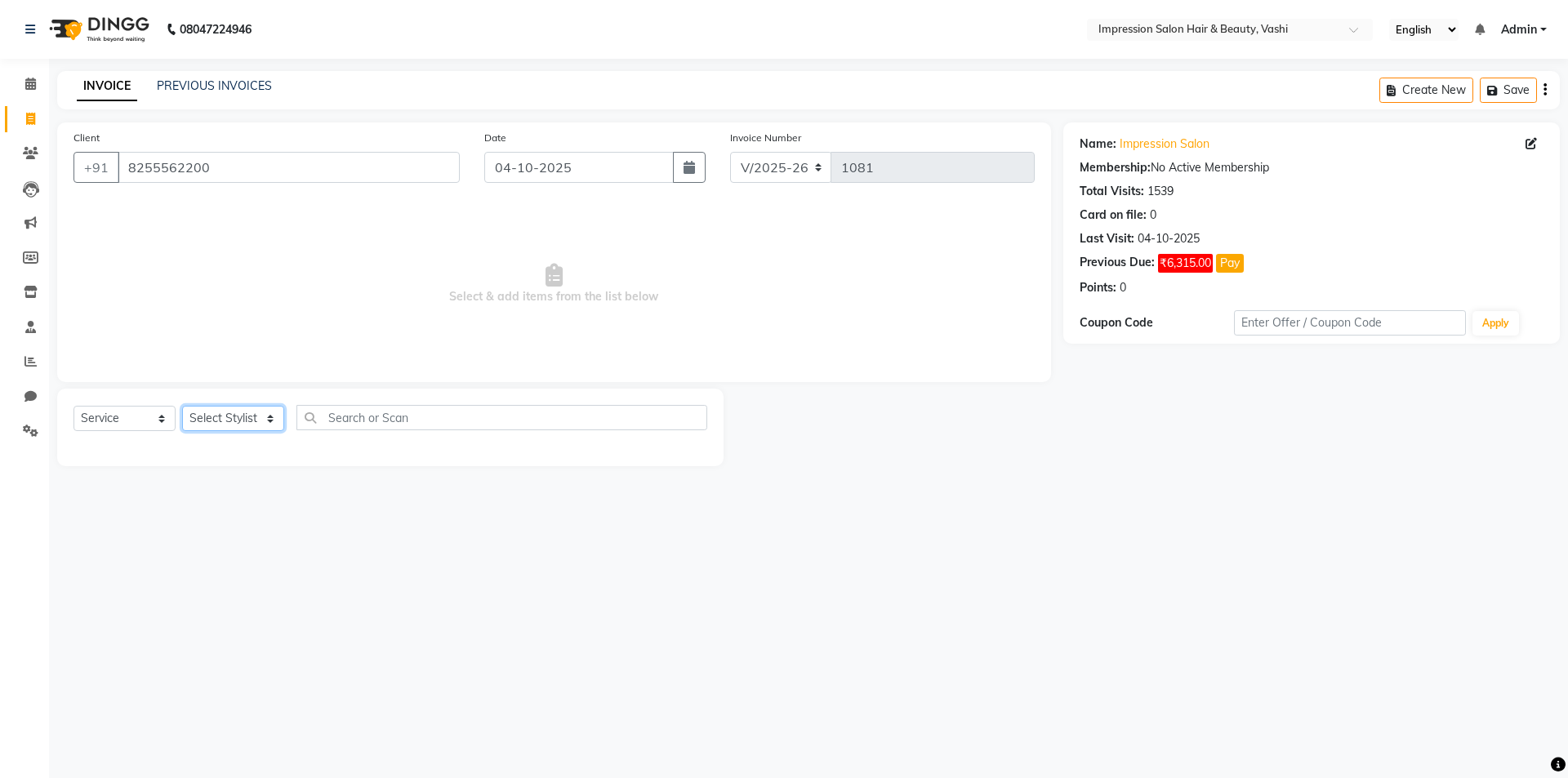
click at [230, 422] on select "Select Stylist [PERSON_NAME] [PERSON_NAME]" at bounding box center [232, 418] width 102 height 25
select select "80745"
click at [182, 406] on select "Select Stylist [PERSON_NAME] [PERSON_NAME]" at bounding box center [232, 418] width 102 height 25
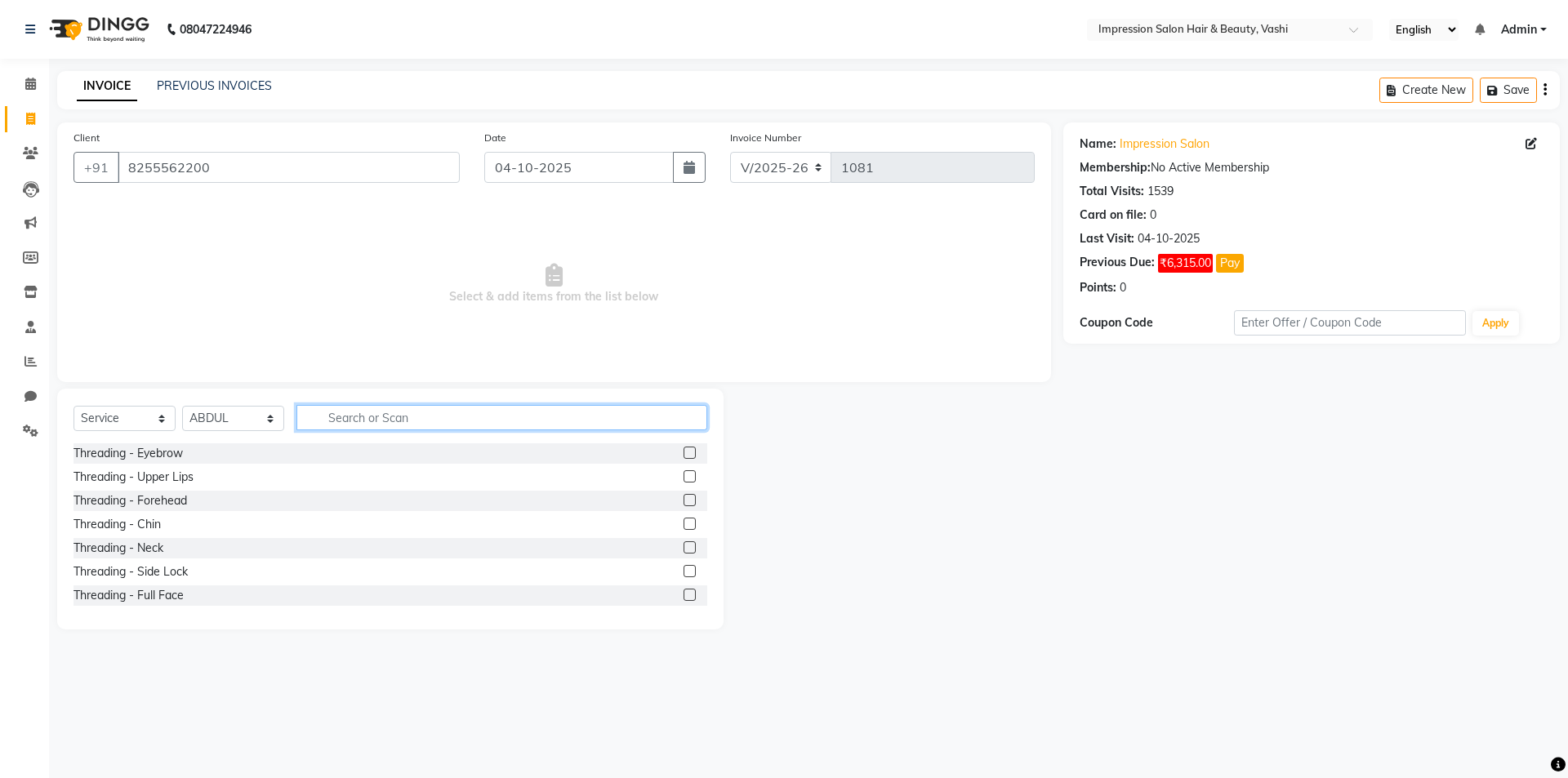
click at [352, 424] on input "text" at bounding box center [502, 418] width 411 height 25
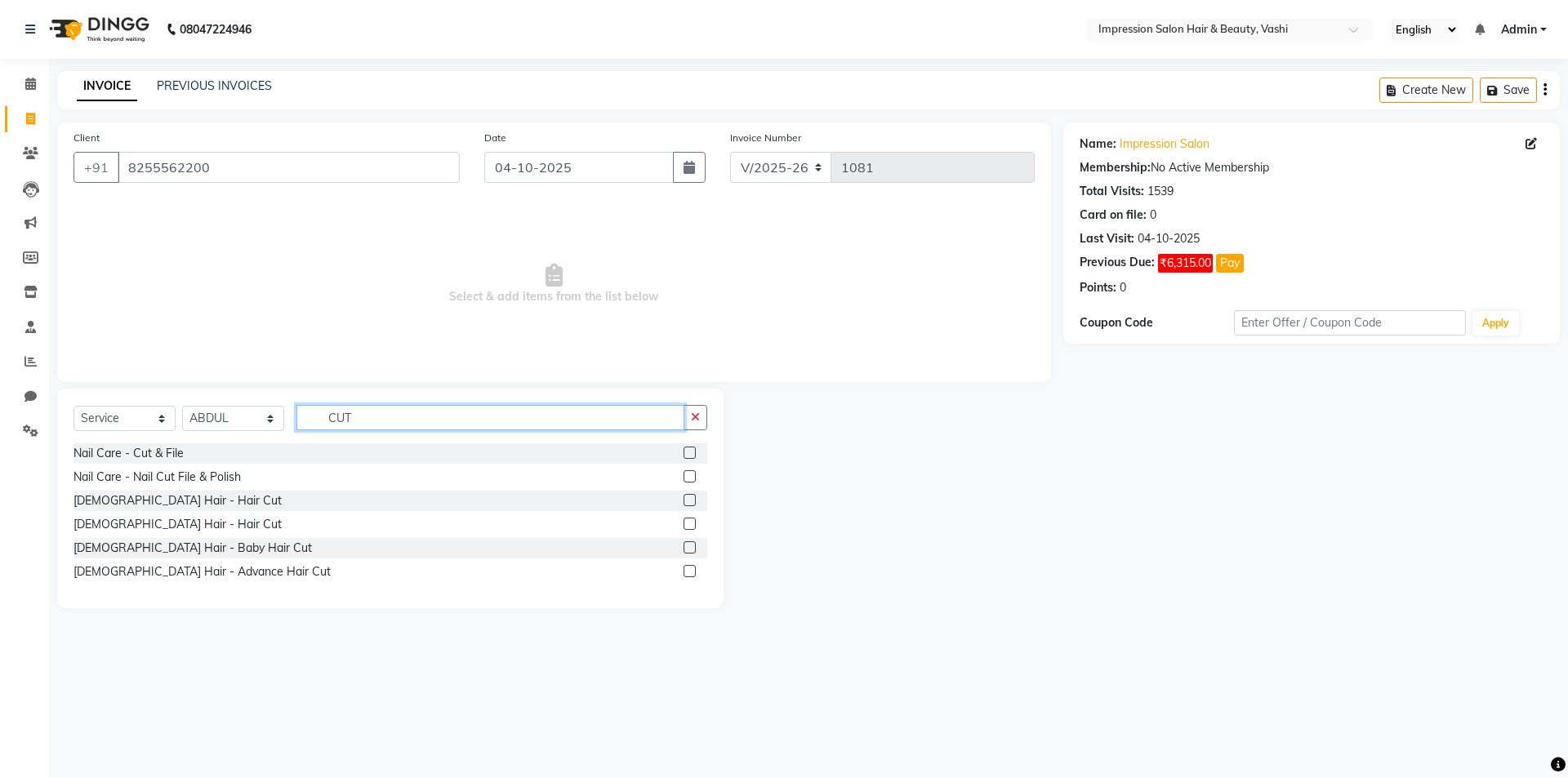
type input "CUT"
click at [689, 525] on label at bounding box center [689, 524] width 13 height 13
click at [689, 525] on input "checkbox" at bounding box center [688, 525] width 11 height 11
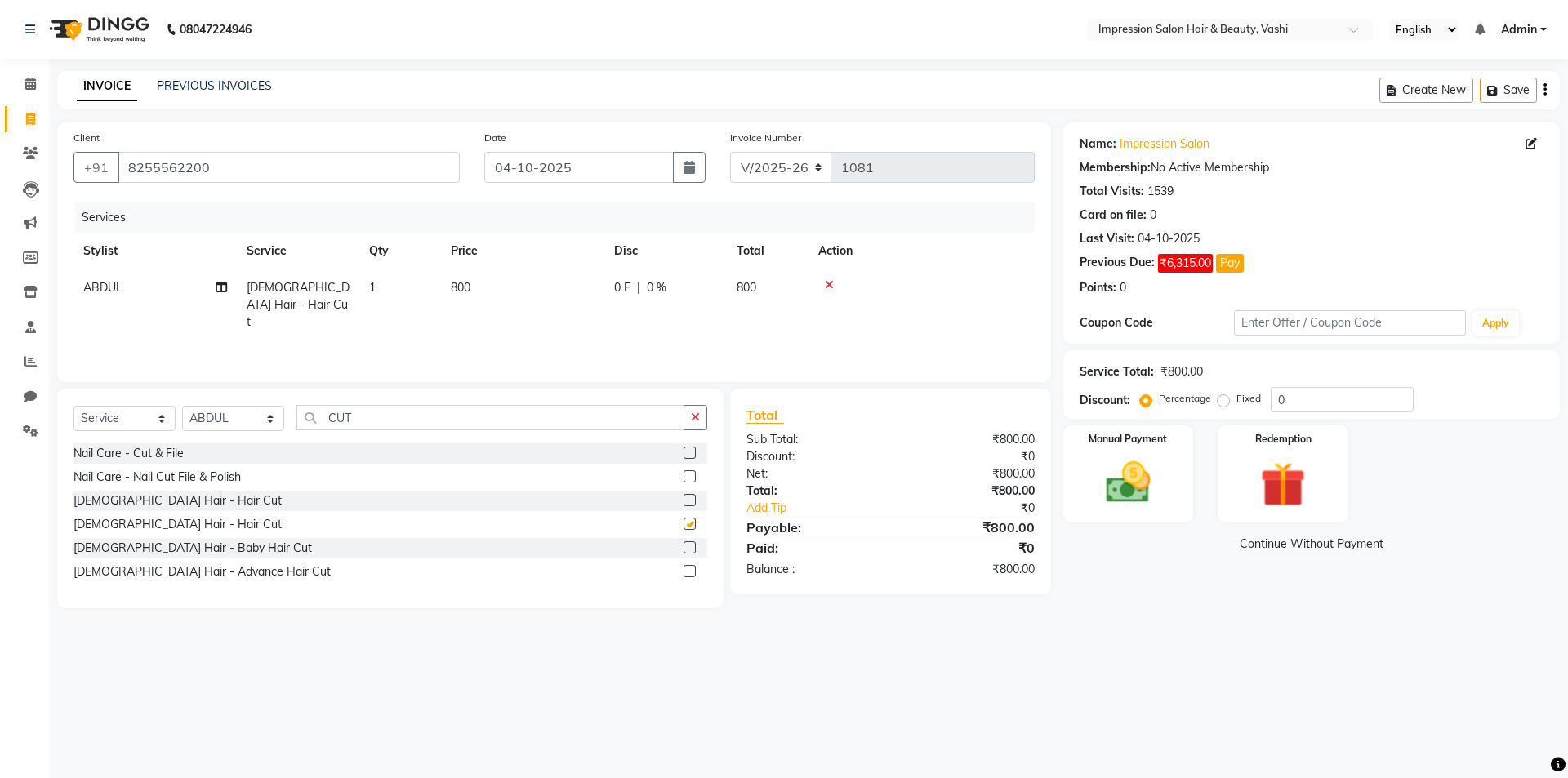
checkbox input "false"
click at [690, 498] on label at bounding box center [689, 500] width 13 height 13
click at [690, 498] on input "checkbox" at bounding box center [688, 501] width 11 height 11
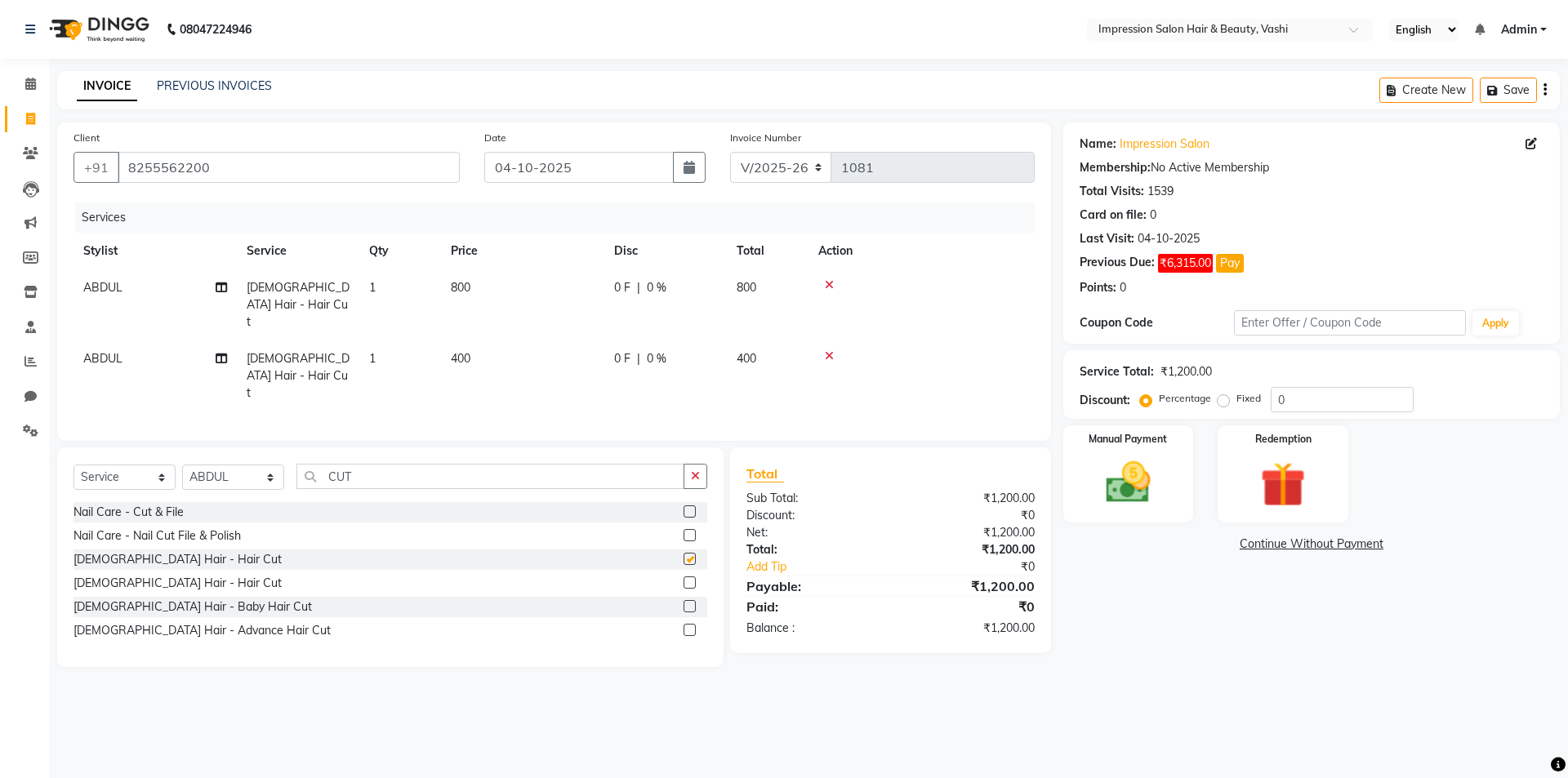
checkbox input "false"
click at [826, 282] on icon at bounding box center [829, 285] width 9 height 12
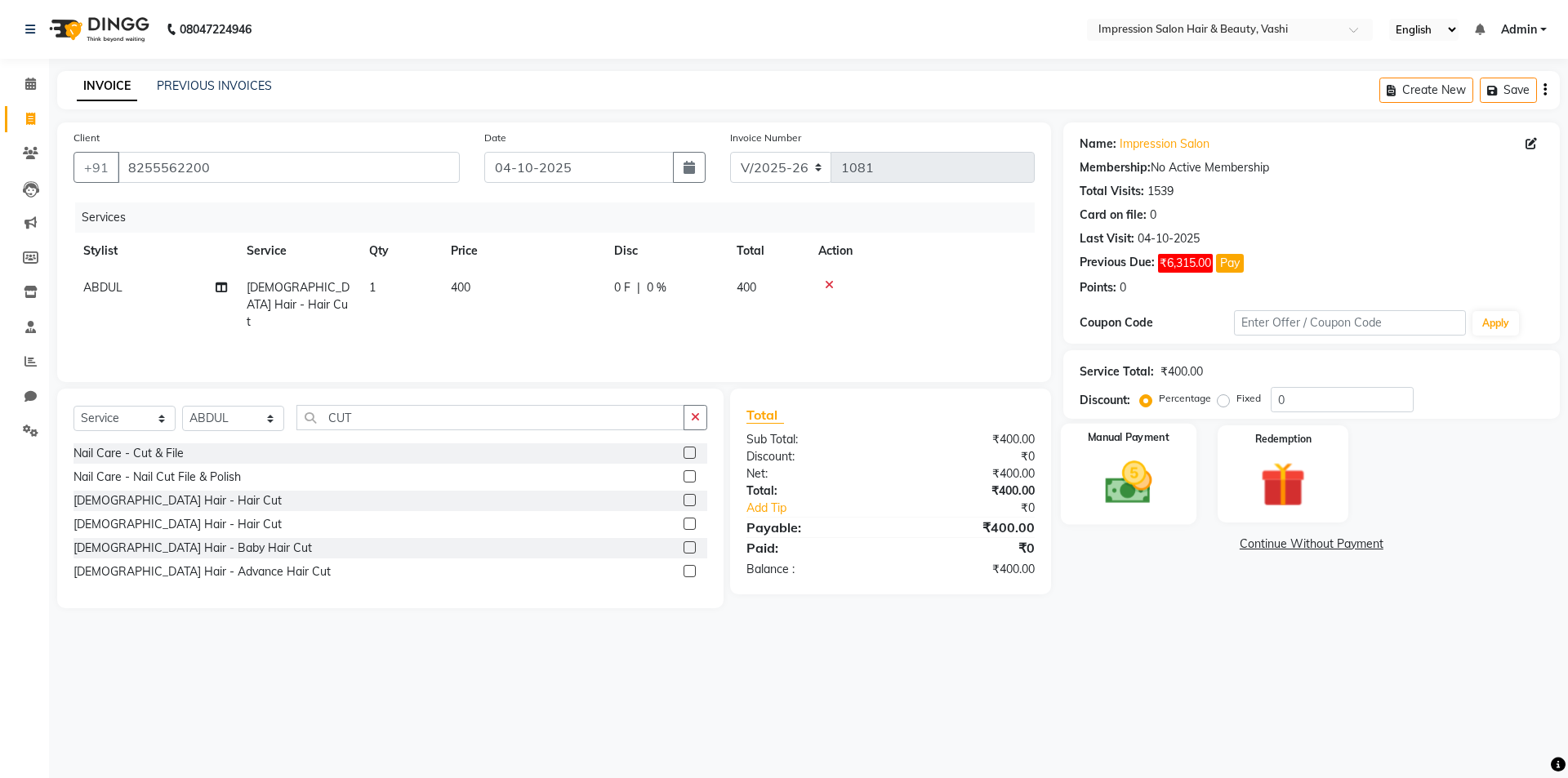
click at [1140, 472] on img at bounding box center [1128, 482] width 76 height 54
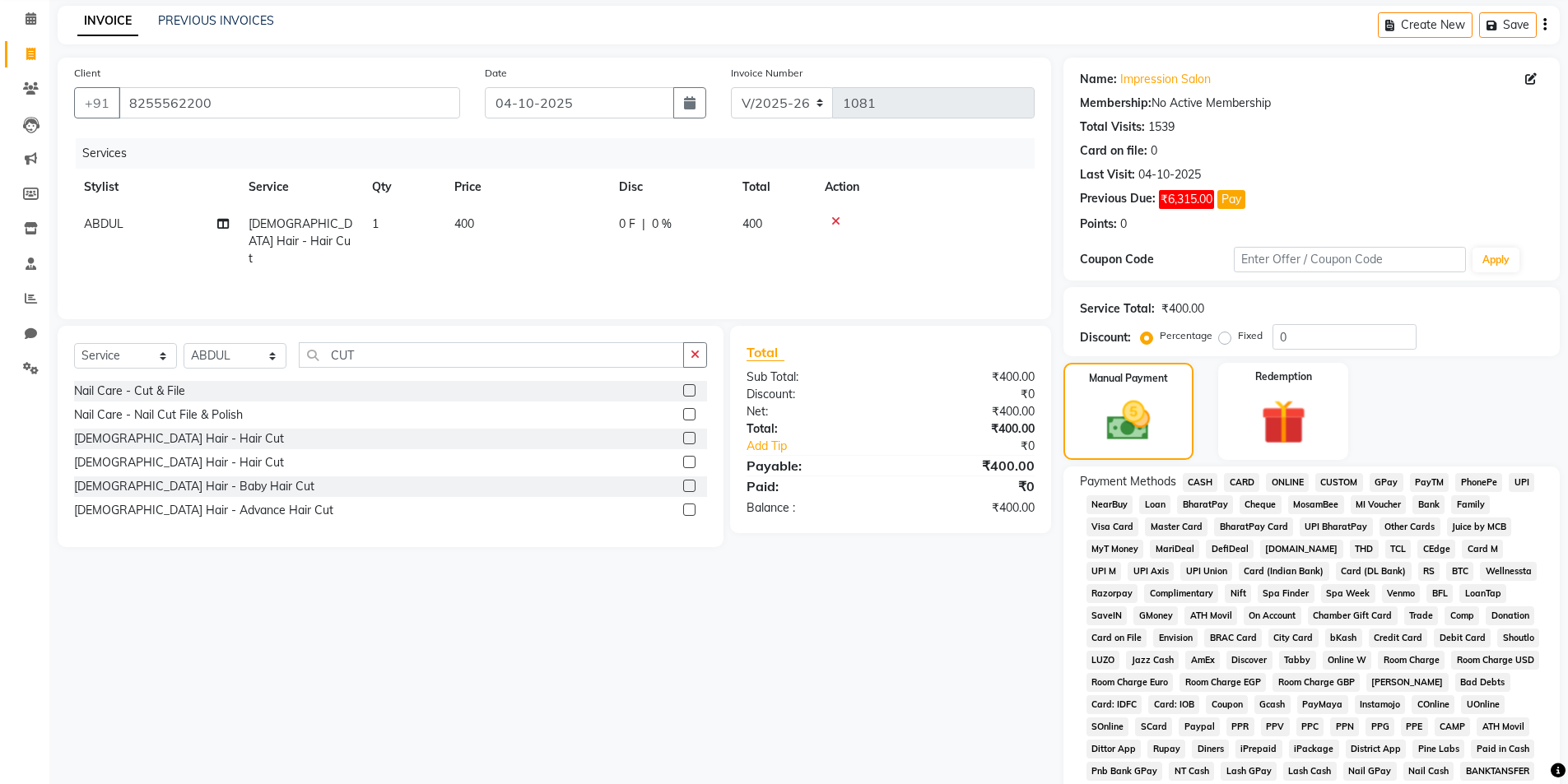
scroll to position [165, 0]
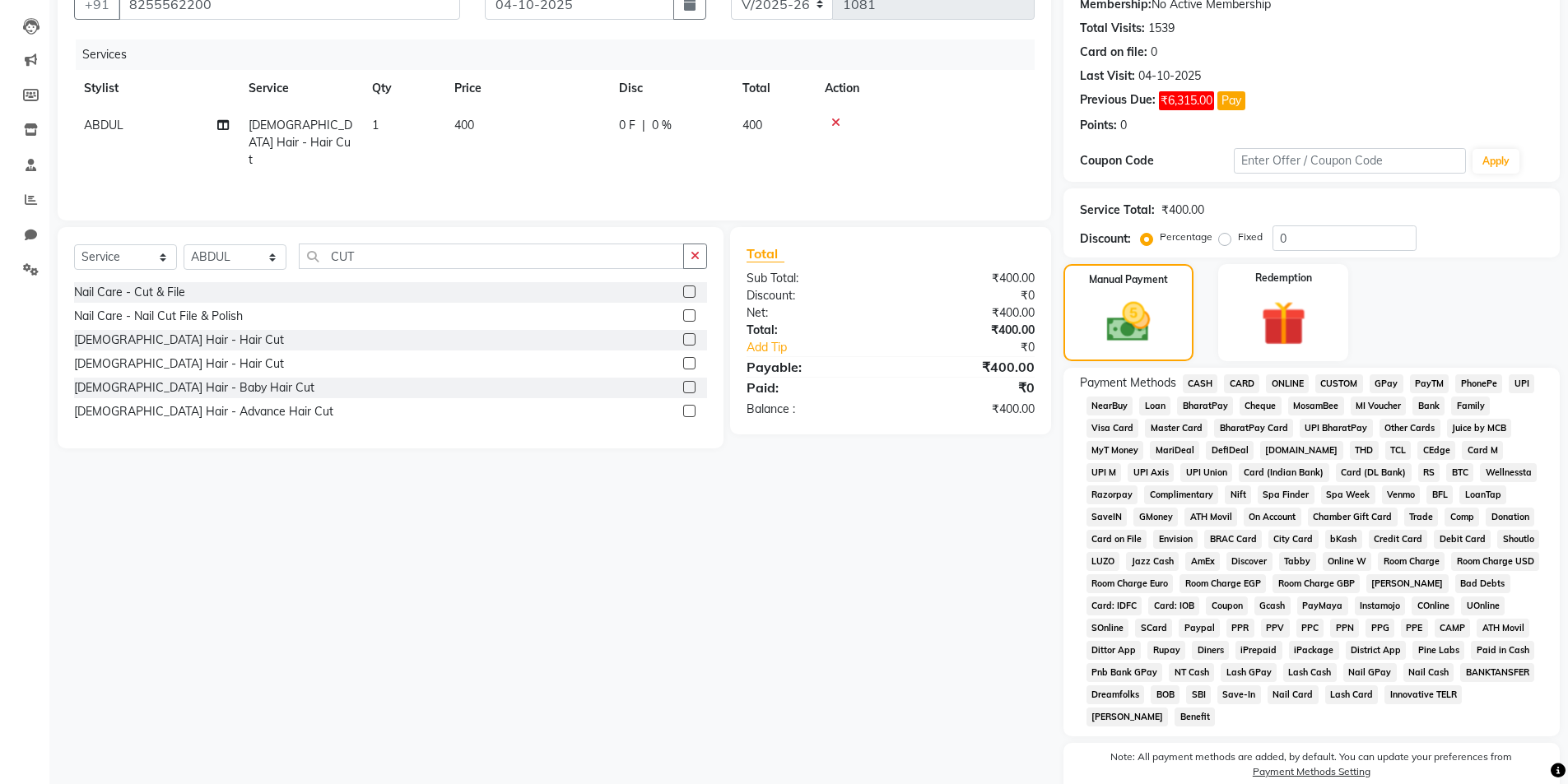
click at [1376, 384] on span "GPay" at bounding box center [1386, 384] width 34 height 19
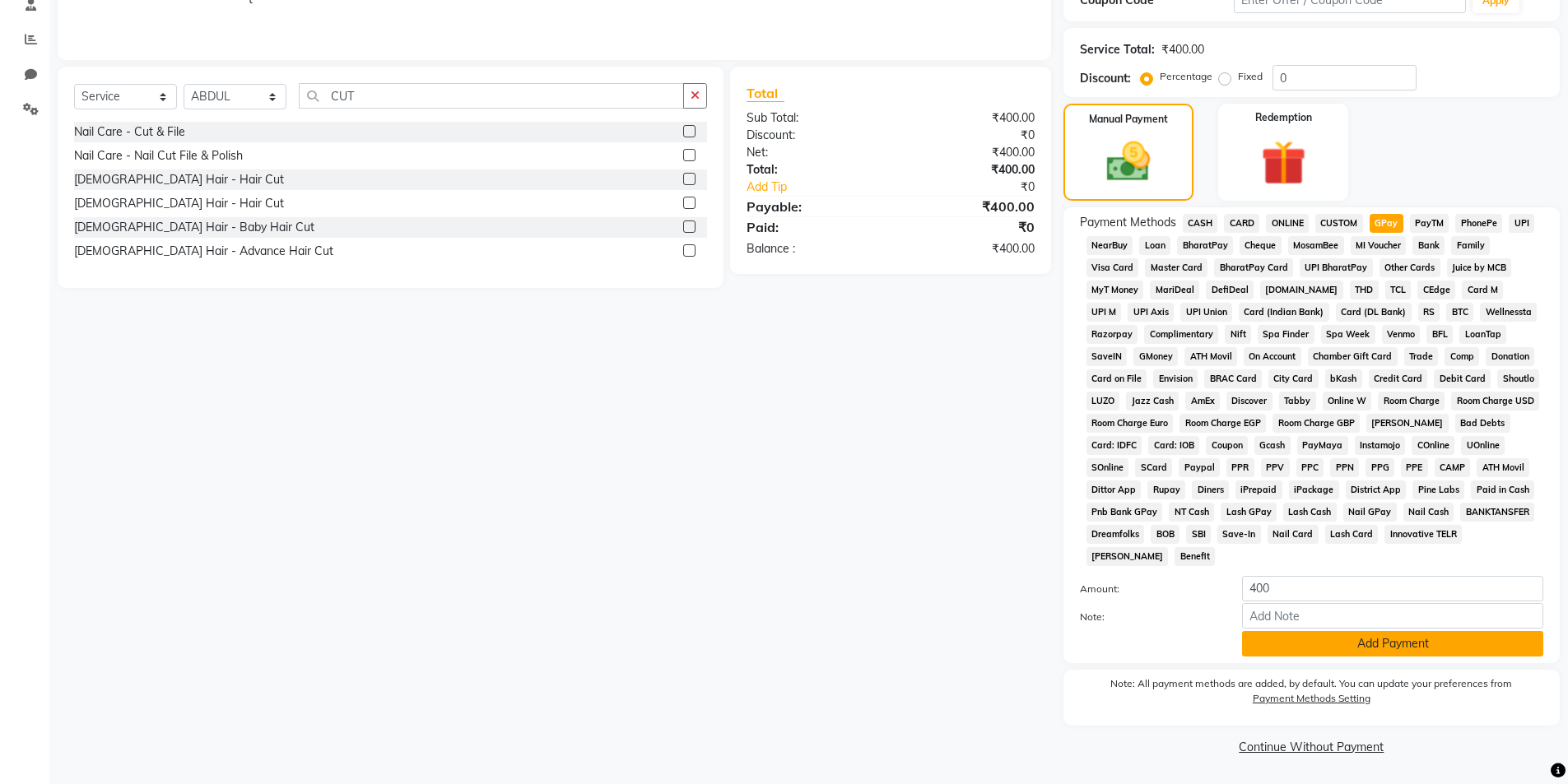
click at [1265, 635] on button "Add Payment" at bounding box center [1392, 644] width 301 height 25
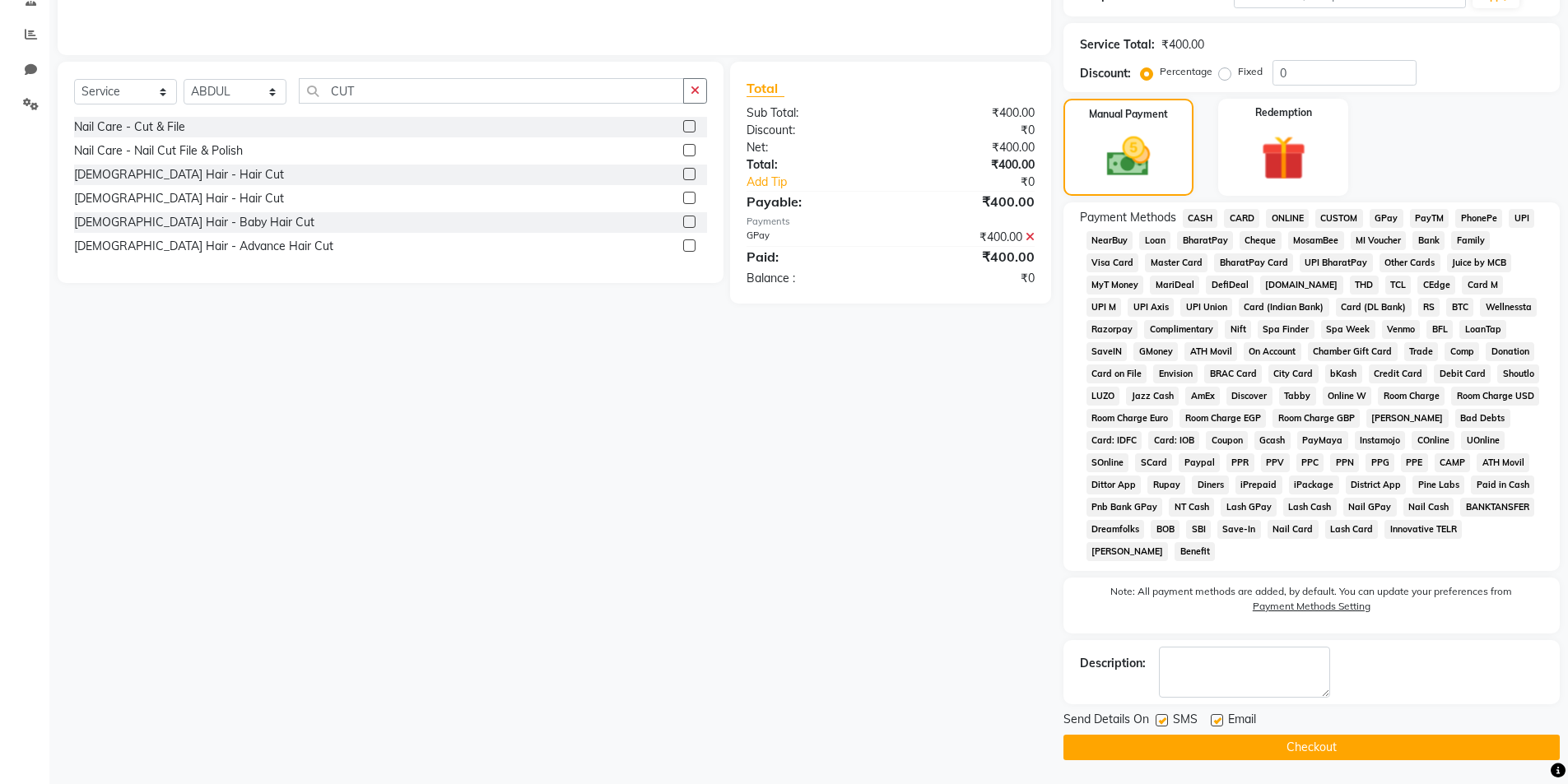
scroll to position [331, 0]
click at [1168, 735] on button "Checkout" at bounding box center [1311, 747] width 496 height 25
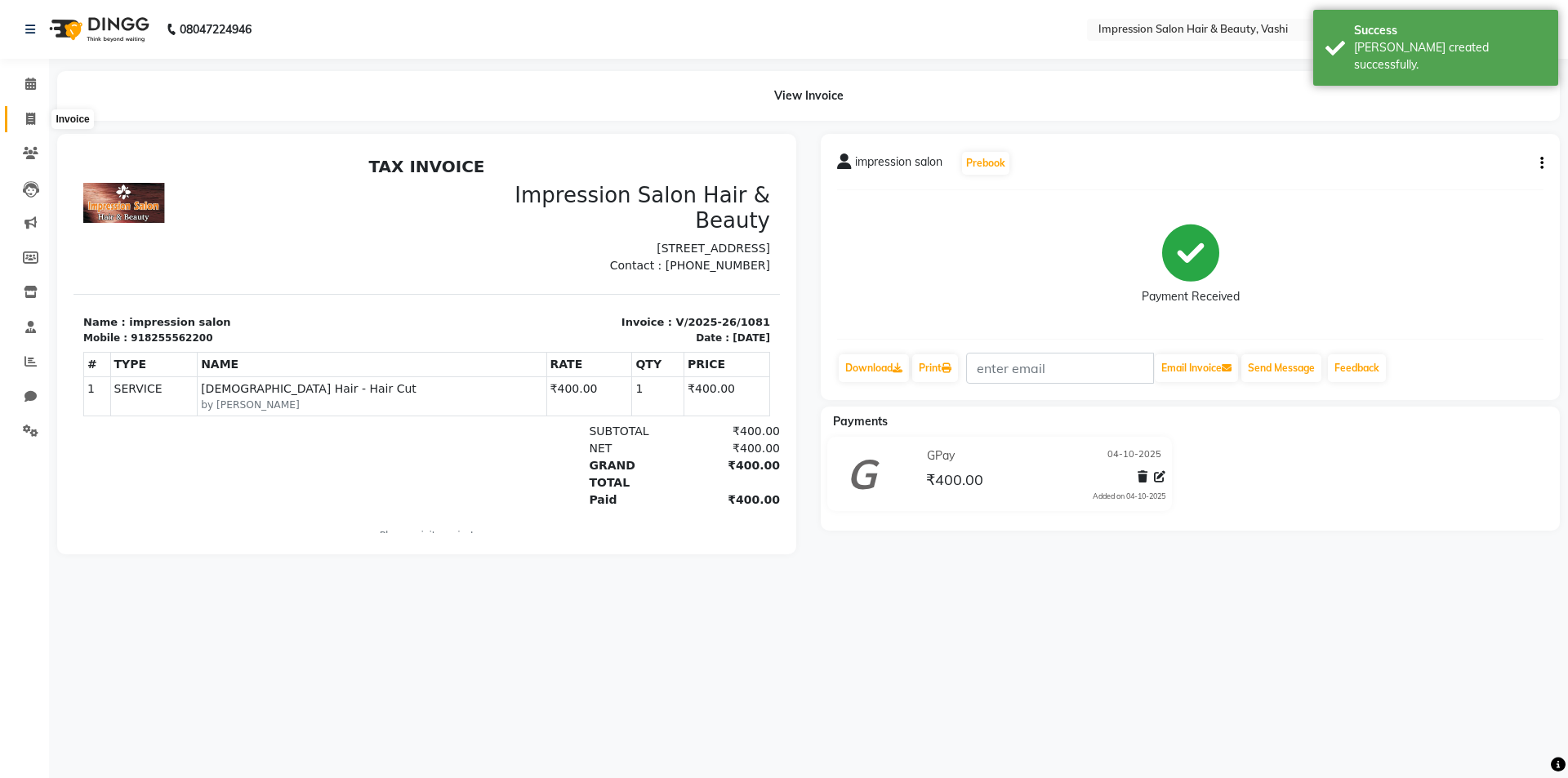
drag, startPoint x: 22, startPoint y: 118, endPoint x: 45, endPoint y: 120, distance: 23.1
click at [24, 117] on span at bounding box center [30, 120] width 29 height 19
select select "125"
select select "service"
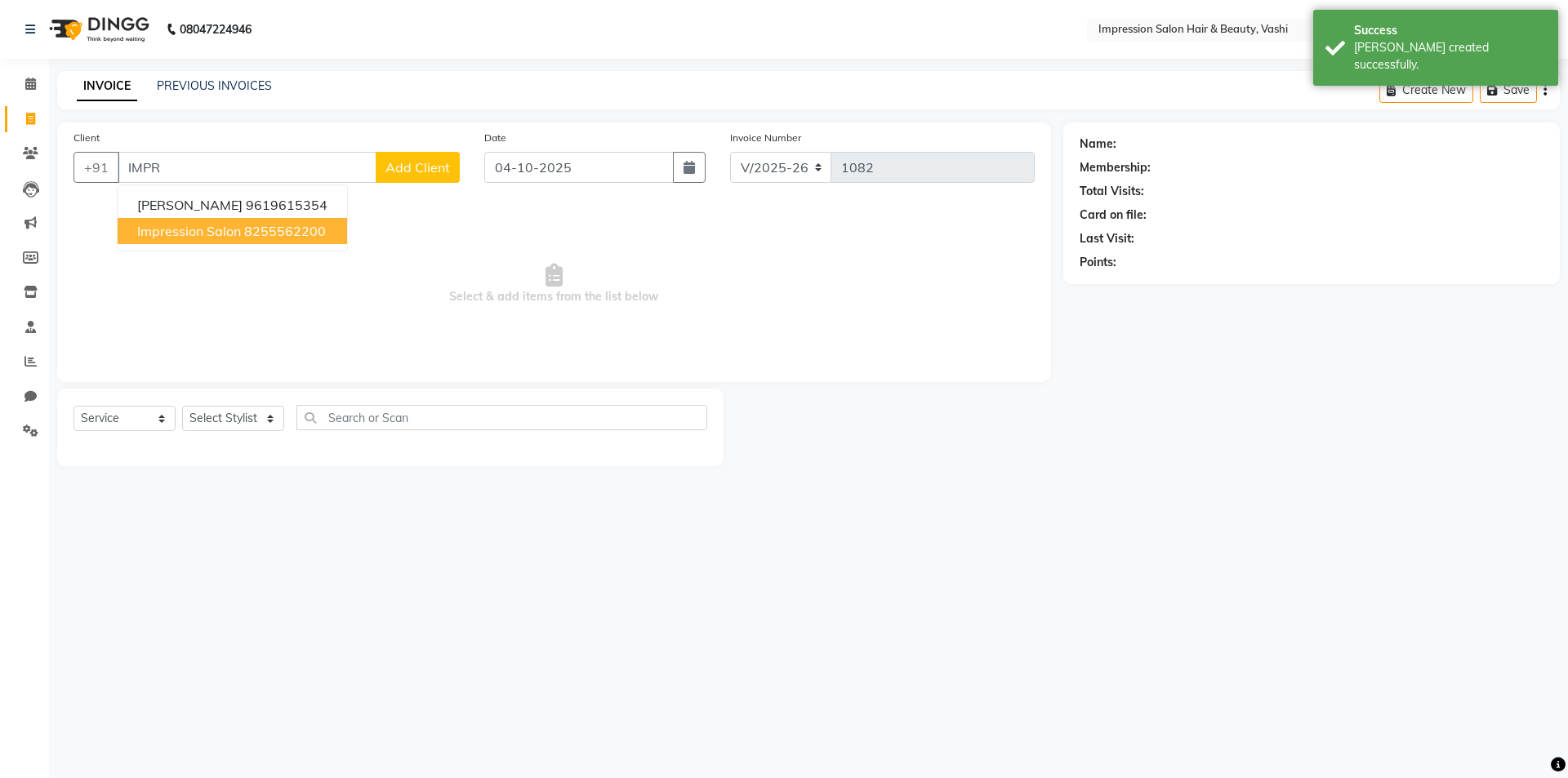
click at [232, 237] on span "impression salon" at bounding box center [189, 231] width 104 height 16
type input "8255562200"
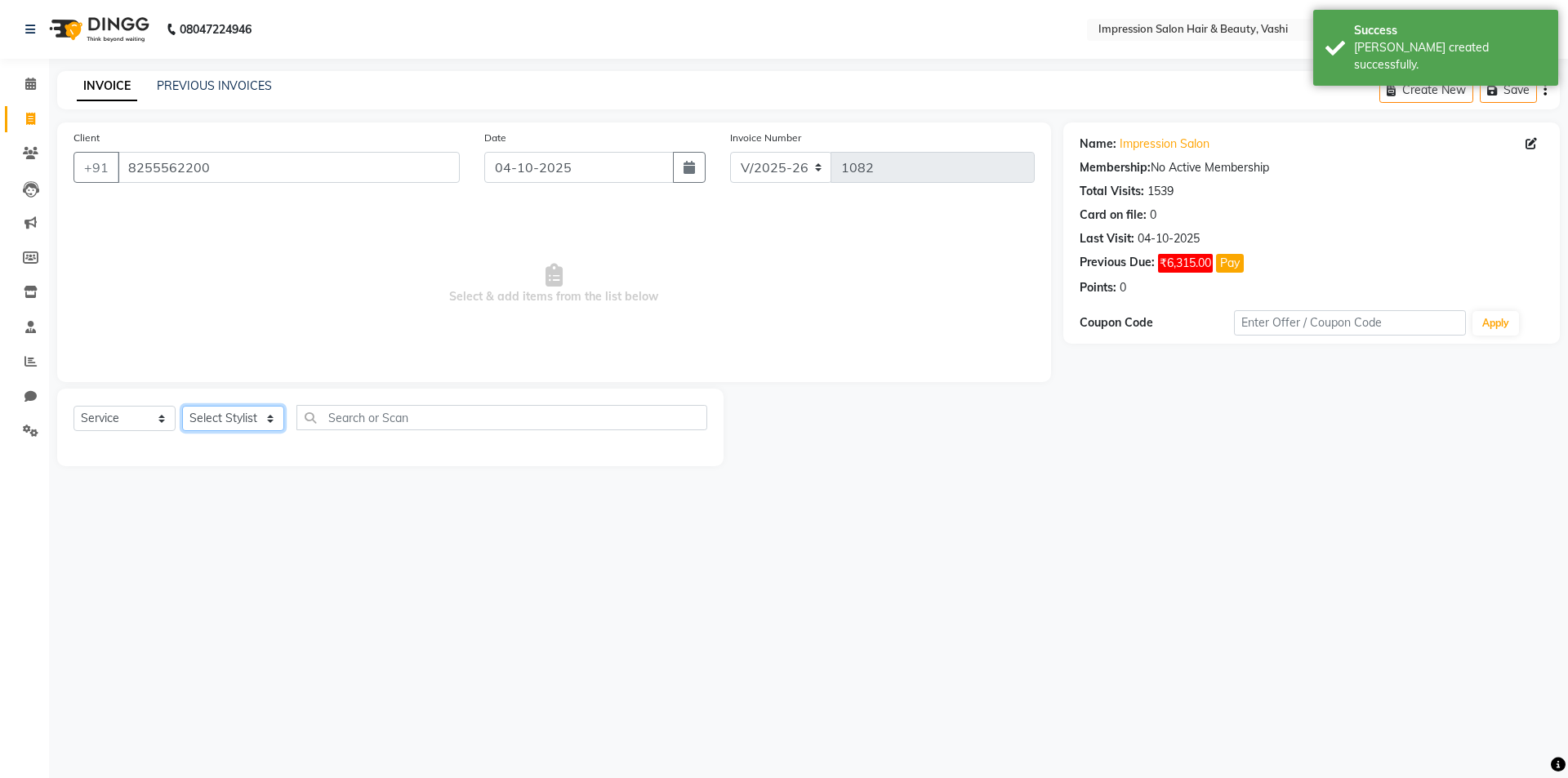
drag, startPoint x: 208, startPoint y: 420, endPoint x: 207, endPoint y: 429, distance: 9.1
click at [208, 420] on select "Select Stylist [PERSON_NAME] [PERSON_NAME]" at bounding box center [232, 418] width 102 height 25
select select "59467"
click at [182, 406] on select "Select Stylist [PERSON_NAME] [PERSON_NAME]" at bounding box center [232, 418] width 102 height 25
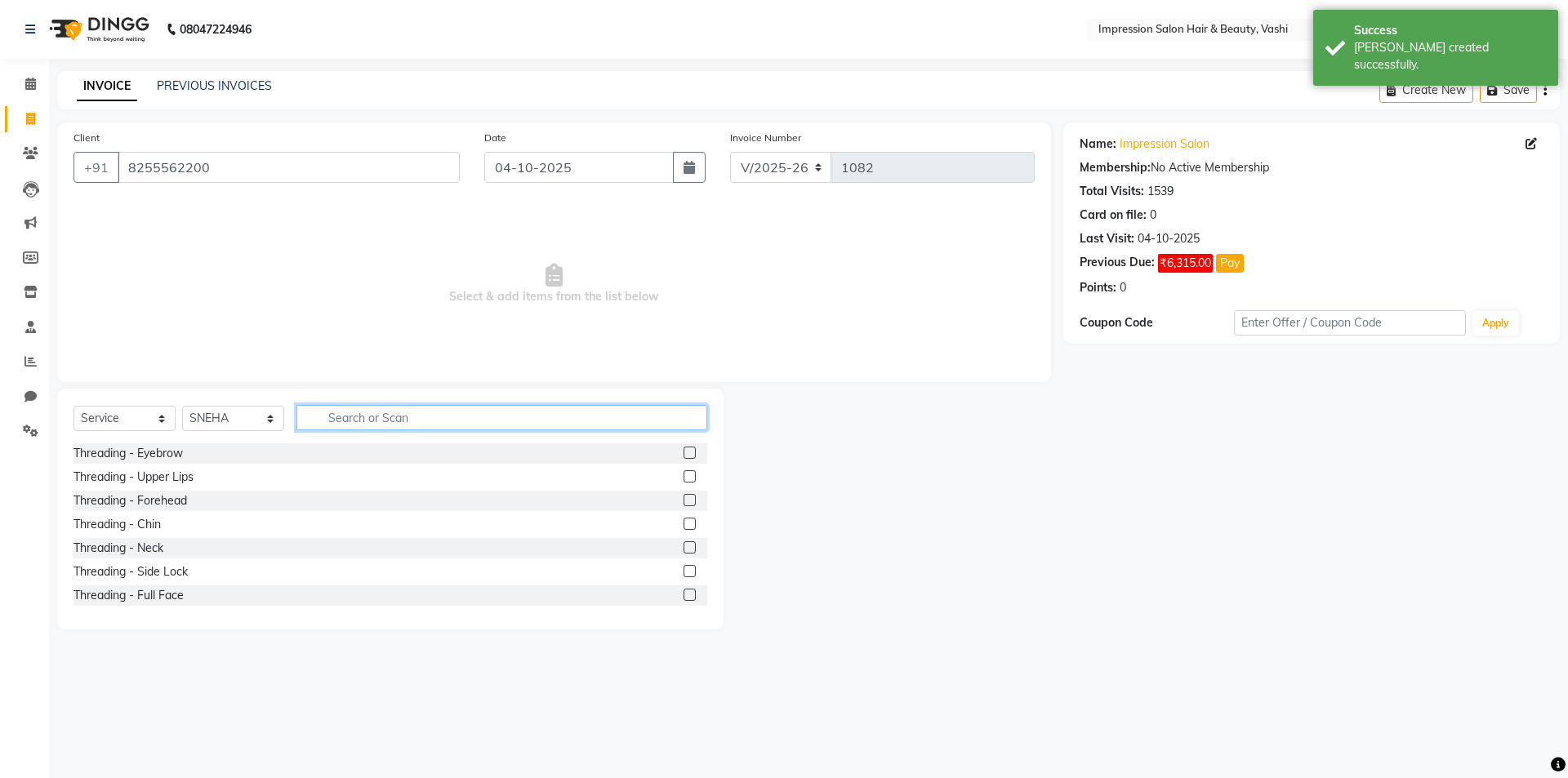
click at [348, 408] on input "text" at bounding box center [502, 418] width 411 height 25
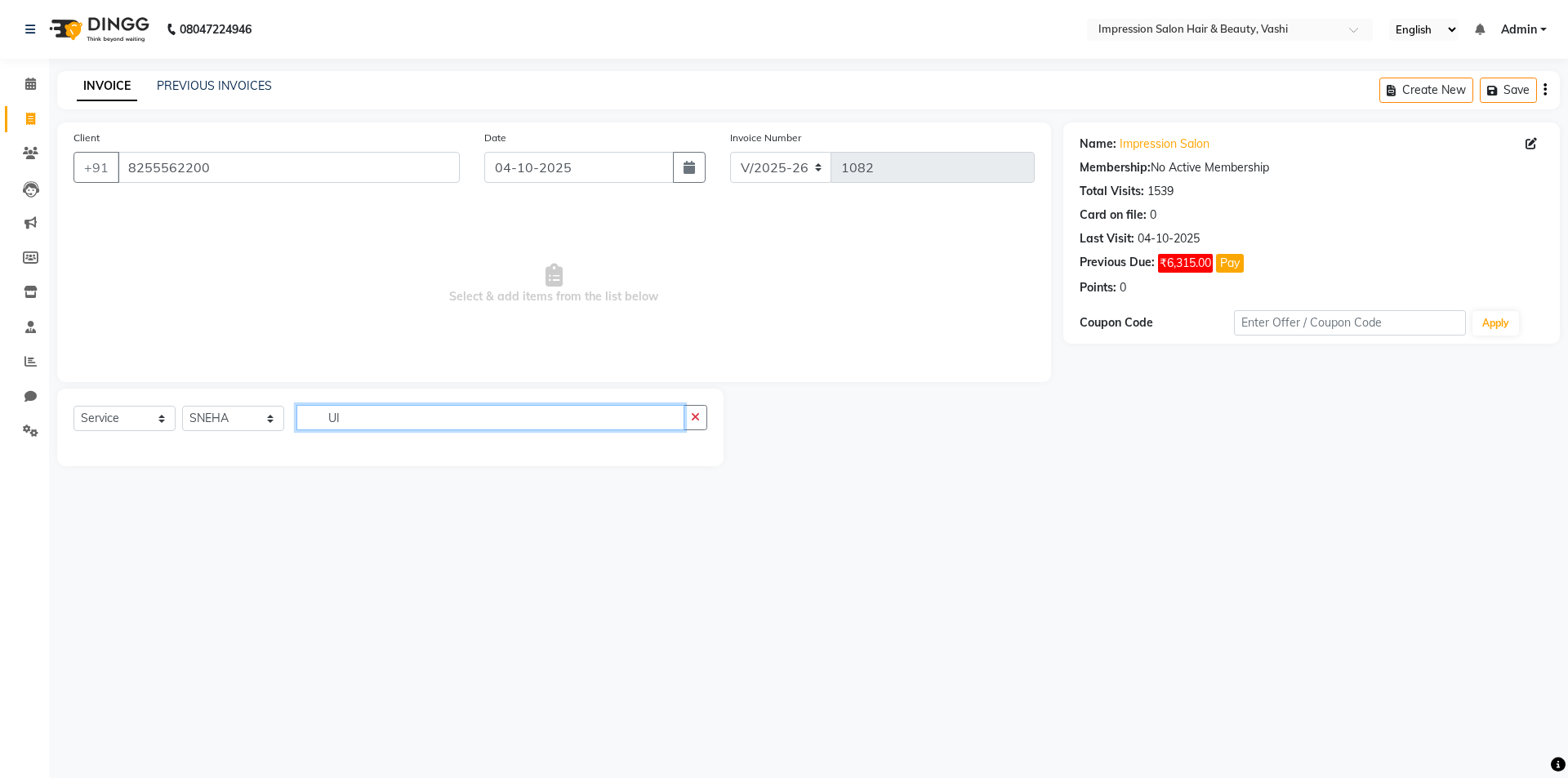
type input "U"
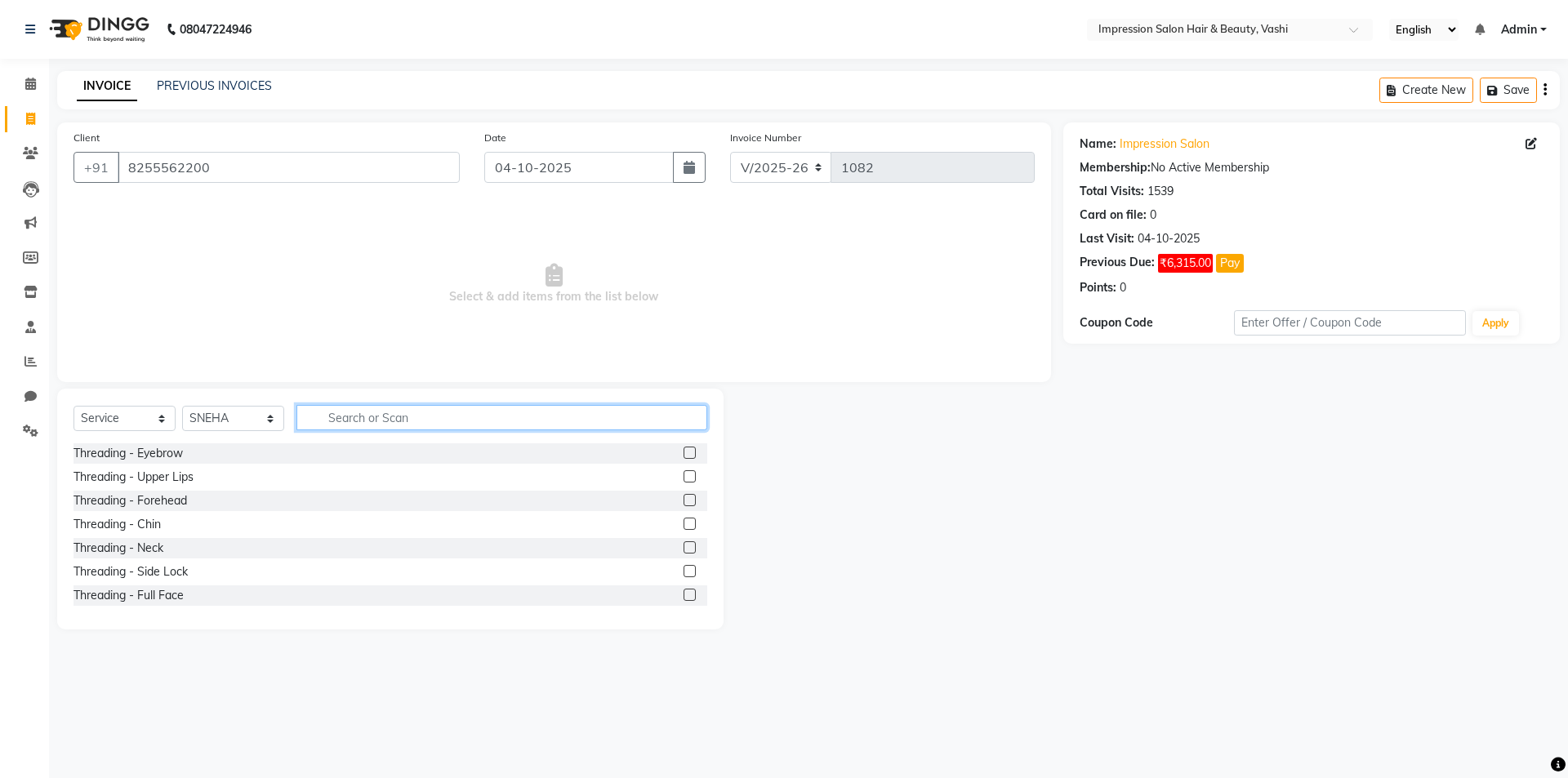
type input "P"
type input "UPP"
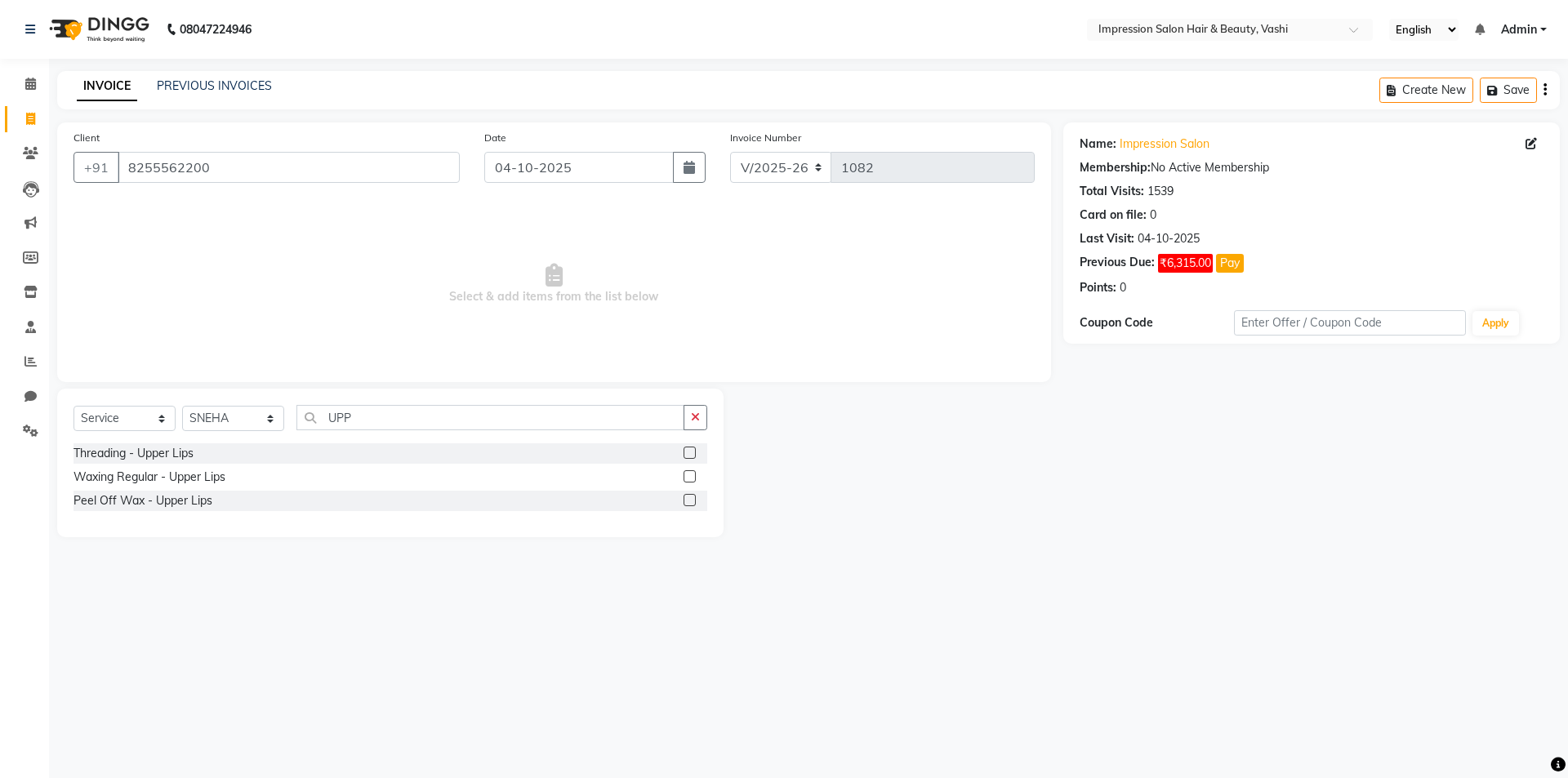
click at [682, 498] on div "Peel Off Wax - Upper Lips" at bounding box center [390, 501] width 634 height 20
click at [688, 496] on label at bounding box center [689, 500] width 13 height 13
click at [688, 496] on input "checkbox" at bounding box center [688, 501] width 11 height 11
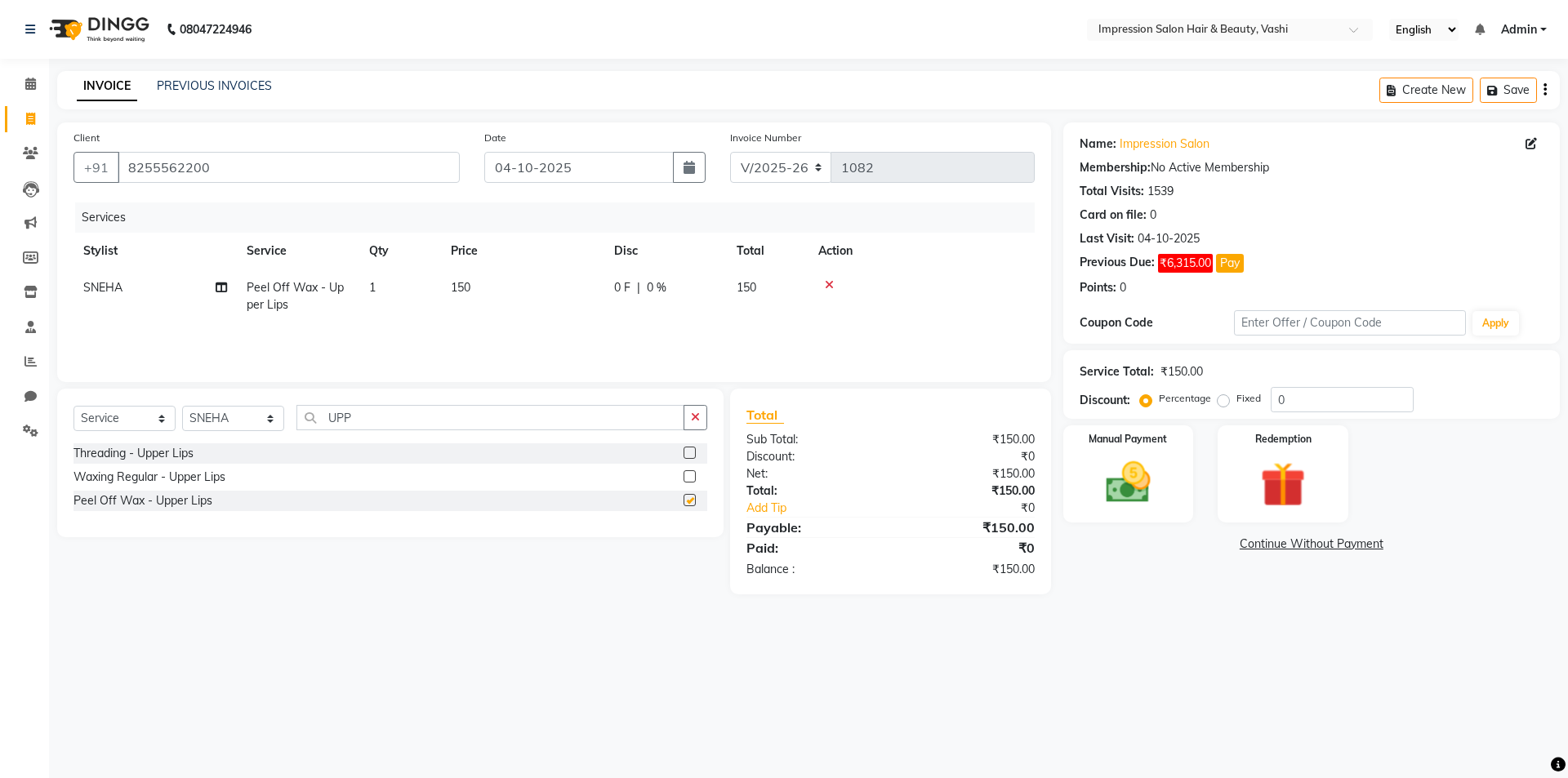
checkbox input "false"
click at [696, 449] on label at bounding box center [689, 453] width 13 height 13
click at [694, 449] on input "checkbox" at bounding box center [688, 454] width 11 height 11
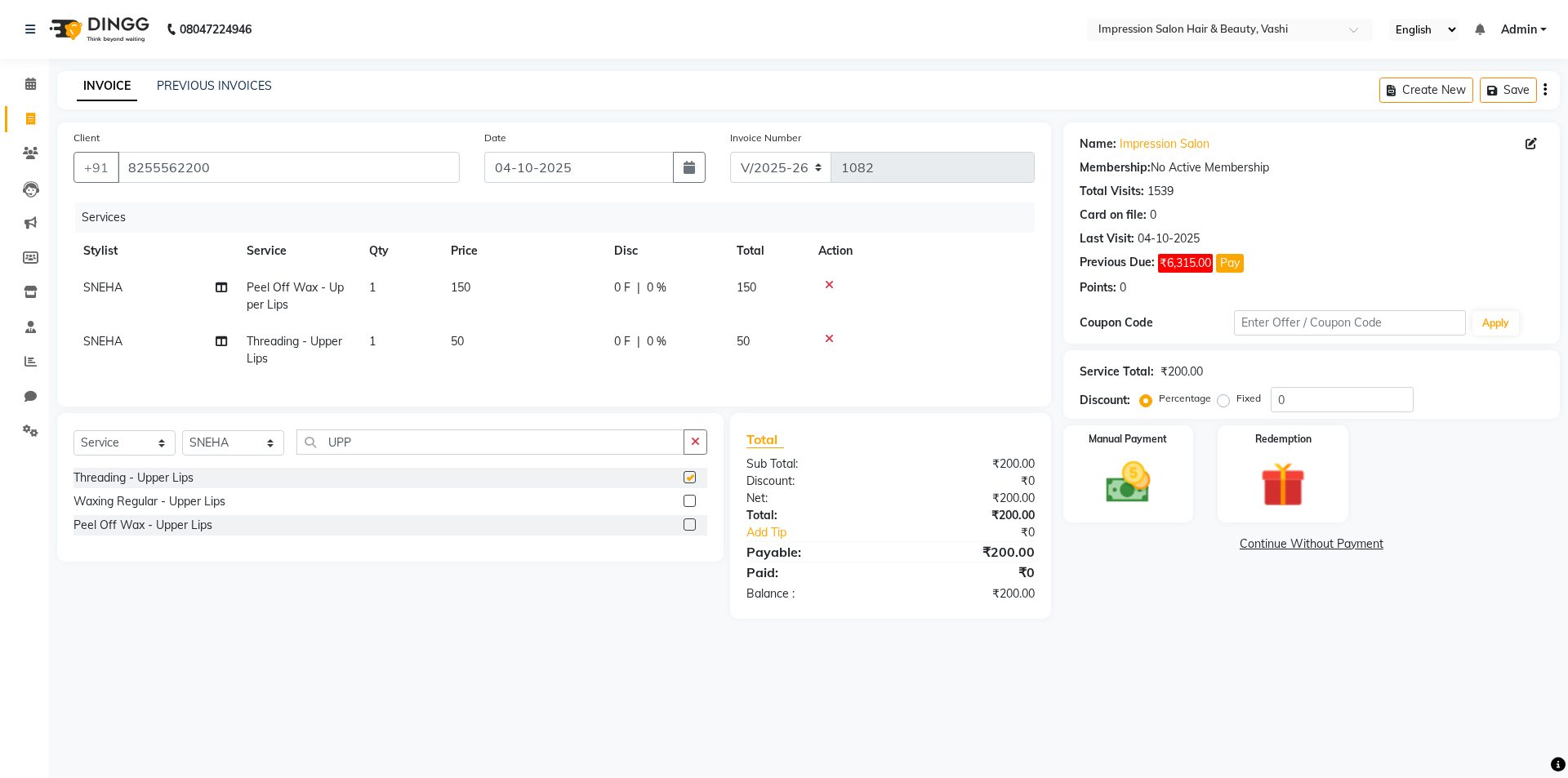
checkbox input "false"
click at [1183, 466] on div "Manual Payment" at bounding box center [1127, 473] width 136 height 100
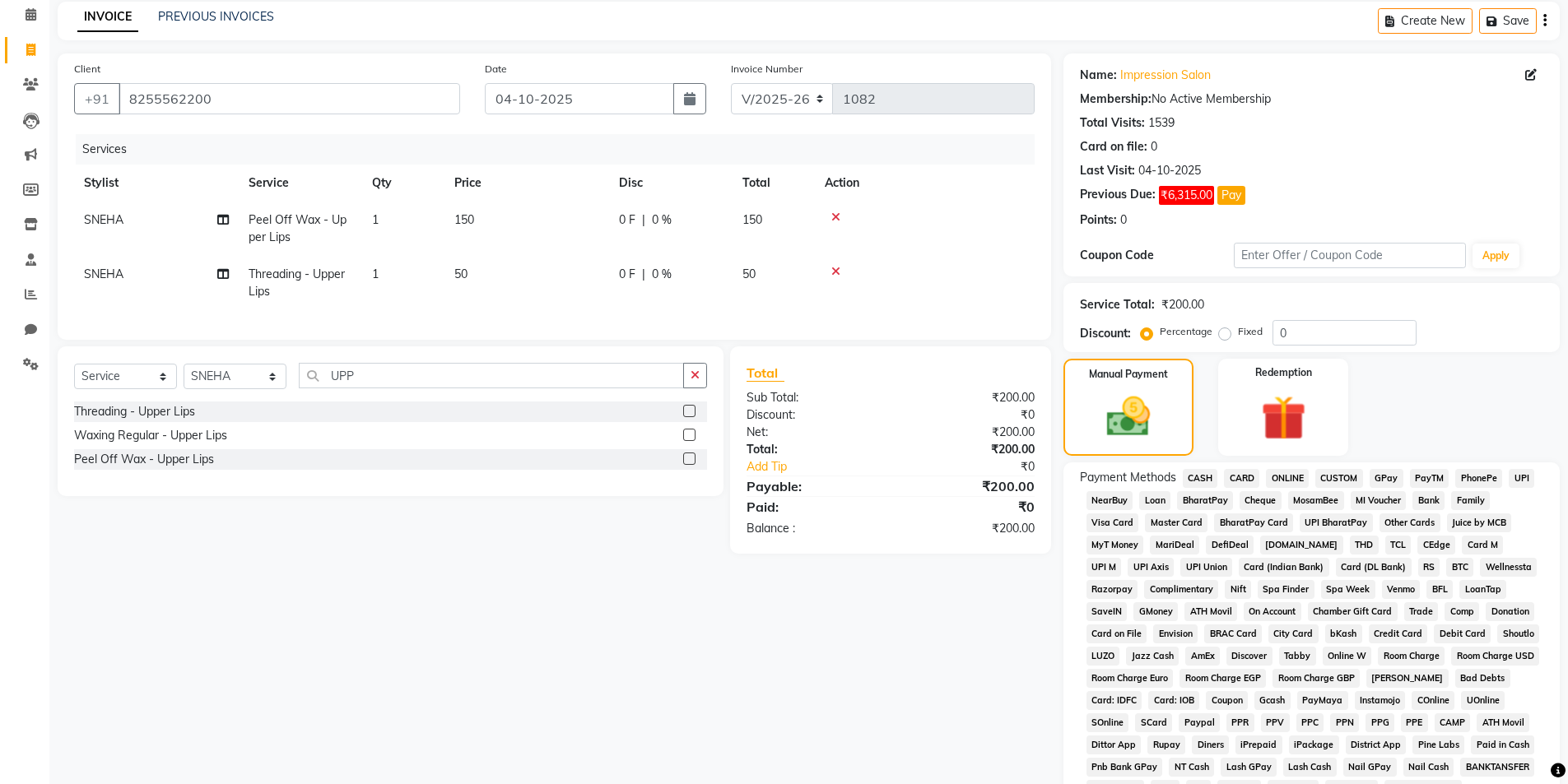
scroll to position [165, 0]
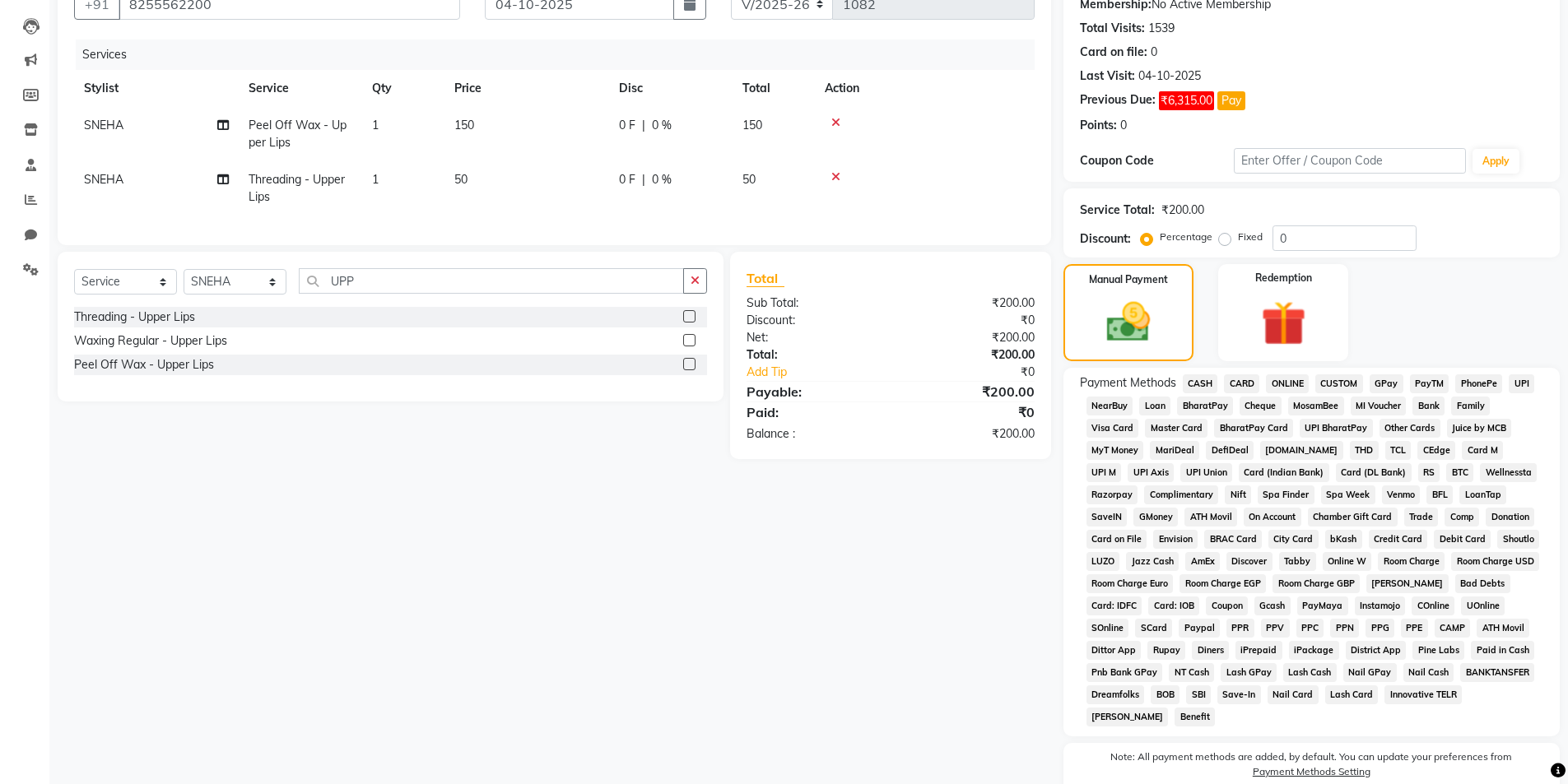
click at [1378, 386] on span "GPay" at bounding box center [1386, 384] width 34 height 19
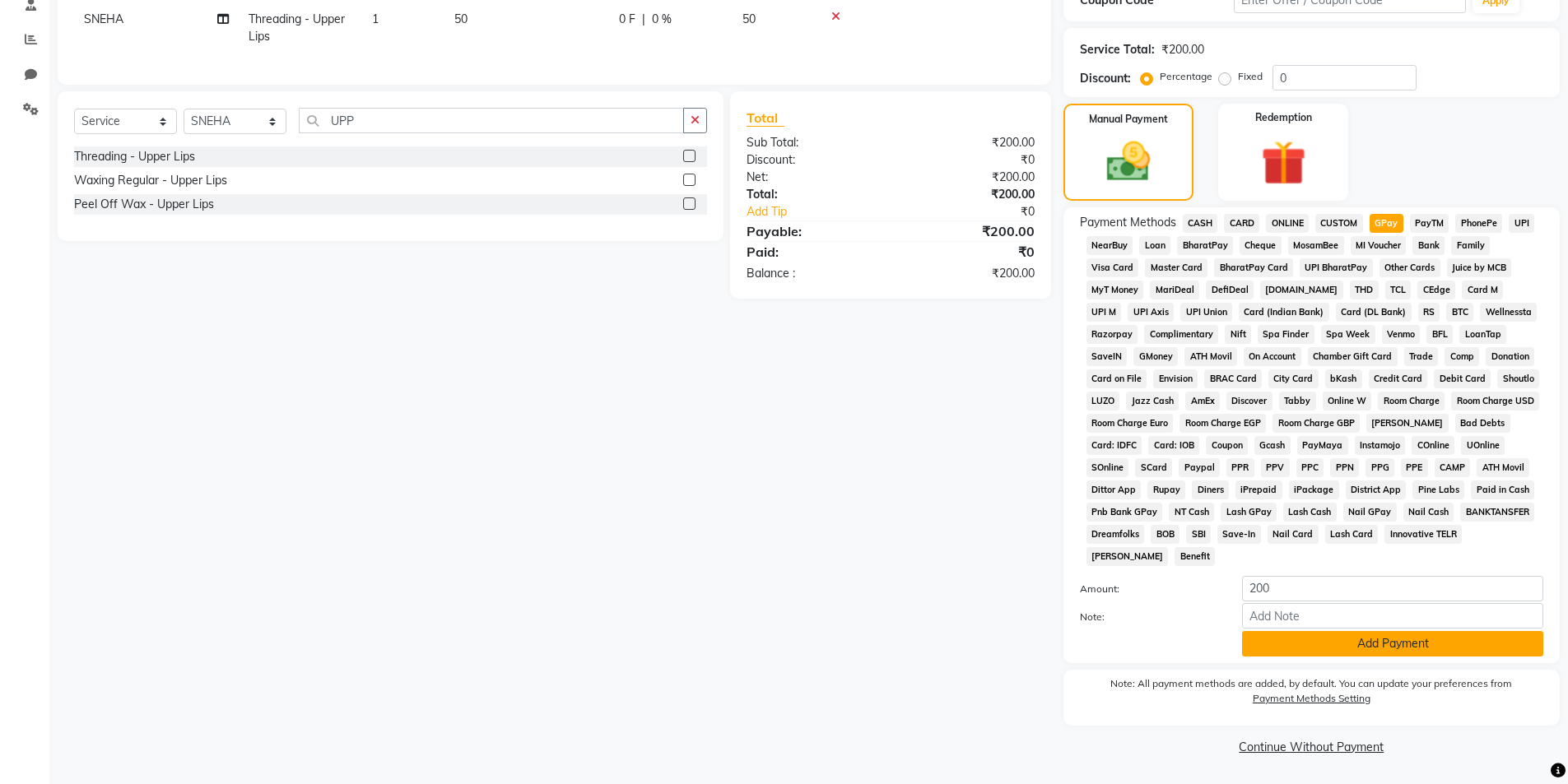
click at [1352, 646] on button "Add Payment" at bounding box center [1392, 644] width 301 height 25
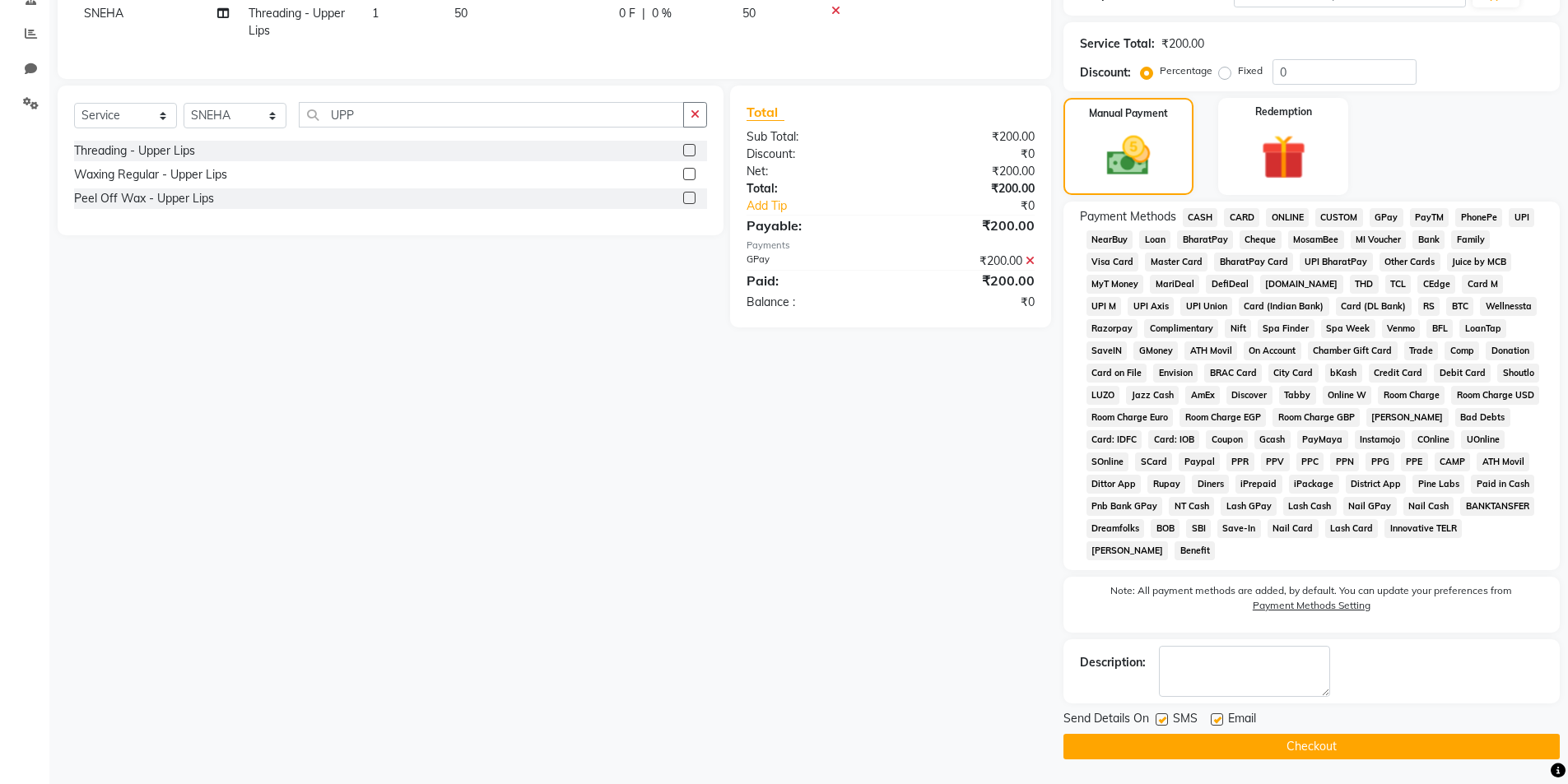
drag, startPoint x: 1231, startPoint y: 748, endPoint x: 1184, endPoint y: 736, distance: 48.5
click at [1229, 745] on button "Checkout" at bounding box center [1311, 747] width 496 height 25
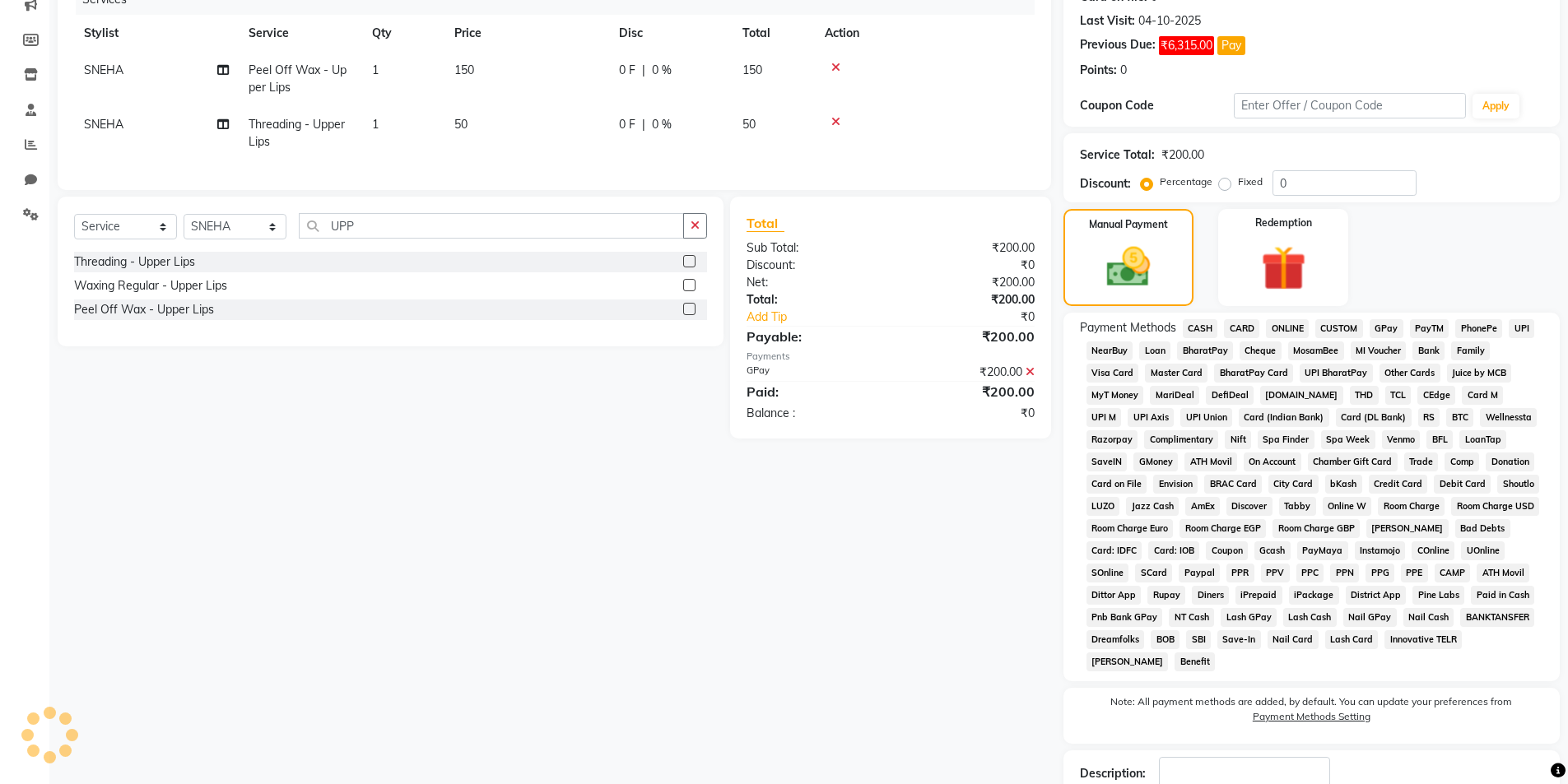
scroll to position [84, 0]
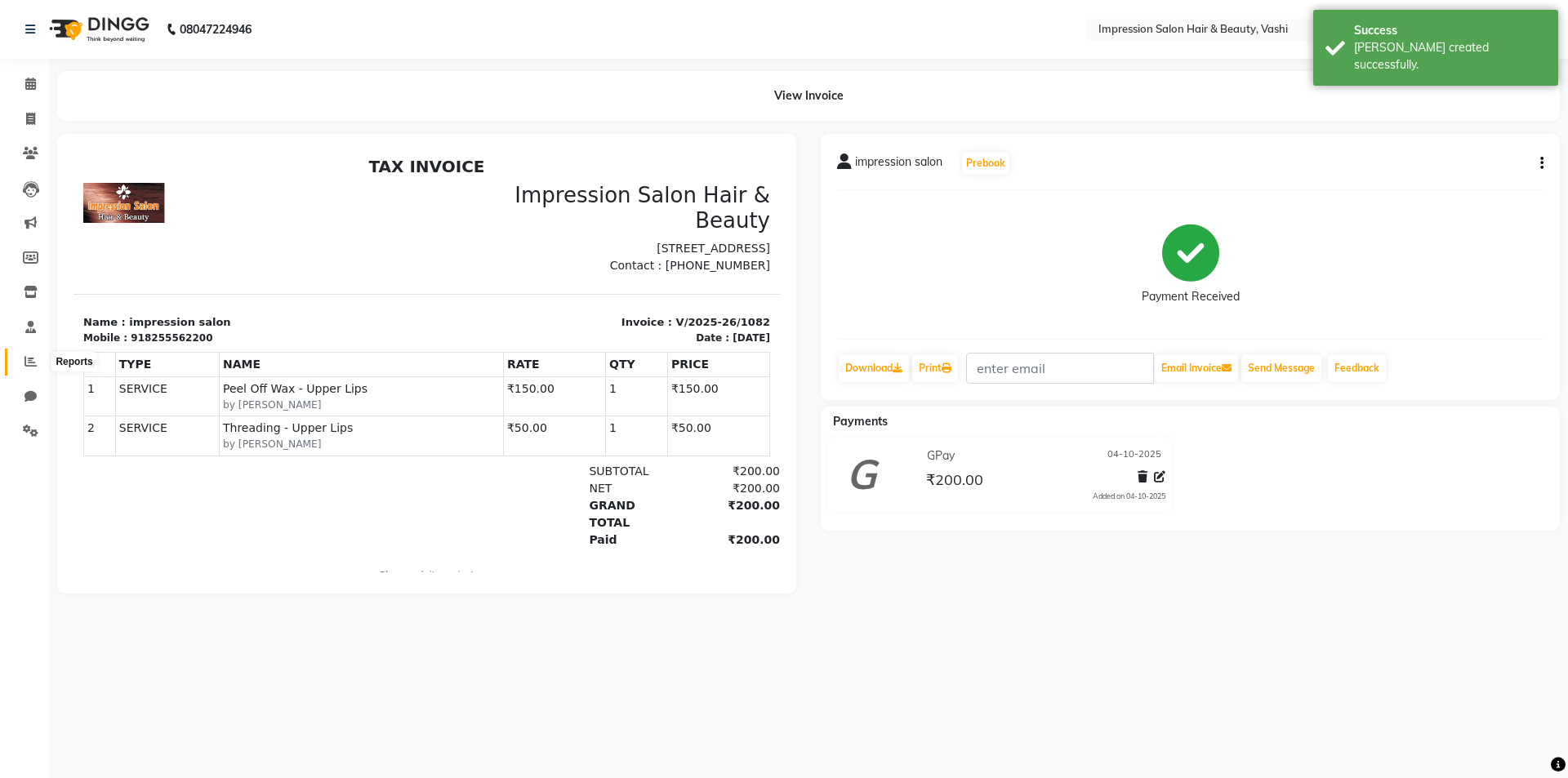
click at [17, 365] on span at bounding box center [30, 362] width 29 height 19
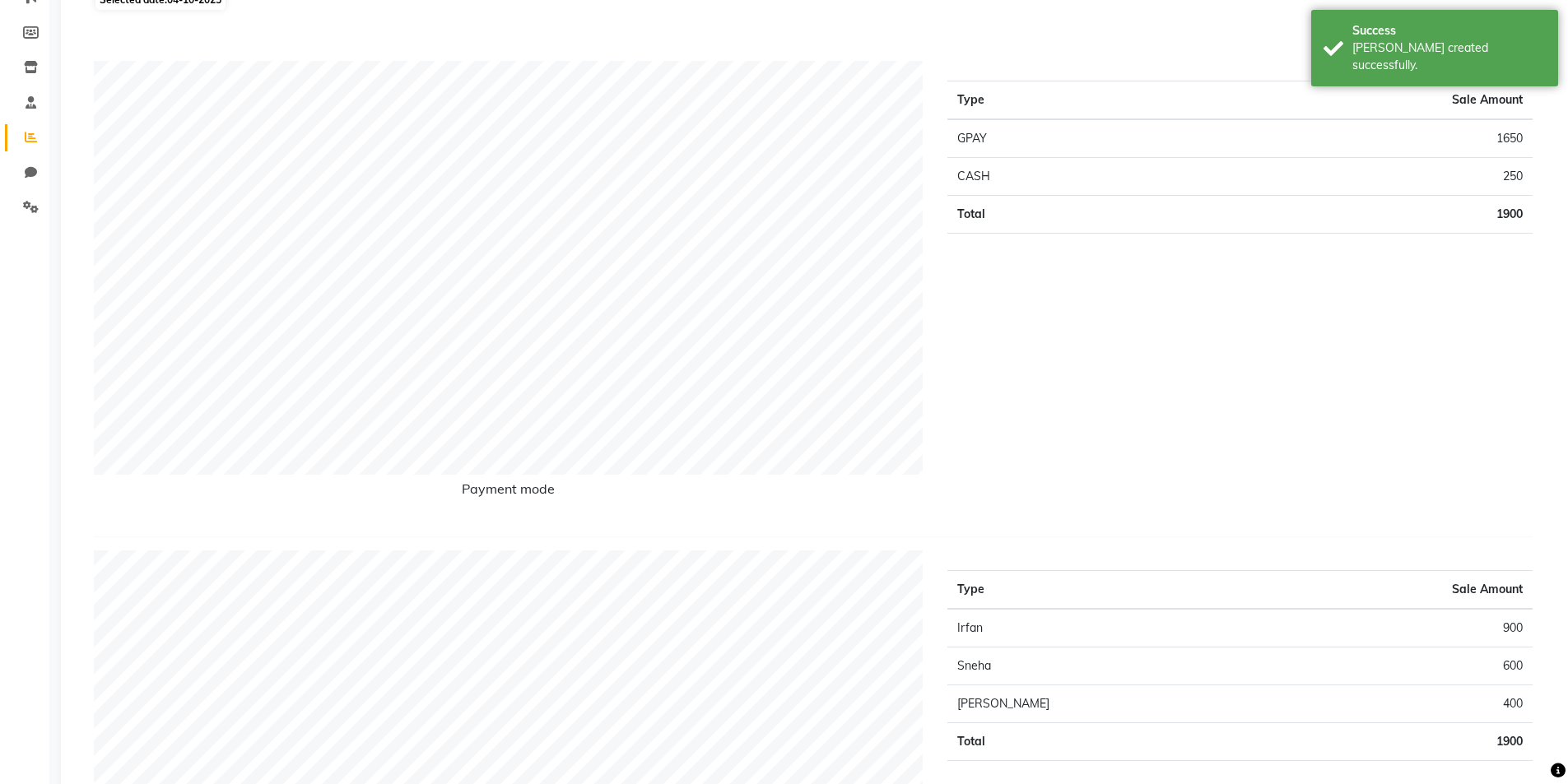
scroll to position [247, 0]
